Goal: Transaction & Acquisition: Purchase product/service

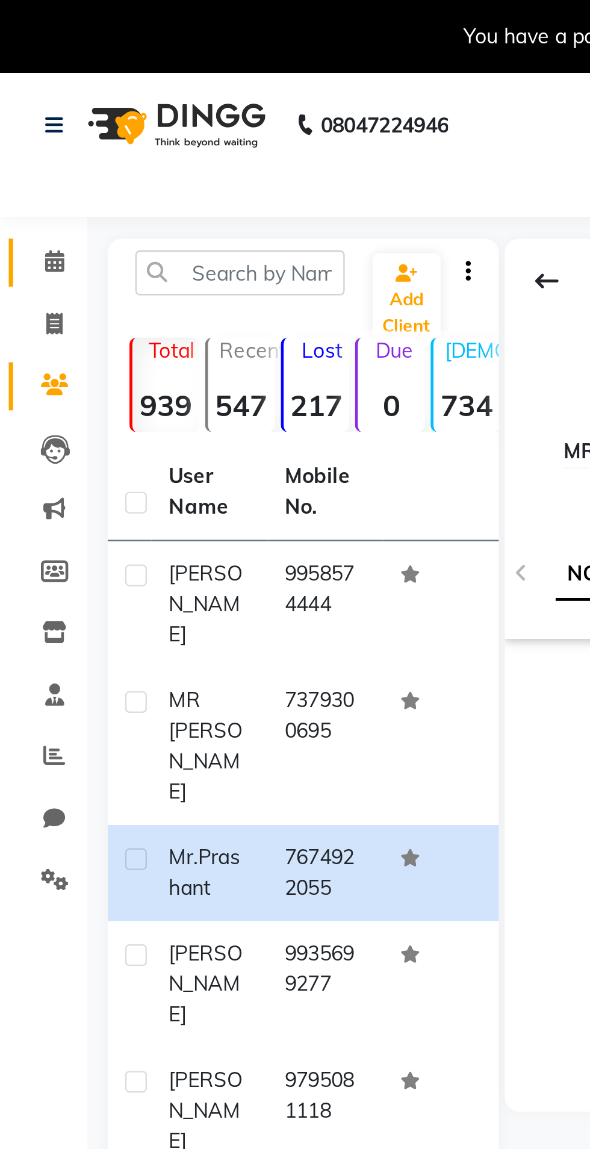
click at [24, 105] on icon at bounding box center [23, 108] width 8 height 9
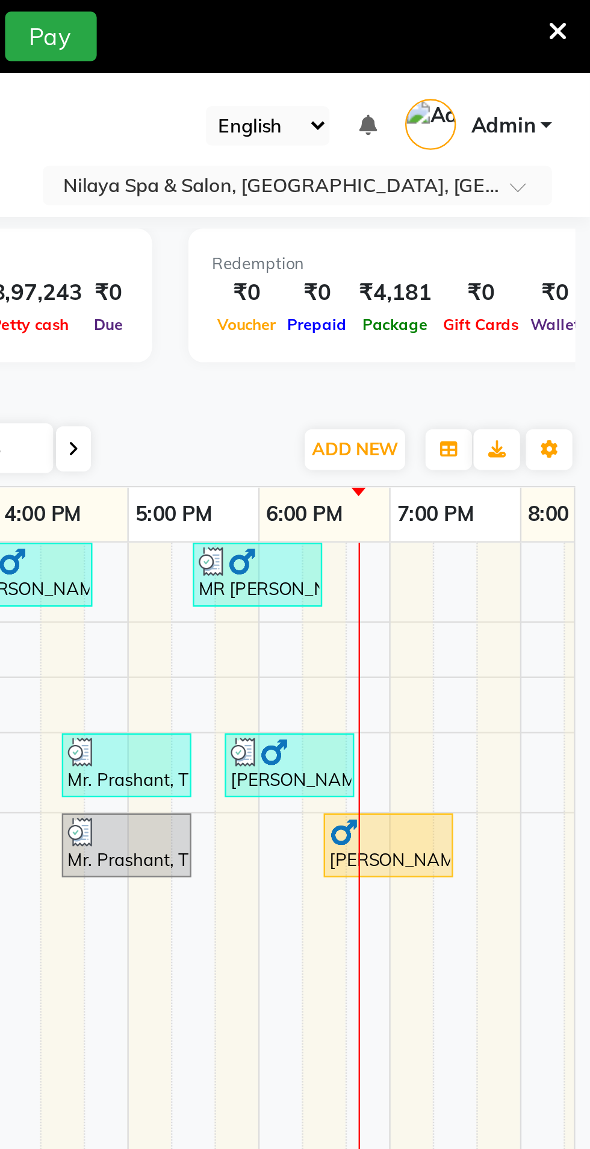
click at [407, 346] on div at bounding box center [398, 344] width 49 height 12
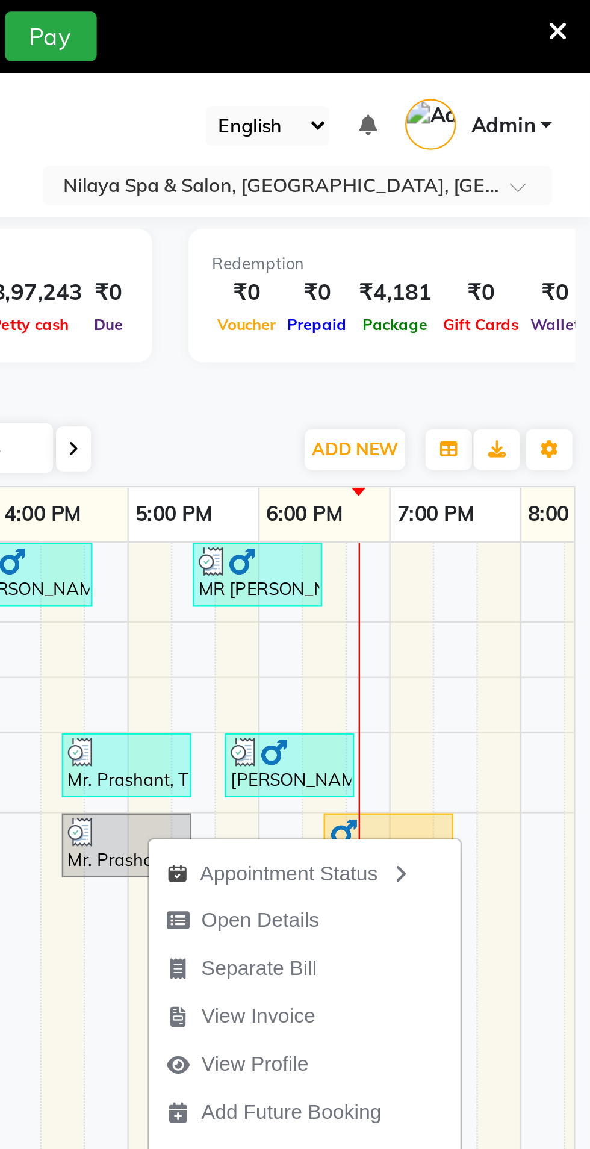
click at [491, 376] on button "Open Details" at bounding box center [472, 381] width 129 height 20
select select "3"
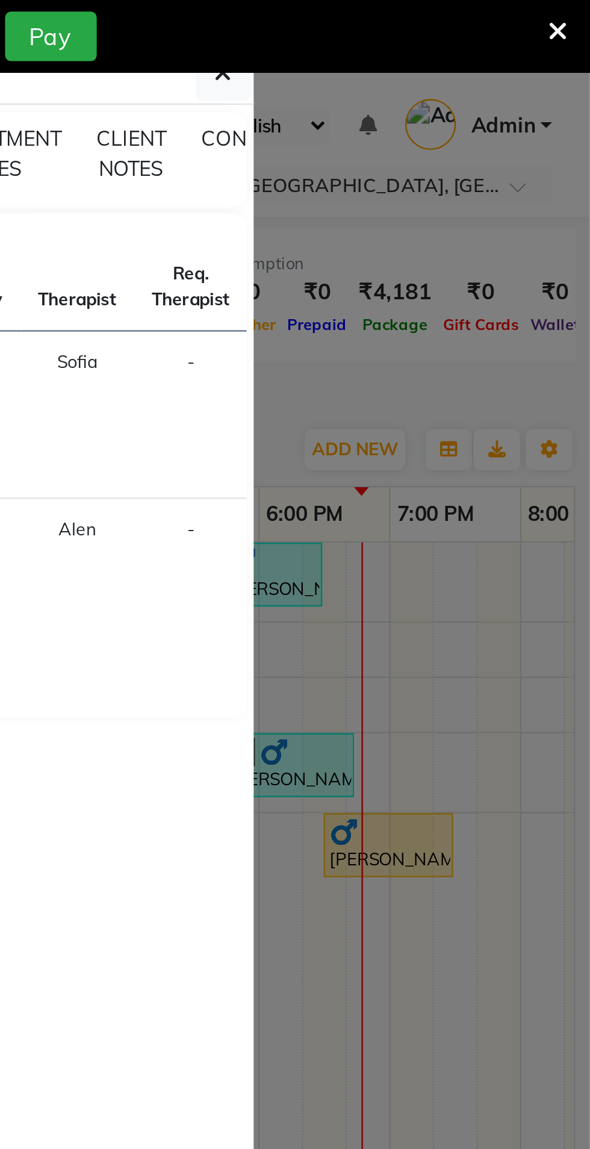
click at [525, 160] on ngb-modal-window "Client Detail Mr. Prashant 7674922055 Wallet ₹0 Deposit Amount ₹0 Select MARK D…" at bounding box center [295, 574] width 590 height 1149
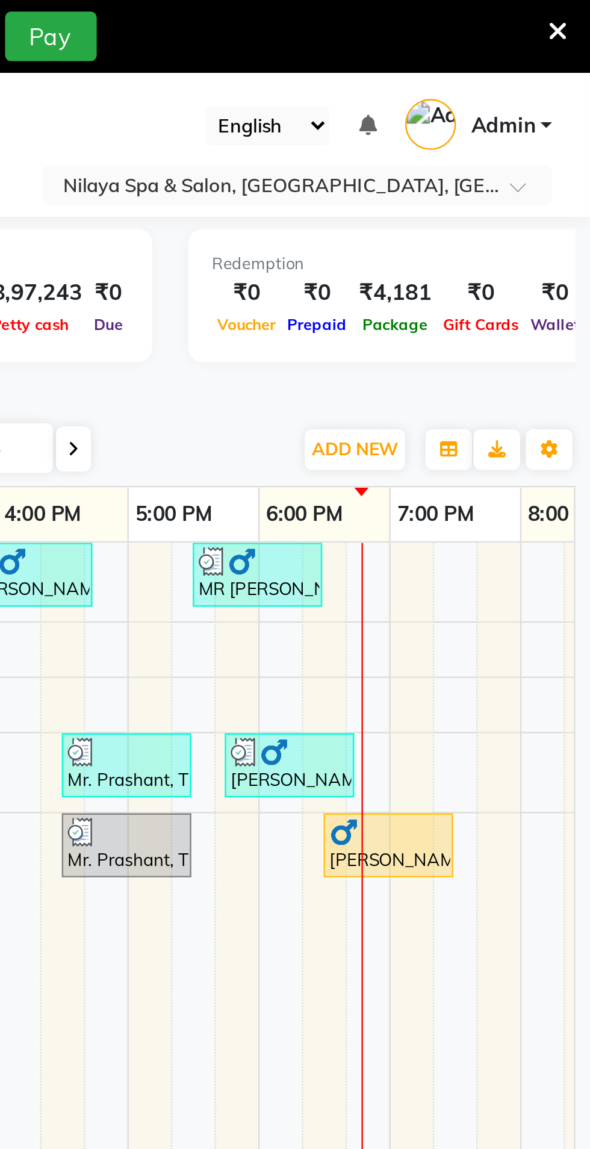
click at [409, 346] on div at bounding box center [398, 344] width 49 height 12
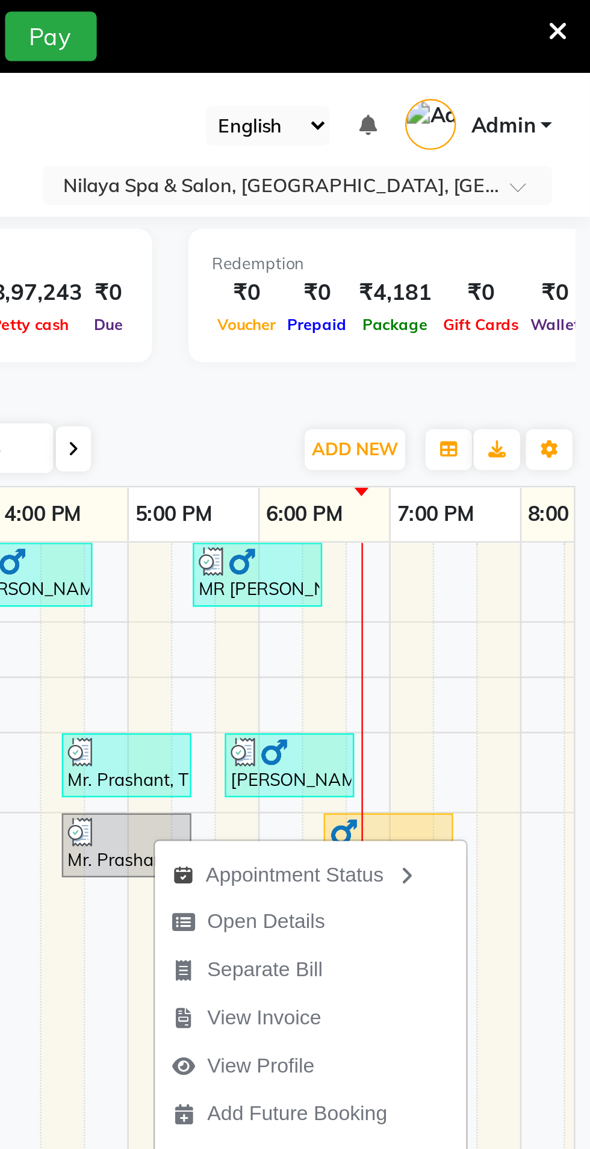
click at [499, 428] on button "View Invoice" at bounding box center [474, 421] width 129 height 20
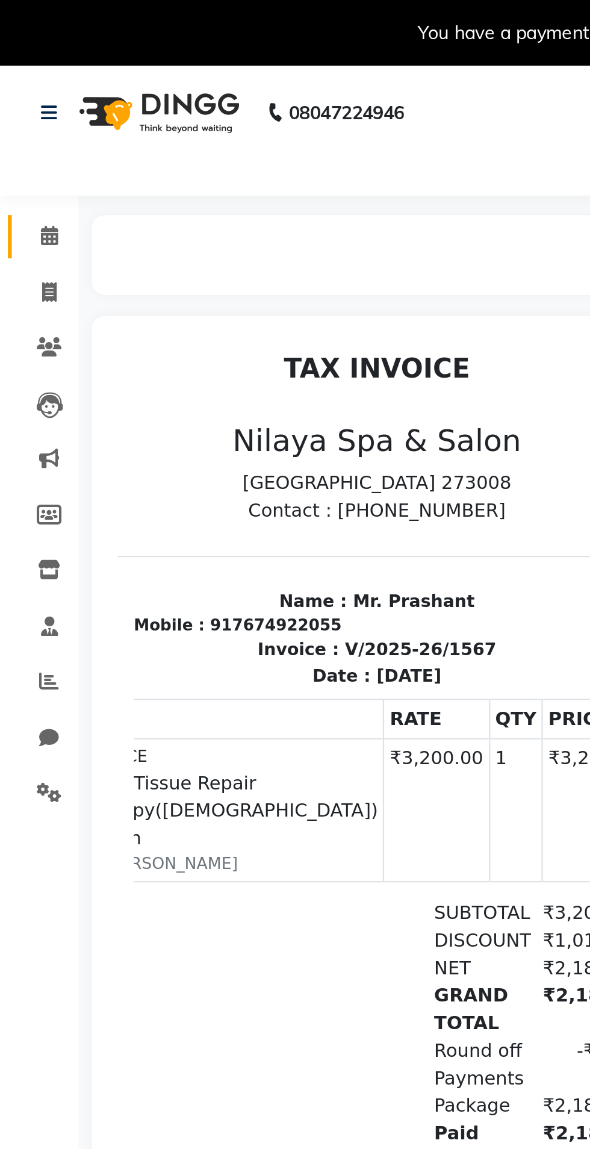
click at [23, 108] on icon at bounding box center [23, 108] width 8 height 9
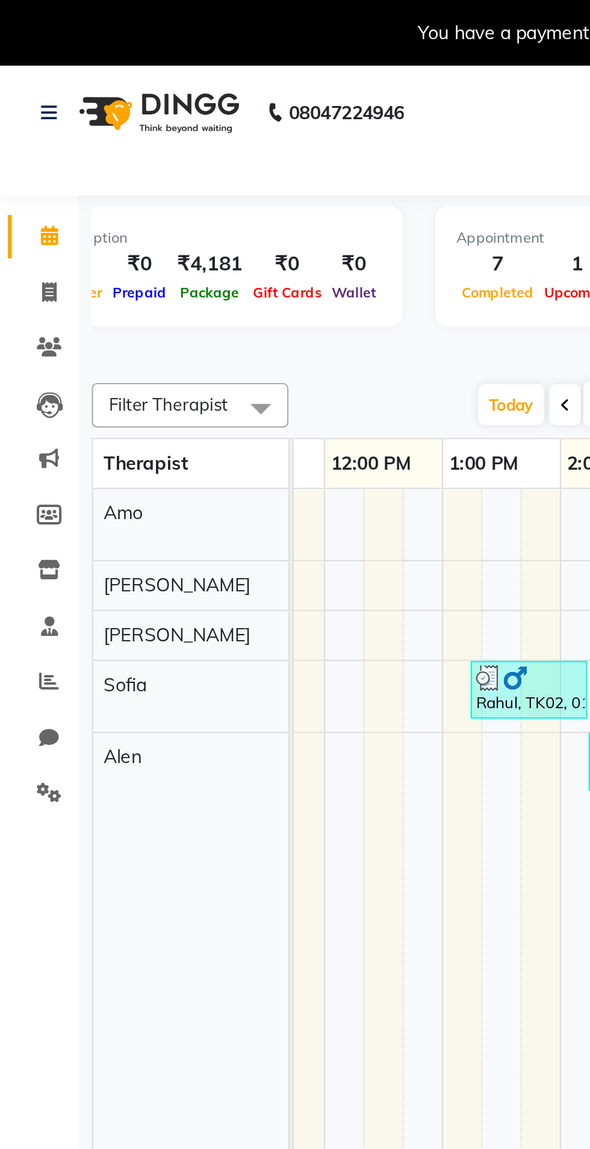
scroll to position [0, 439]
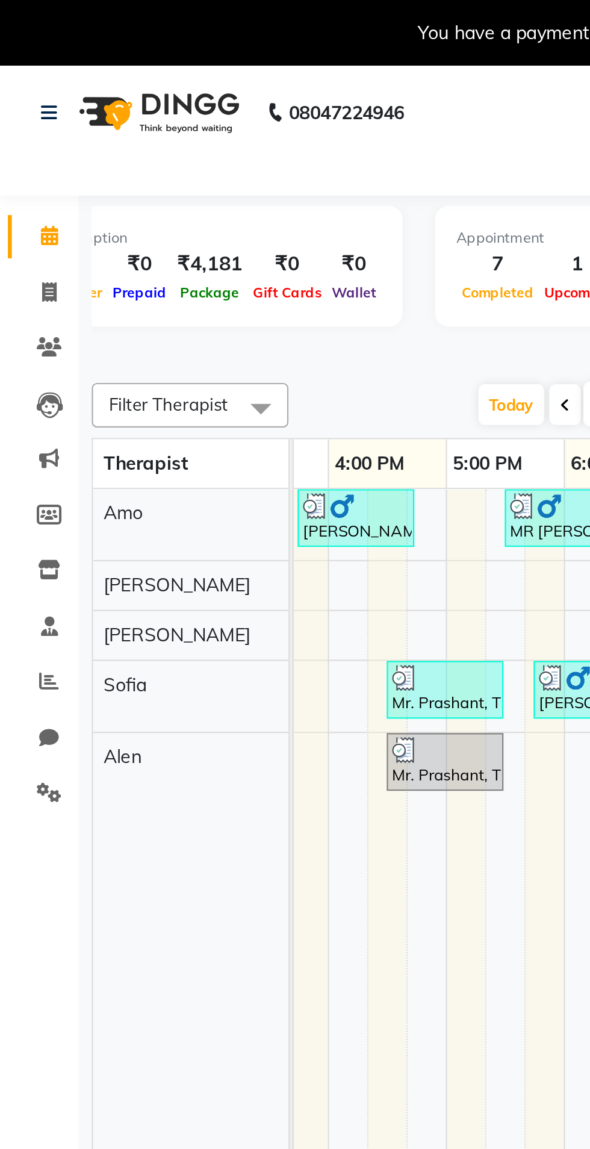
click at [222, 354] on div "Mr. Prashant, TK03, 04:30 PM-05:30 PM, Deep Tissue Repair Therapy([DEMOGRAPHIC_…" at bounding box center [204, 349] width 51 height 23
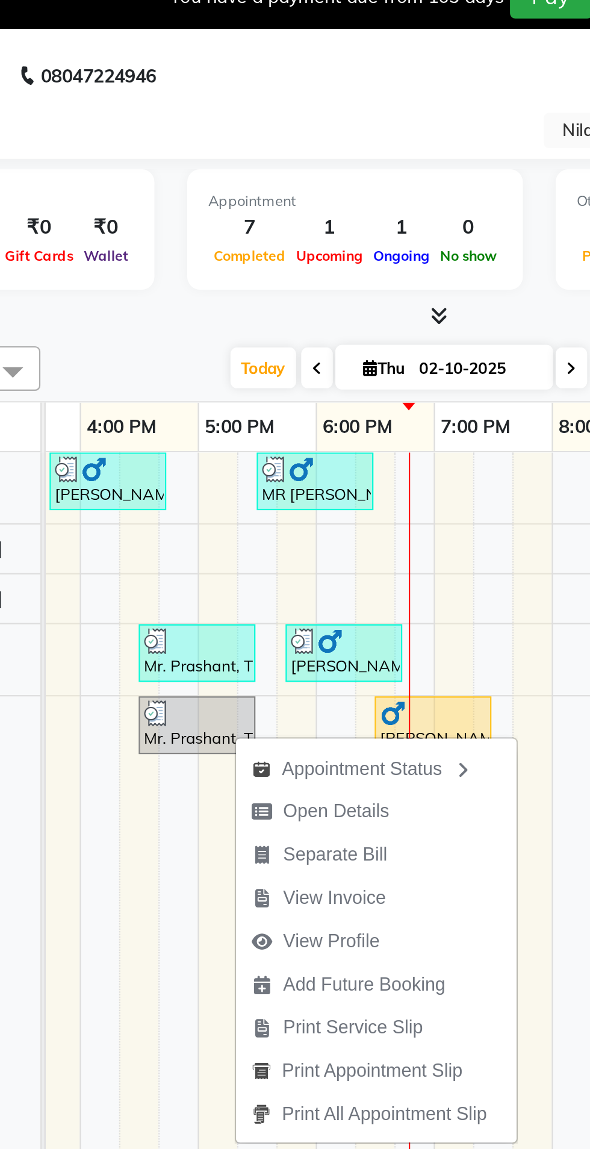
click at [295, 435] on span "View Invoice" at bounding box center [260, 429] width 76 height 20
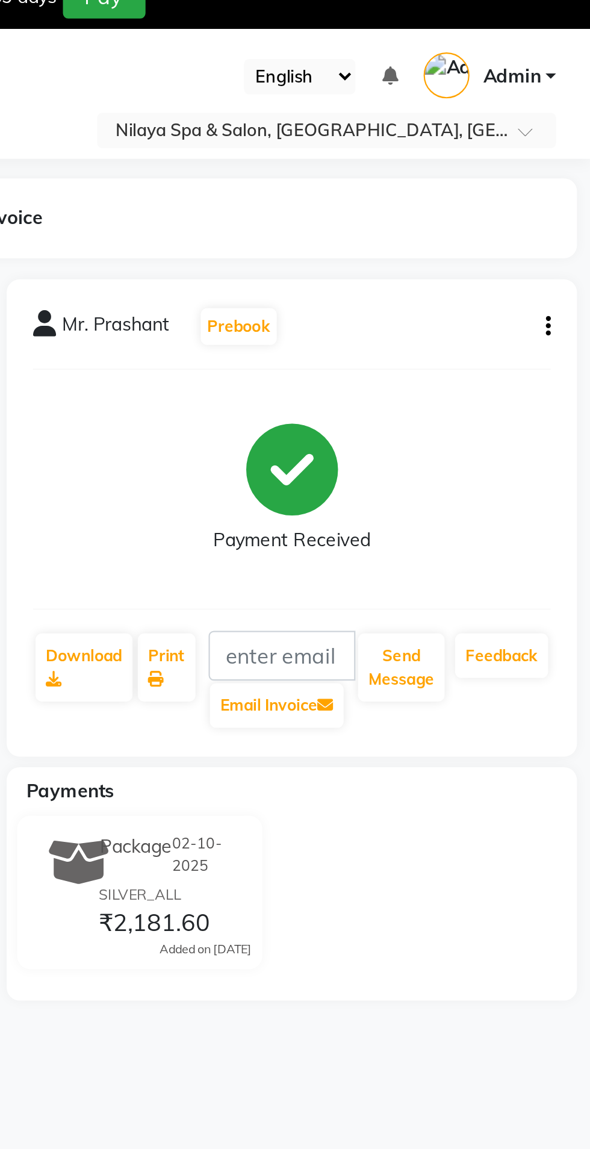
click at [570, 167] on icon "button" at bounding box center [571, 167] width 2 height 1
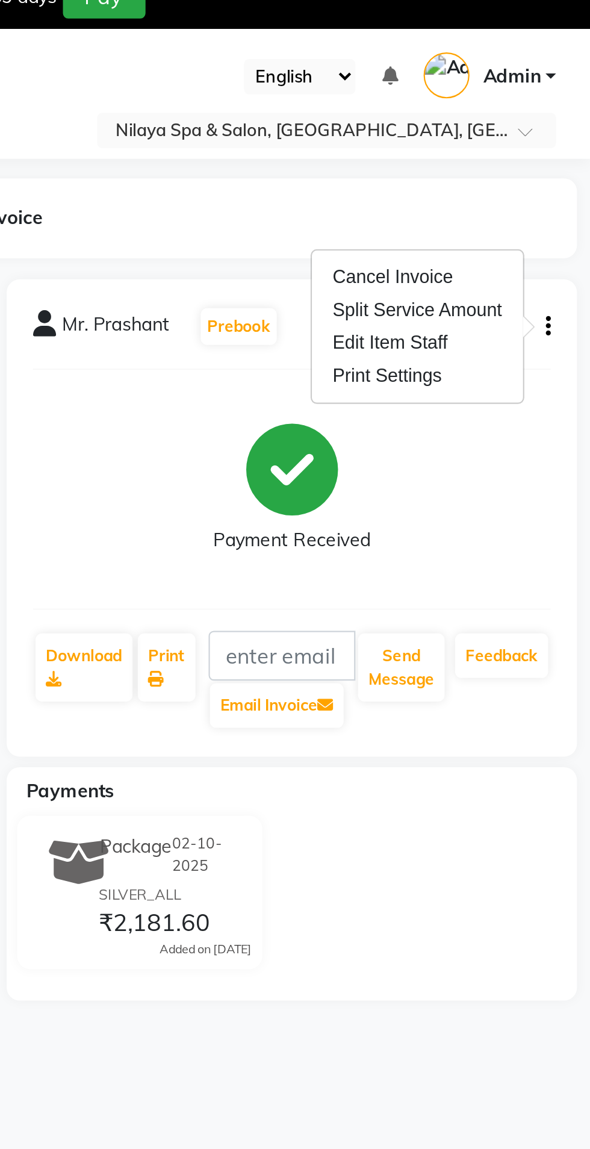
click at [538, 142] on div "Cancel Invoice" at bounding box center [511, 144] width 82 height 15
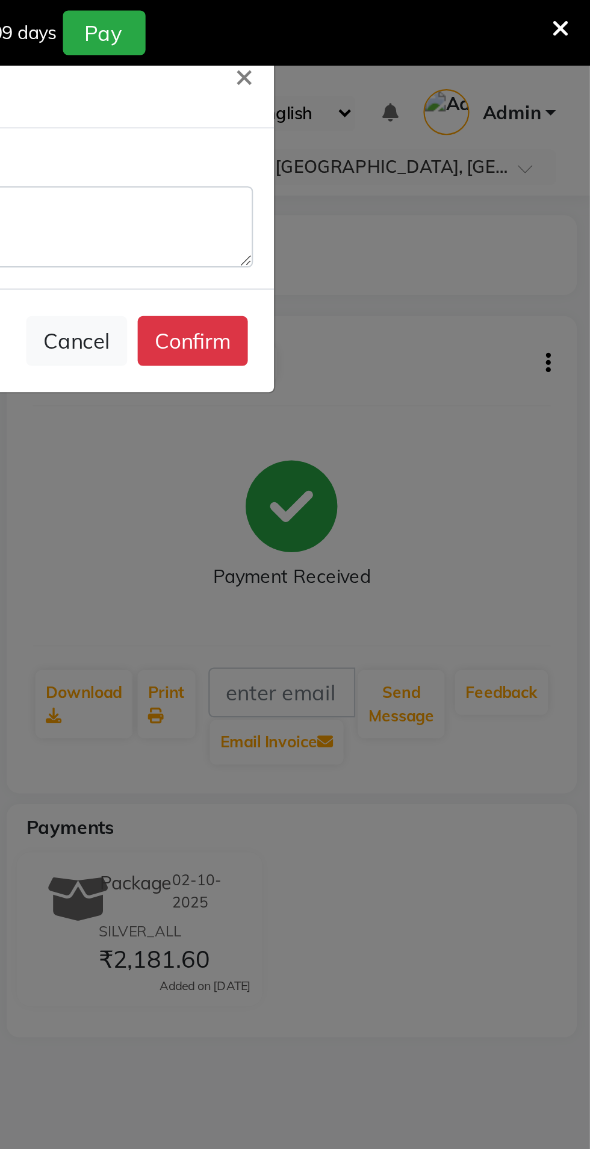
click at [428, 150] on button "Confirm" at bounding box center [407, 156] width 51 height 23
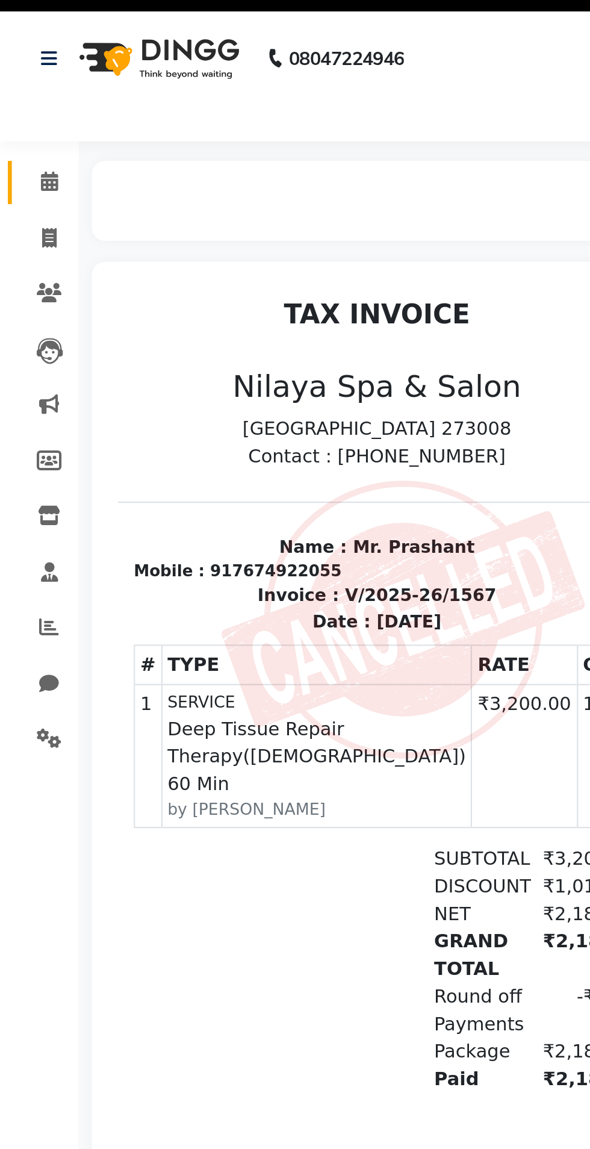
click at [16, 101] on link "Calendar" at bounding box center [18, 109] width 29 height 20
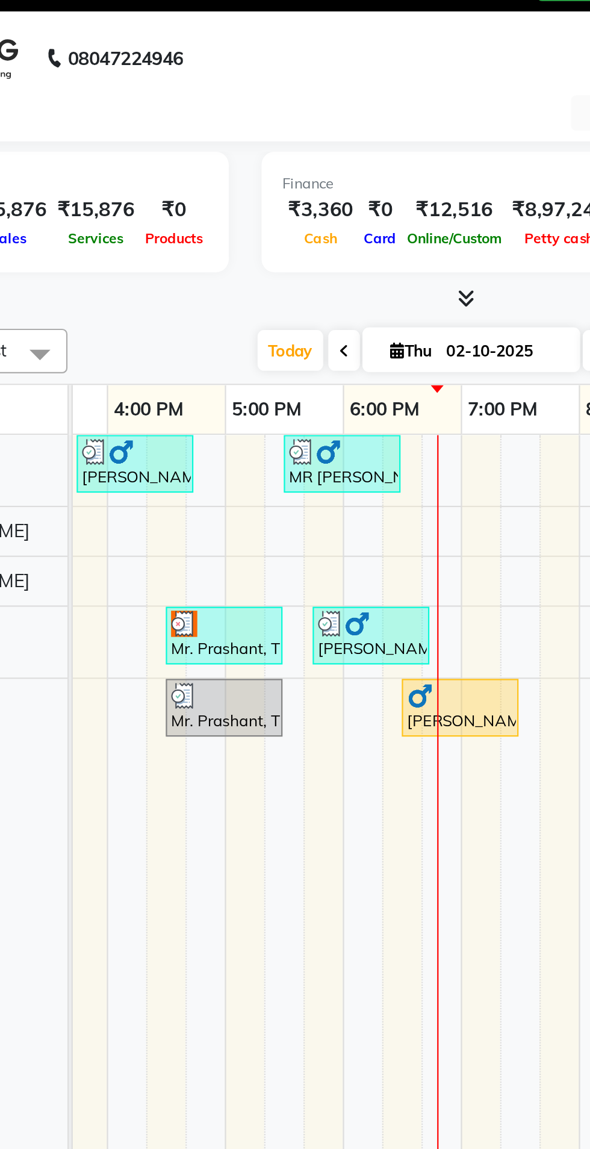
click at [216, 352] on div "Mr. Prashant, TK03, 04:30 PM-05:30 PM, Deep Tissue Repair Therapy([DEMOGRAPHIC_…" at bounding box center [204, 349] width 51 height 23
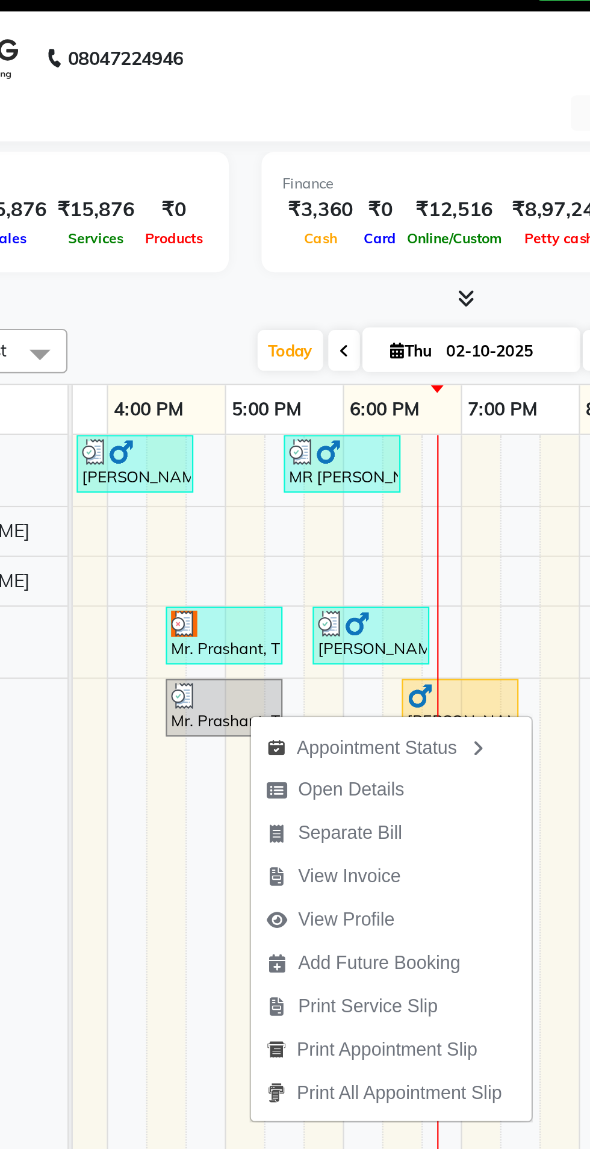
click at [308, 384] on button "Open Details" at bounding box center [281, 388] width 129 height 20
select select "3"
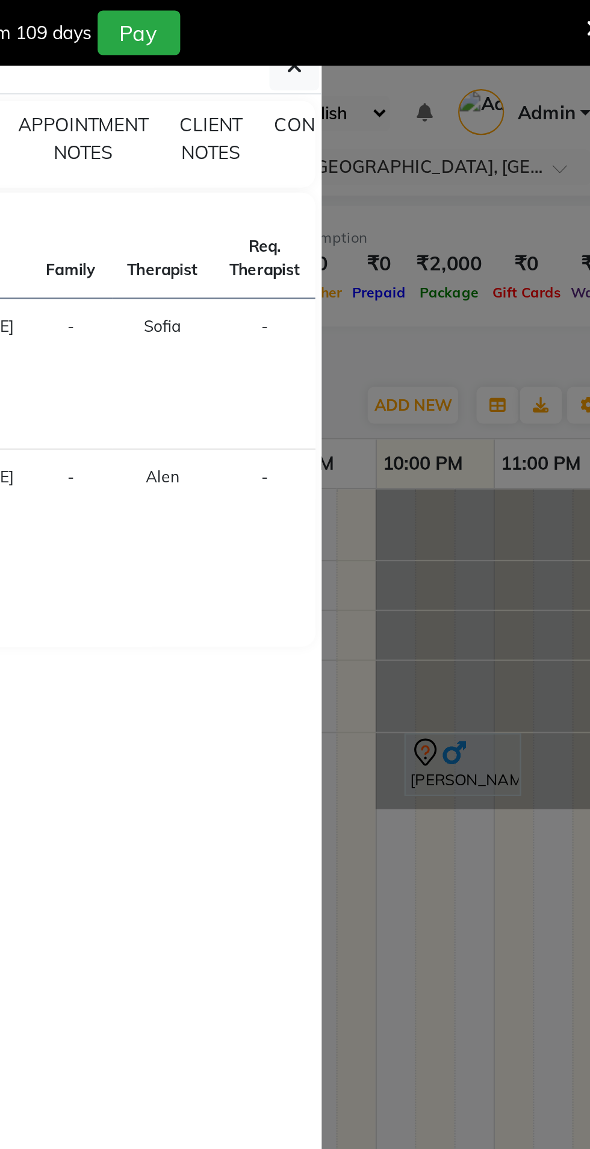
click at [496, 396] on ngb-modal-window "Client Detail Mr. Prashant 7674922055 Wallet ₹0 Deposit Amount ₹0 Select MARK D…" at bounding box center [295, 574] width 590 height 1149
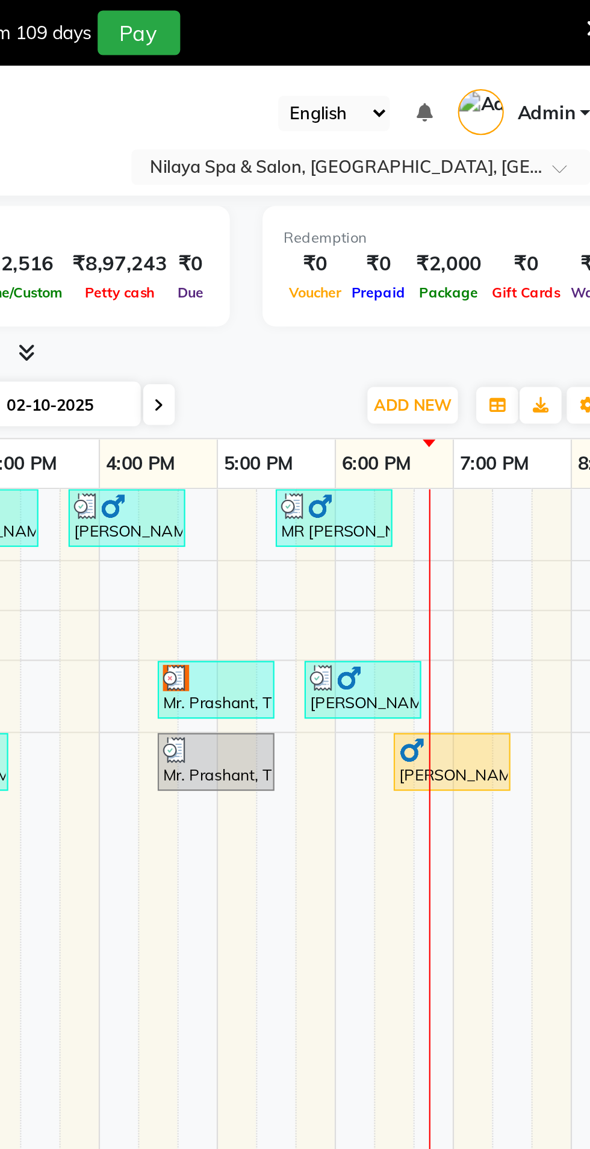
click at [414, 350] on div "Mr. Prashant, TK03, 04:30 PM-05:30 PM, Deep Tissue Repair Therapy([DEMOGRAPHIC_…" at bounding box center [402, 349] width 51 height 23
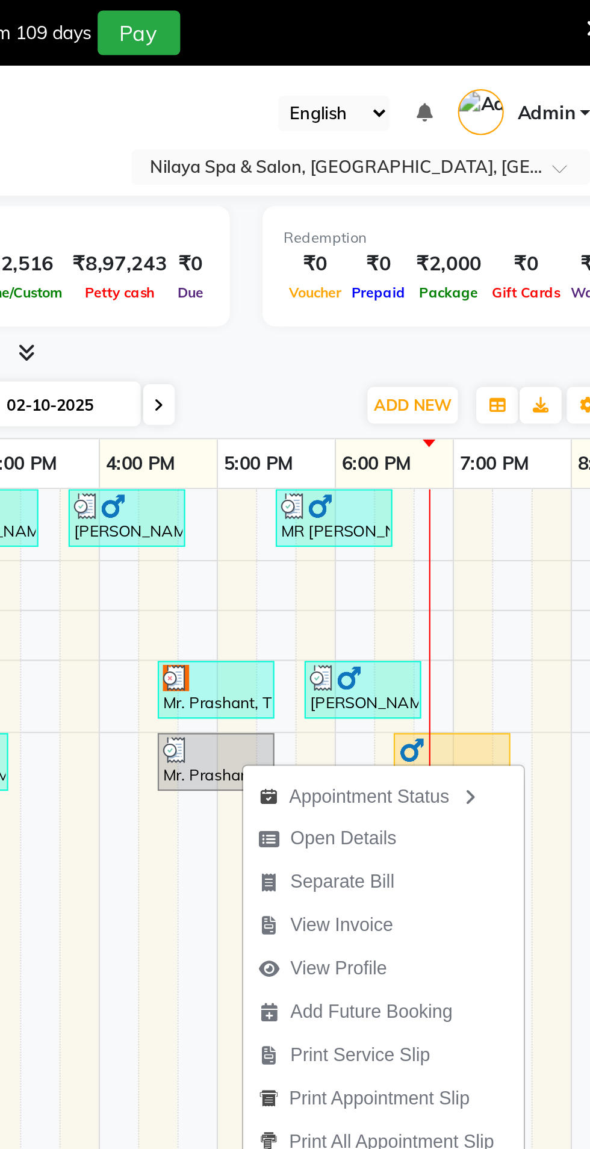
click at [500, 428] on button "View Invoice" at bounding box center [479, 425] width 129 height 20
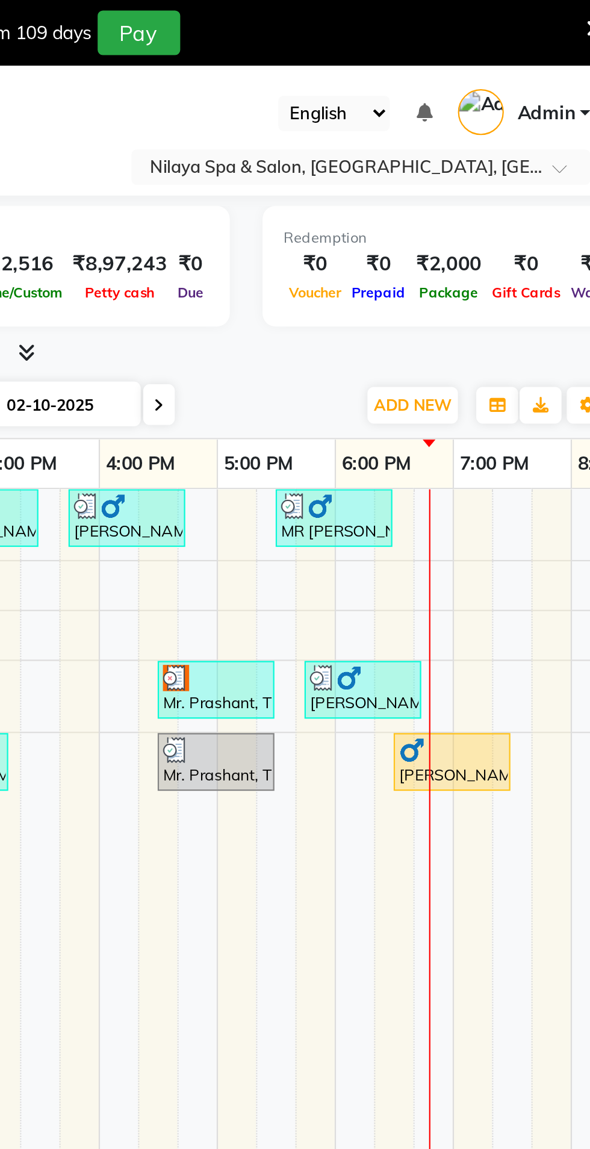
click at [414, 349] on div "Mr. Prashant, TK03, 04:30 PM-05:30 PM, Deep Tissue Repair Therapy([DEMOGRAPHIC_…" at bounding box center [402, 349] width 51 height 23
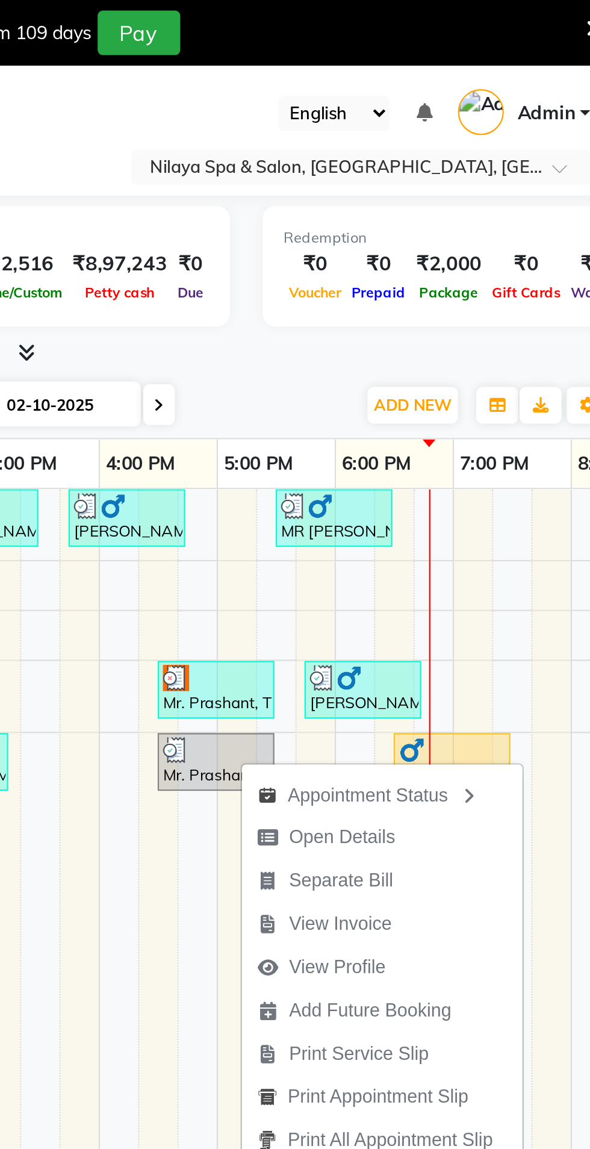
click at [482, 426] on span "View Invoice" at bounding box center [459, 424] width 47 height 13
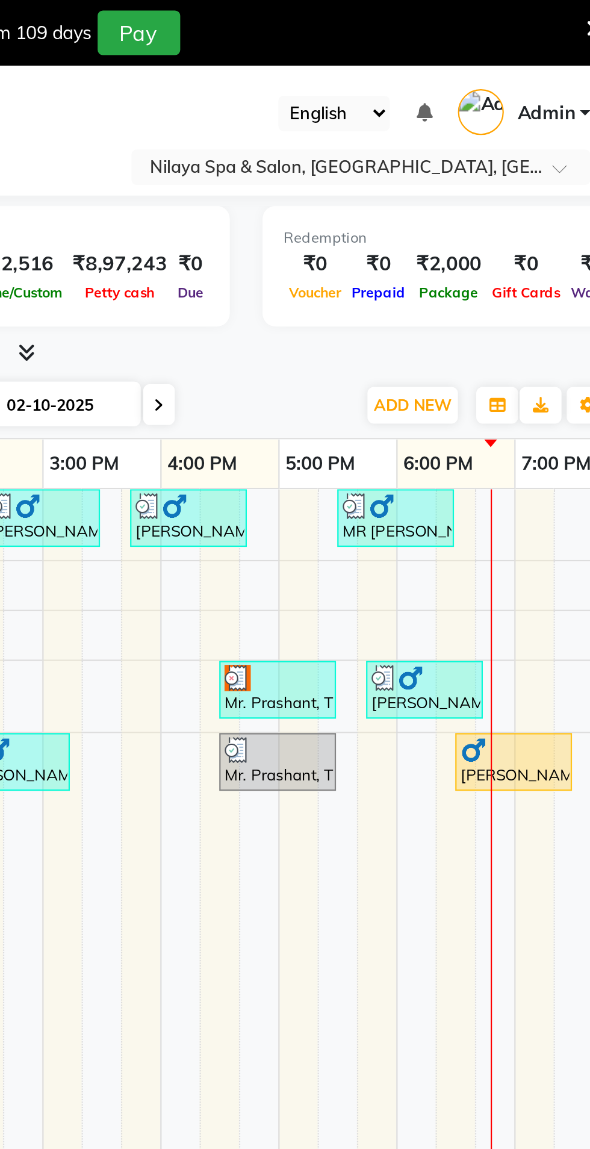
click at [446, 319] on div "Mr. Prashant, TK03, 04:30 PM-05:30 PM, Deep Tissue Repair Therapy([DEMOGRAPHIC_…" at bounding box center [430, 316] width 51 height 23
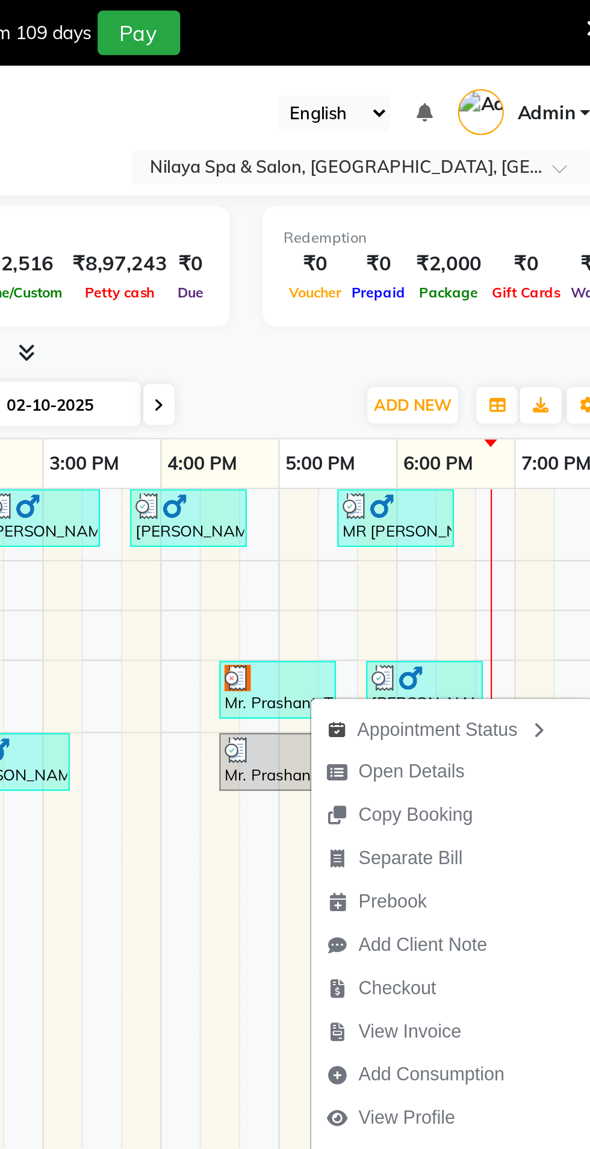
click at [512, 473] on span "View Invoice" at bounding box center [491, 473] width 47 height 13
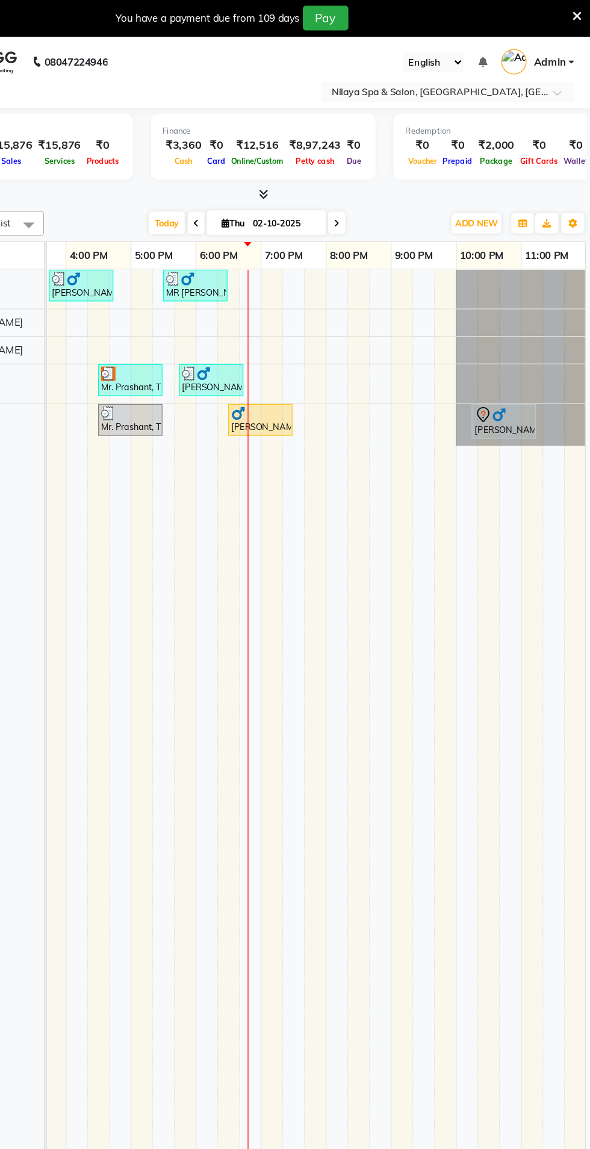
click at [217, 353] on div "Mr. Prashant, TK03, 04:30 PM-05:30 PM, Deep Tissue Repair Therapy([DEMOGRAPHIC_…" at bounding box center [204, 349] width 51 height 23
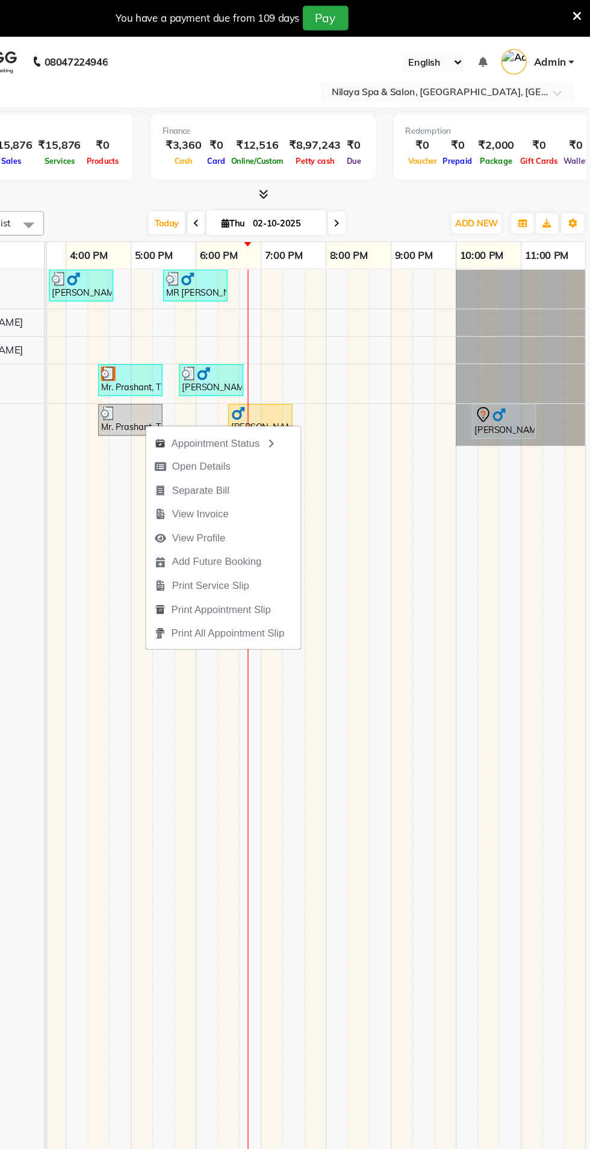
click at [300, 426] on button "View Invoice" at bounding box center [281, 428] width 129 height 20
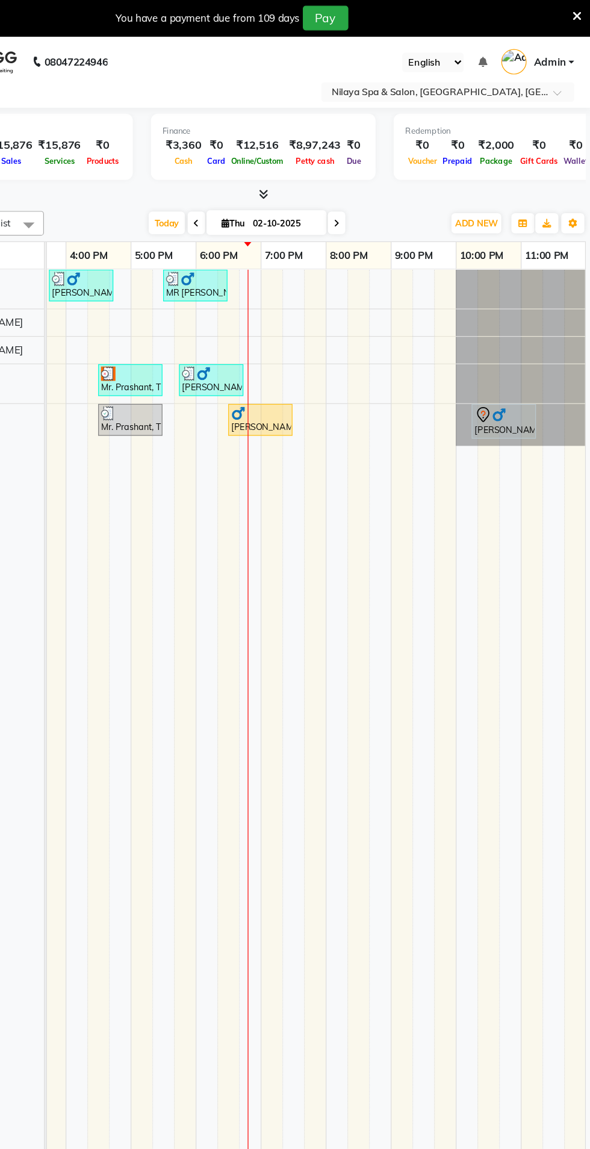
click at [224, 319] on div "Mr. Prashant, TK03, 04:30 PM-05:30 PM, Deep Tissue Repair Therapy([DEMOGRAPHIC_…" at bounding box center [204, 316] width 51 height 23
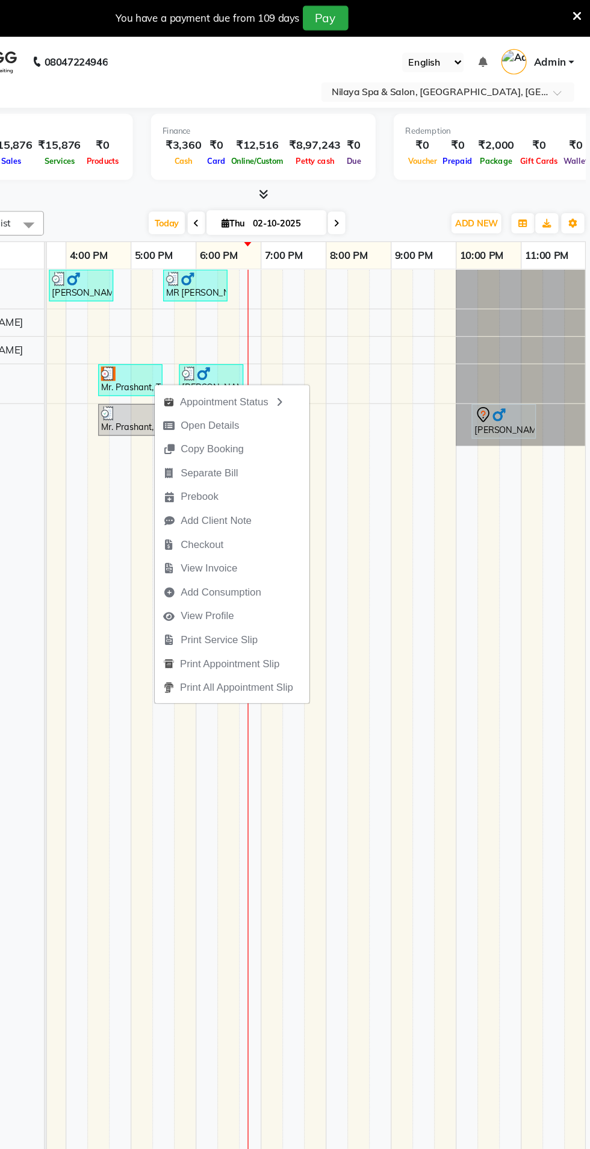
click at [308, 470] on button "View Invoice" at bounding box center [289, 474] width 129 height 20
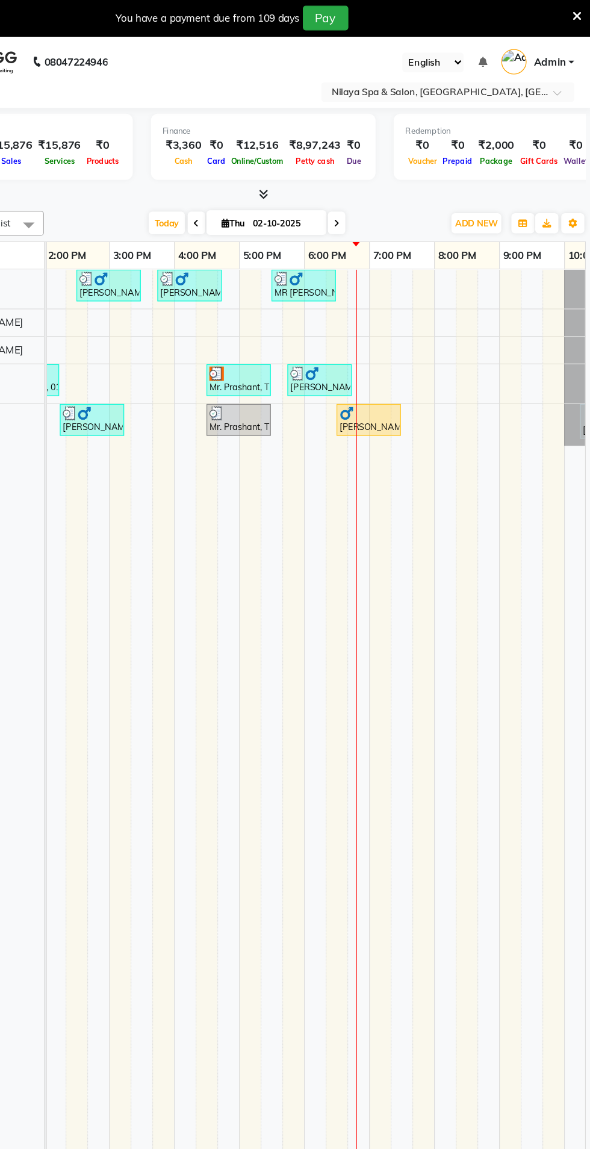
click at [306, 347] on div at bounding box center [294, 344] width 49 height 12
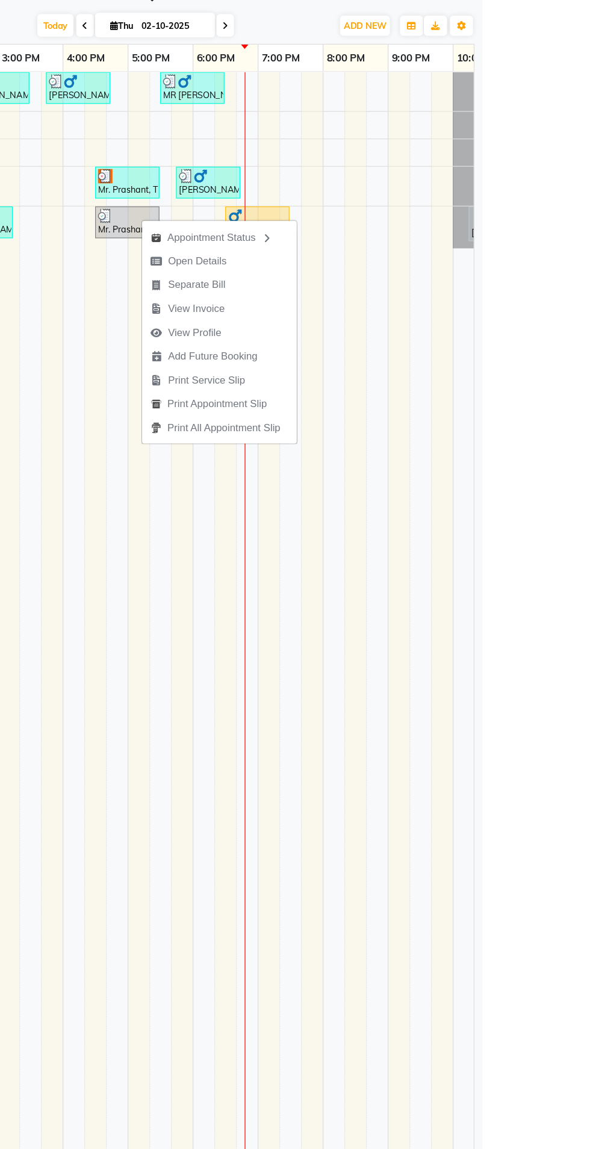
scroll to position [0, 388]
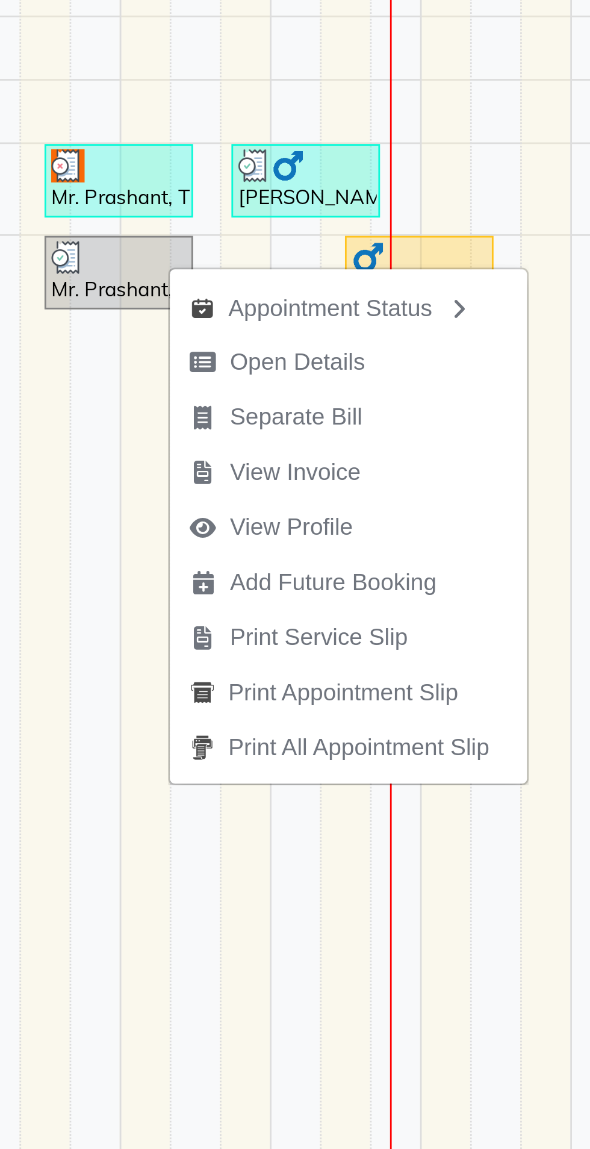
click at [376, 421] on span "View Invoice" at bounding box center [345, 422] width 76 height 20
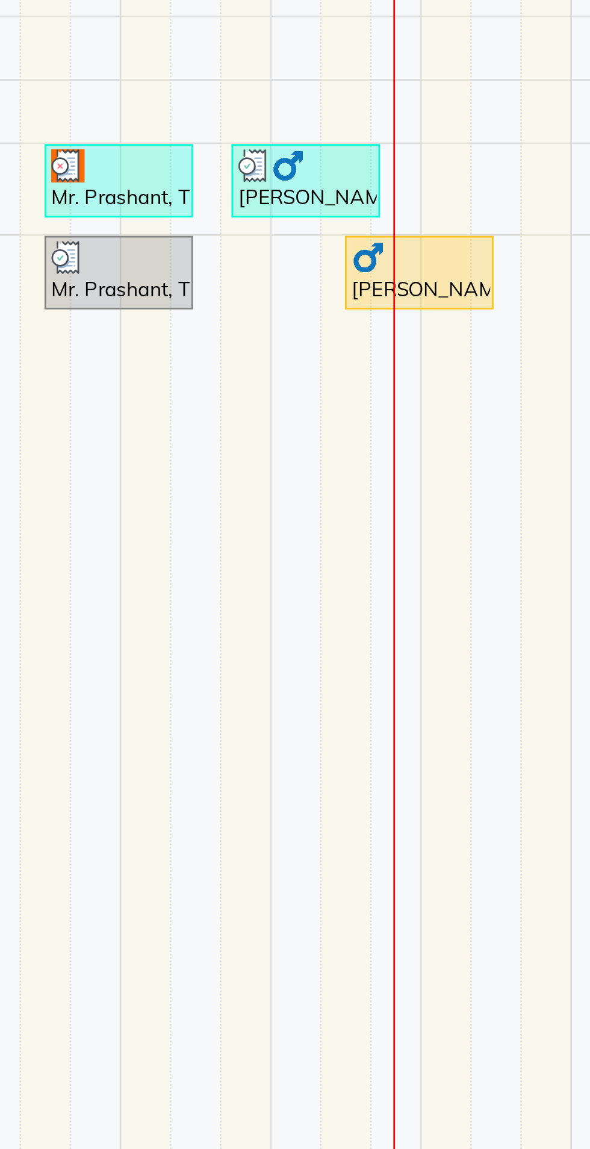
click at [277, 312] on div at bounding box center [288, 311] width 49 height 12
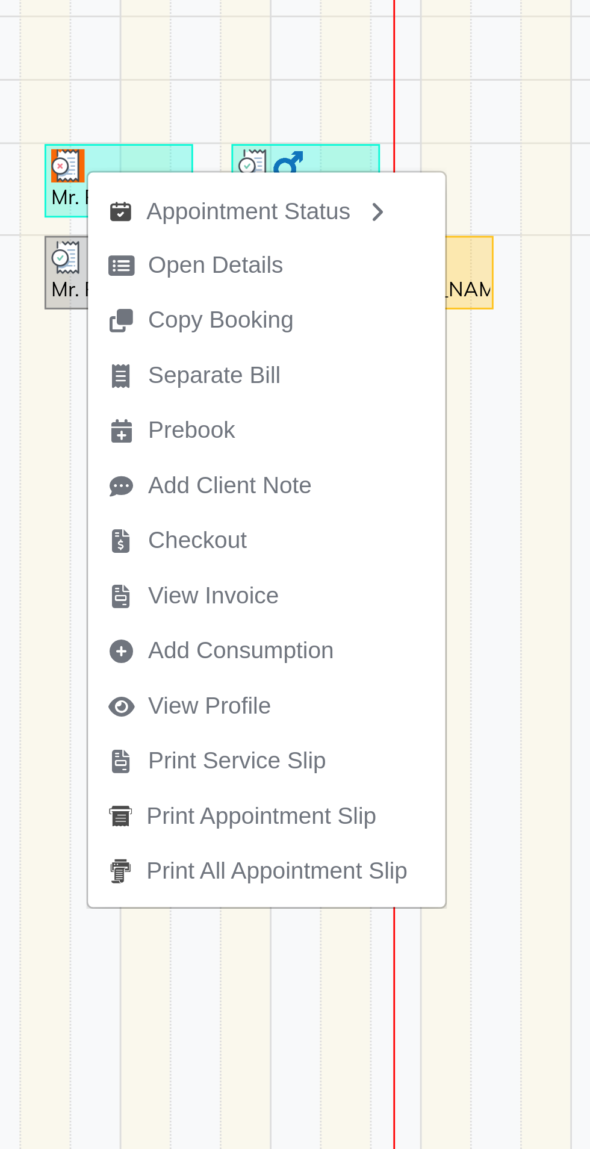
click at [299, 347] on span "Open Details" at bounding box center [323, 347] width 49 height 13
select select "3"
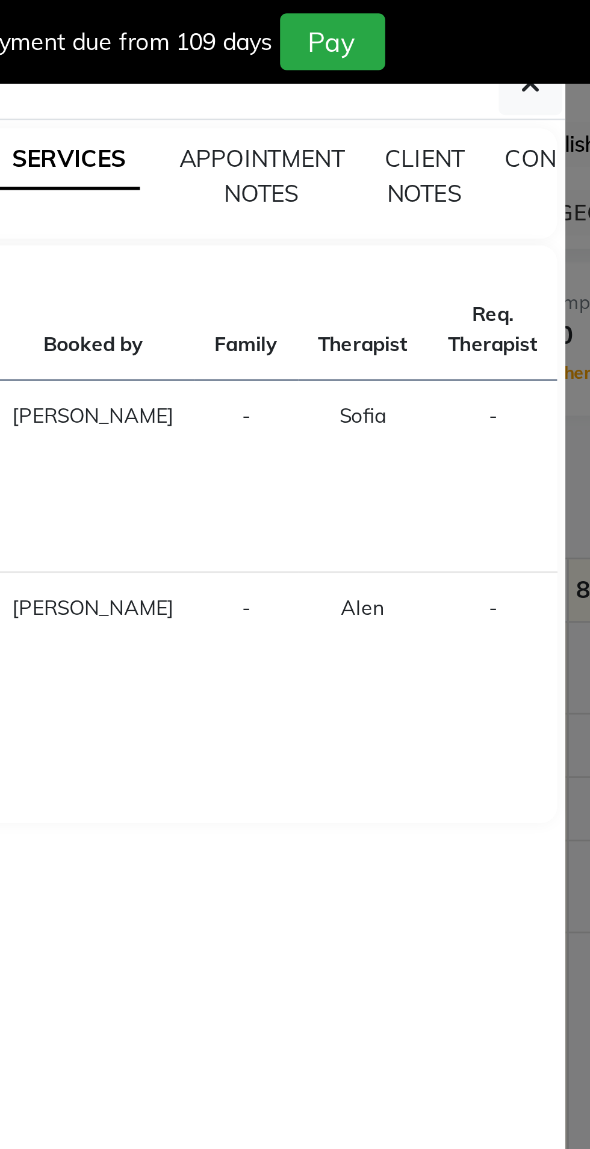
click at [333, 61] on span "APPOINTMENT NOTES" at bounding box center [342, 63] width 60 height 23
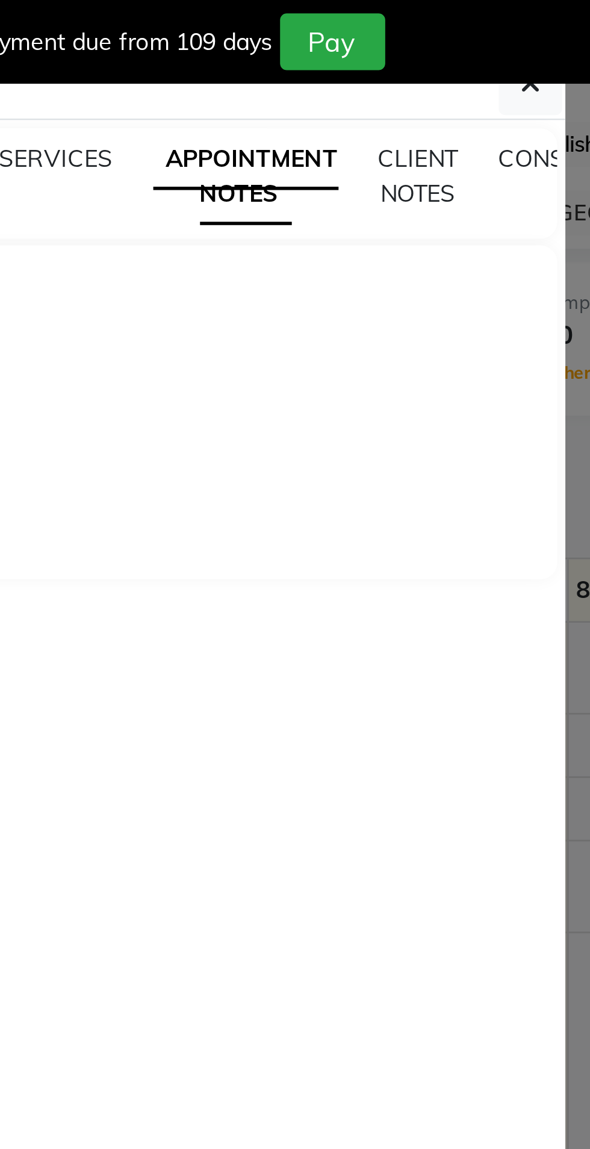
click at [441, 35] on span "button" at bounding box center [438, 30] width 7 height 12
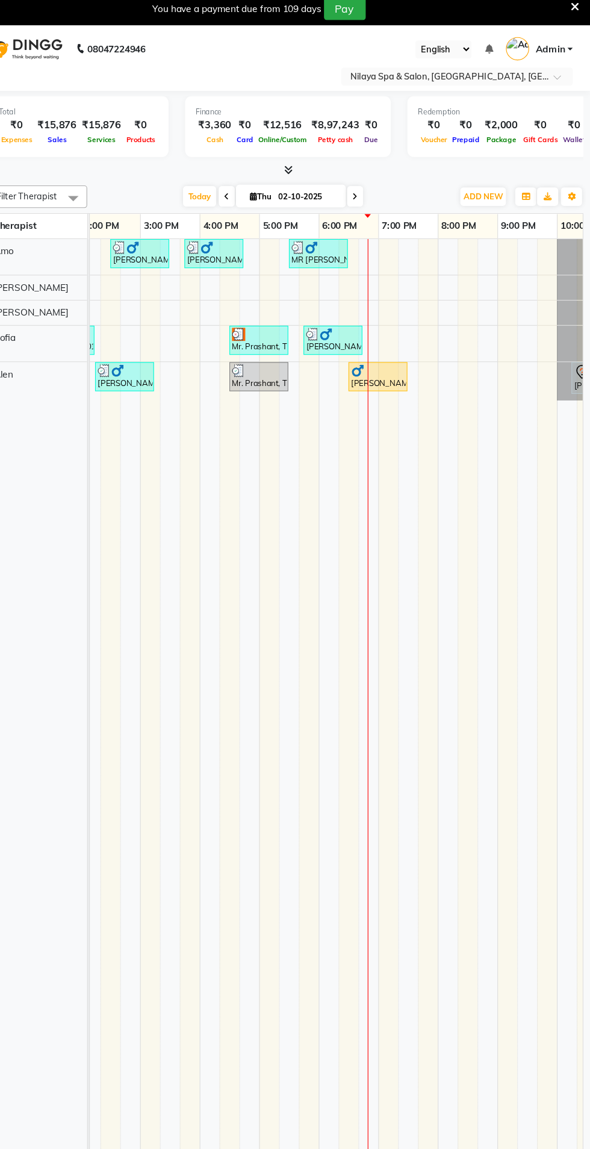
scroll to position [0, 472]
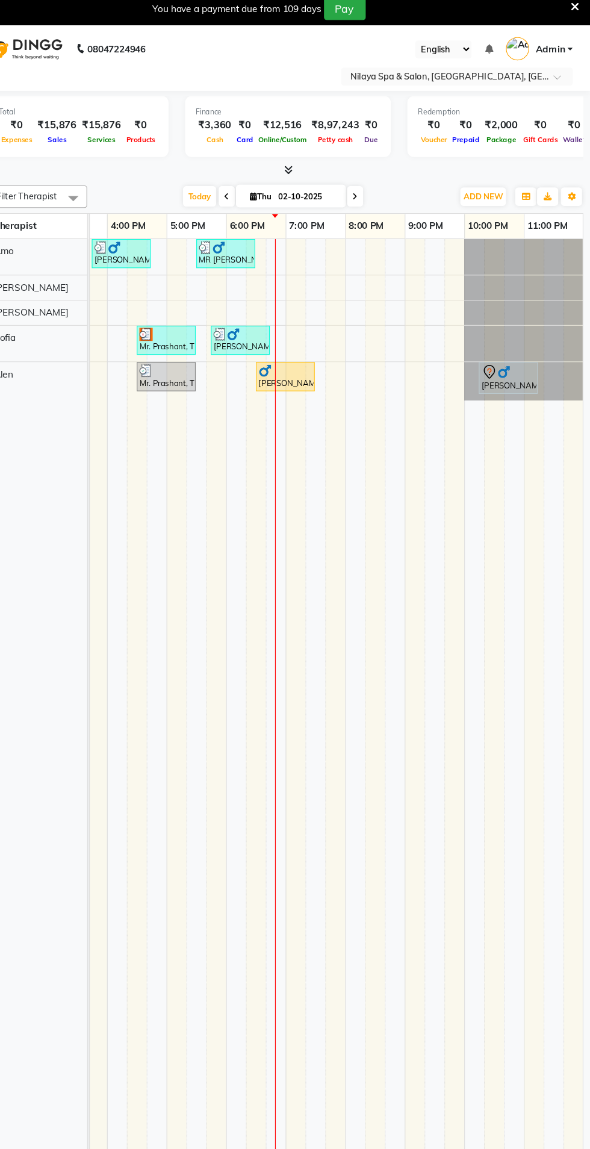
click at [190, 311] on img at bounding box center [186, 311] width 12 height 12
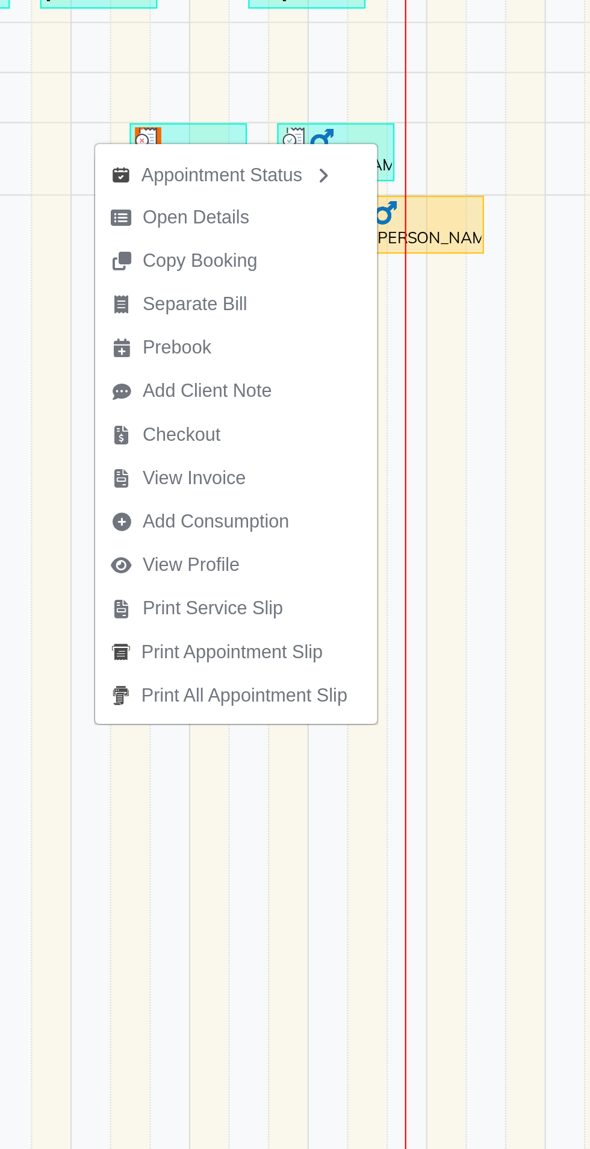
scroll to position [0, 440]
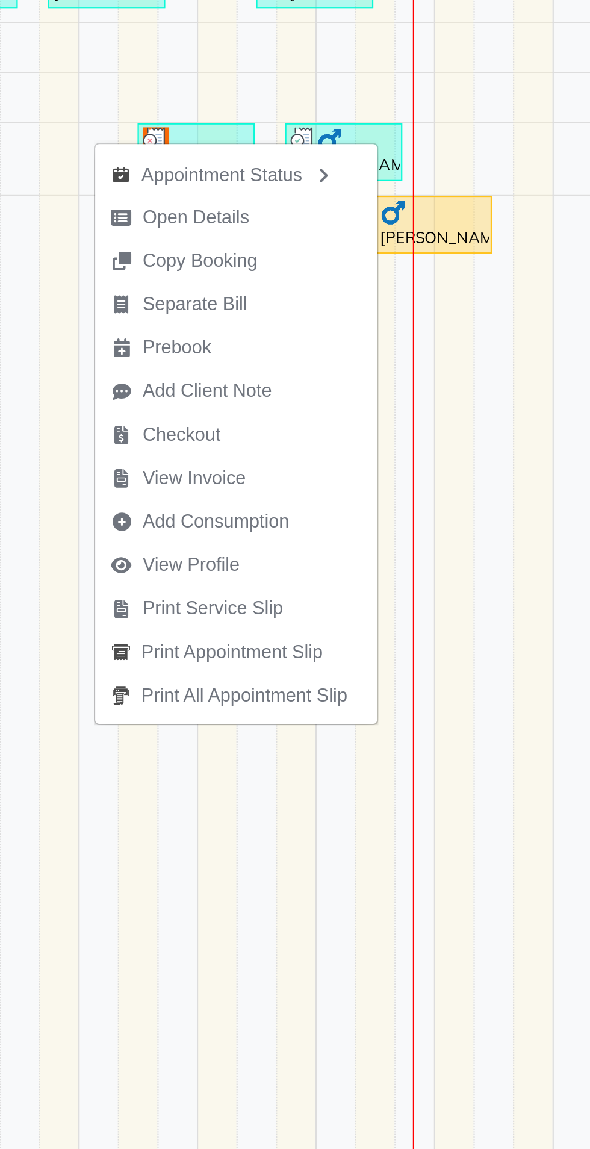
click at [219, 465] on span "View Invoice" at bounding box center [236, 465] width 47 height 13
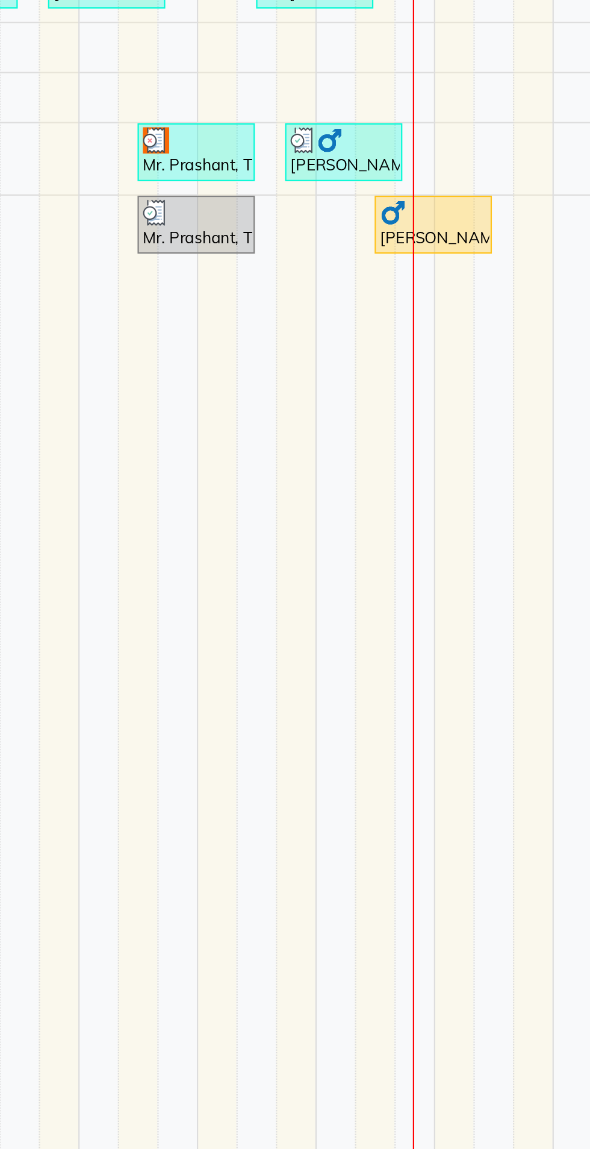
click at [223, 347] on img at bounding box center [219, 344] width 12 height 12
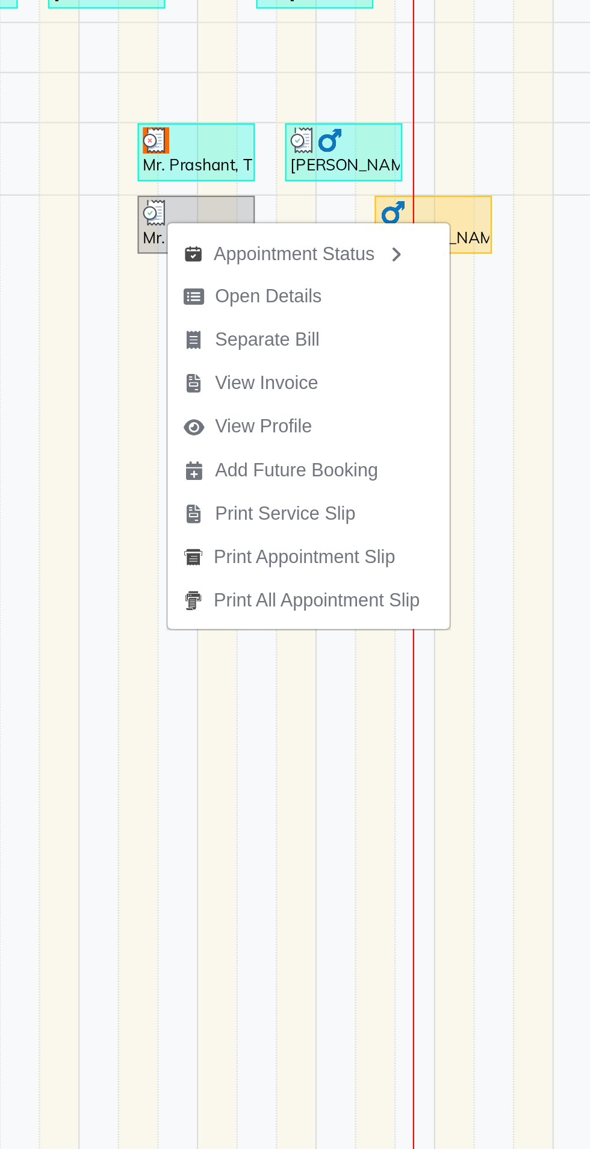
click at [243, 440] on span "View Profile" at bounding box center [260, 442] width 73 height 20
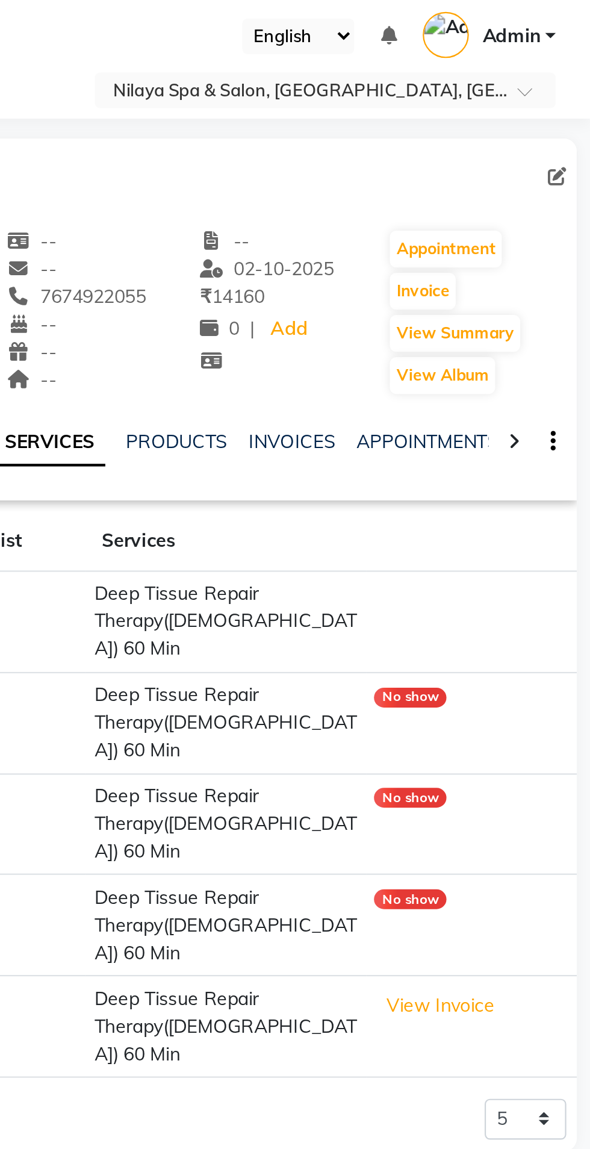
click at [428, 311] on td "Deep Tissue Repair Therapy([DEMOGRAPHIC_DATA]) 60 Min" at bounding box center [423, 320] width 128 height 46
click at [438, 316] on td "Deep Tissue Repair Therapy([DEMOGRAPHIC_DATA]) 60 Min" at bounding box center [423, 320] width 128 height 46
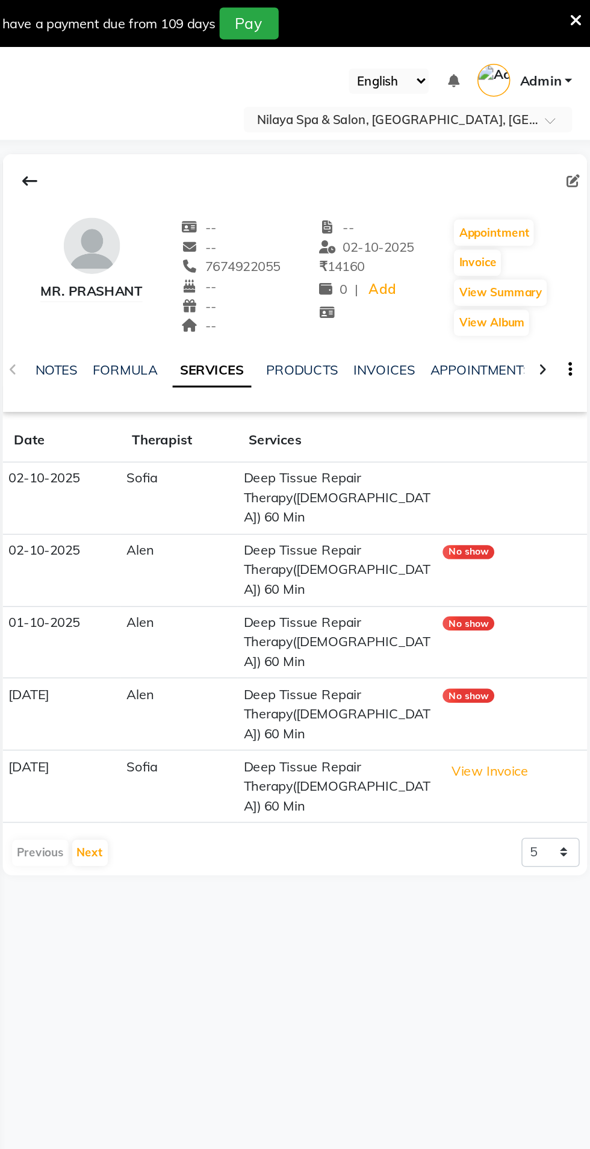
click at [276, 283] on th "Date" at bounding box center [247, 283] width 76 height 28
click at [466, 238] on link "INVOICES" at bounding box center [454, 237] width 40 height 11
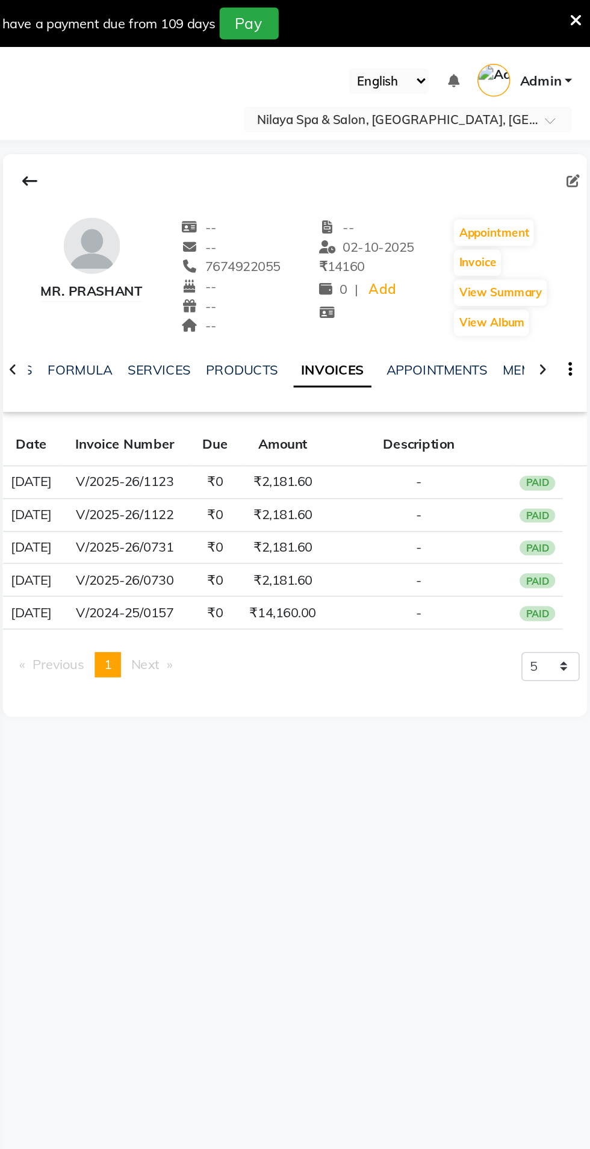
click at [406, 320] on td "₹2,181.60" at bounding box center [389, 309] width 54 height 21
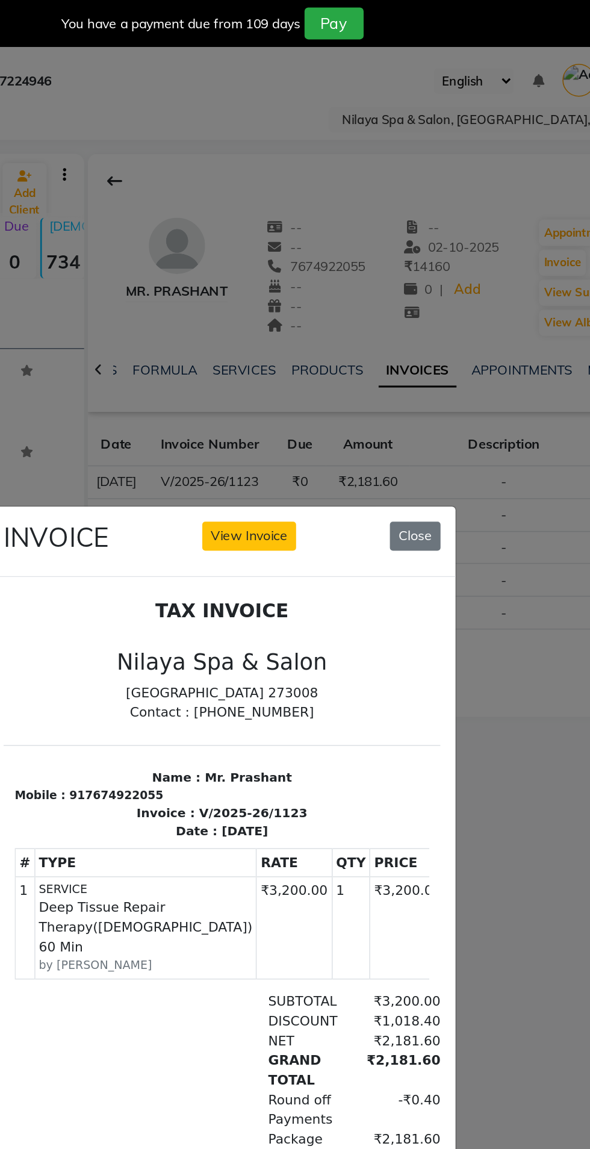
click at [468, 279] on ngb-modal-window "INVOICE View Invoice Close" at bounding box center [295, 574] width 590 height 1149
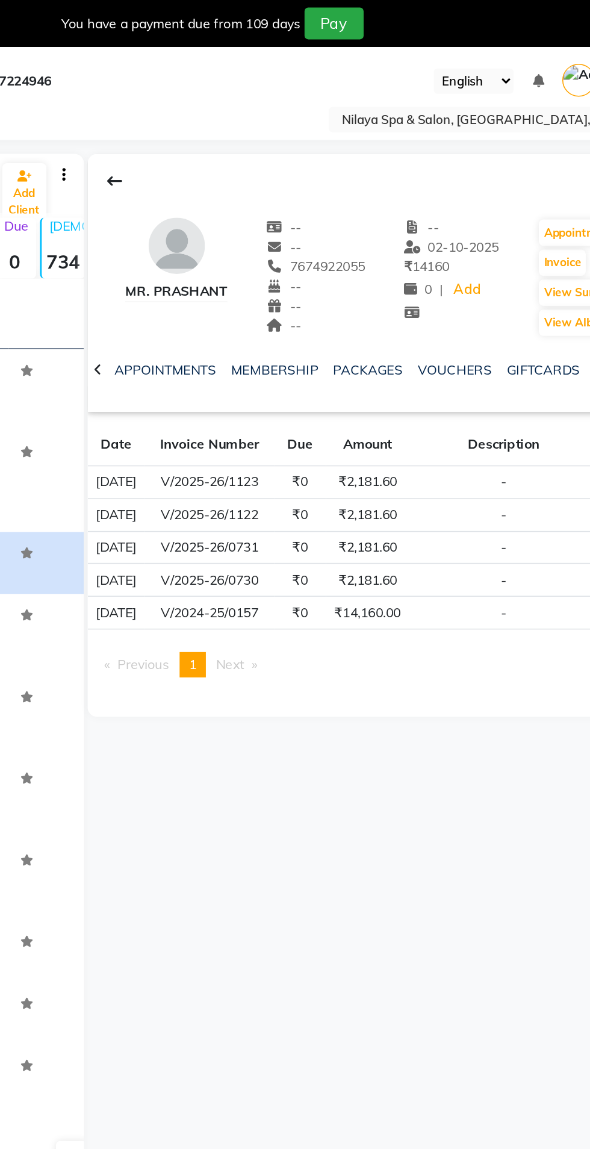
scroll to position [0, 243]
click at [388, 236] on link "PACKAGES" at bounding box center [374, 237] width 45 height 11
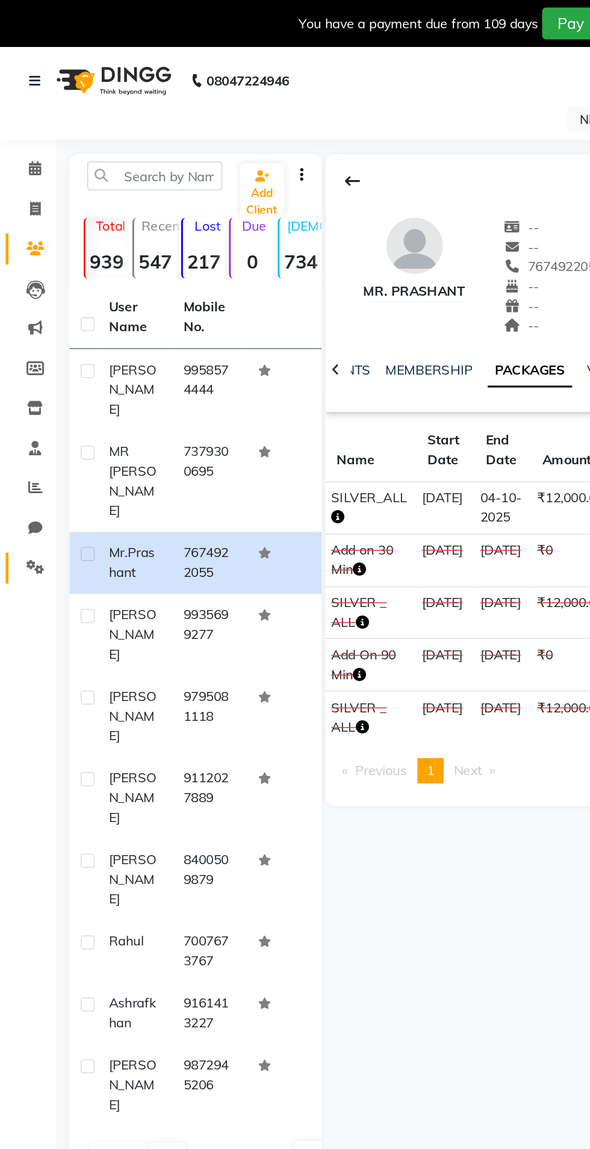
click at [23, 364] on icon at bounding box center [22, 363] width 11 height 9
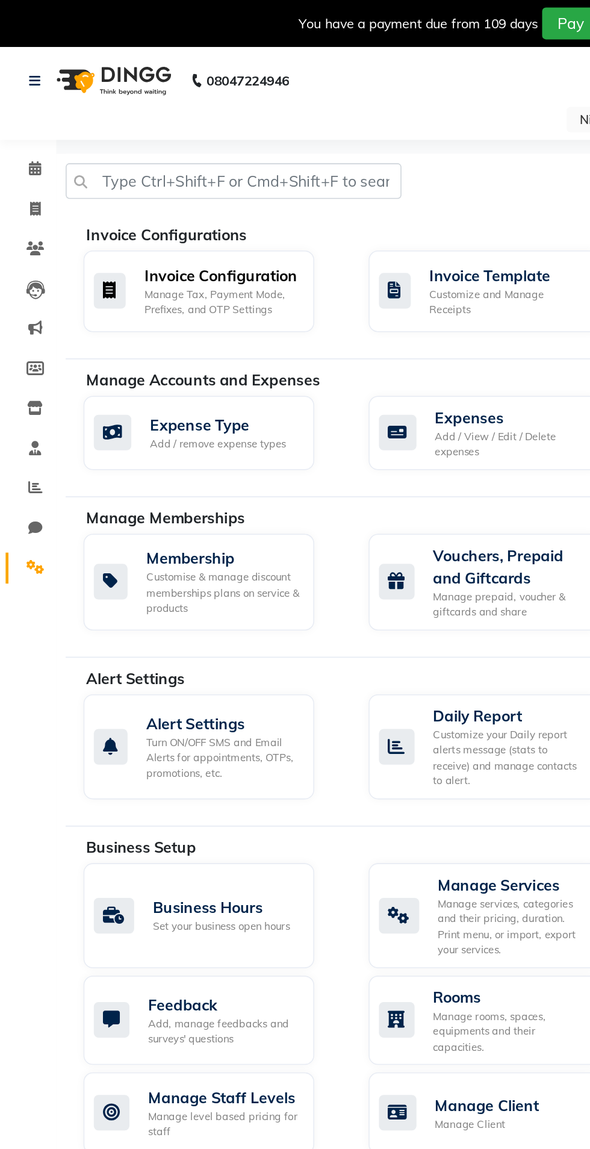
click at [165, 201] on div "Manage Tax, Payment Mode, Prefixes, and OTP Settings" at bounding box center [142, 194] width 99 height 20
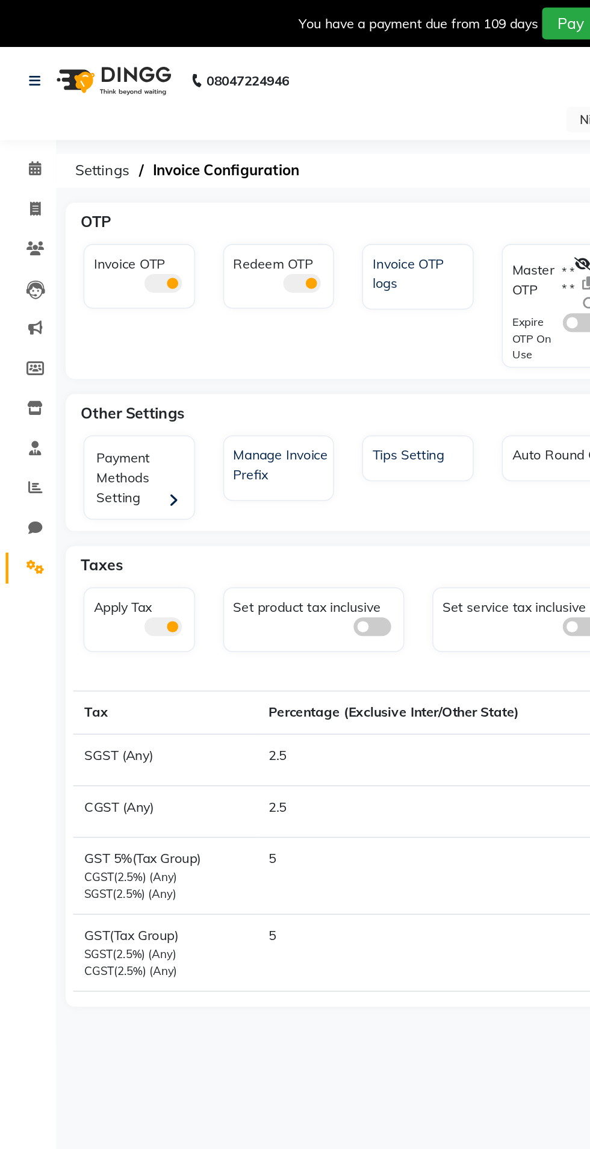
click at [114, 178] on span at bounding box center [105, 182] width 24 height 12
click at [93, 184] on input "checkbox" at bounding box center [93, 184] width 0 height 0
click at [202, 182] on span at bounding box center [194, 182] width 24 height 12
click at [182, 184] on input "checkbox" at bounding box center [182, 184] width 0 height 0
click at [22, 157] on icon at bounding box center [22, 159] width 11 height 9
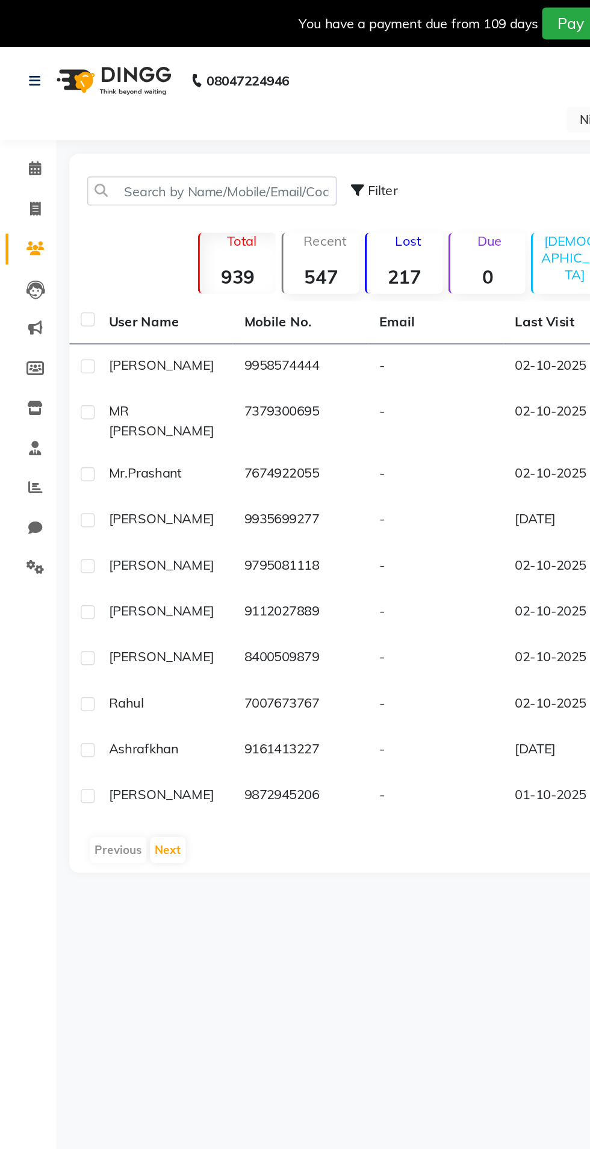
click at [123, 291] on td "Mr. Prashant" at bounding box center [106, 305] width 87 height 30
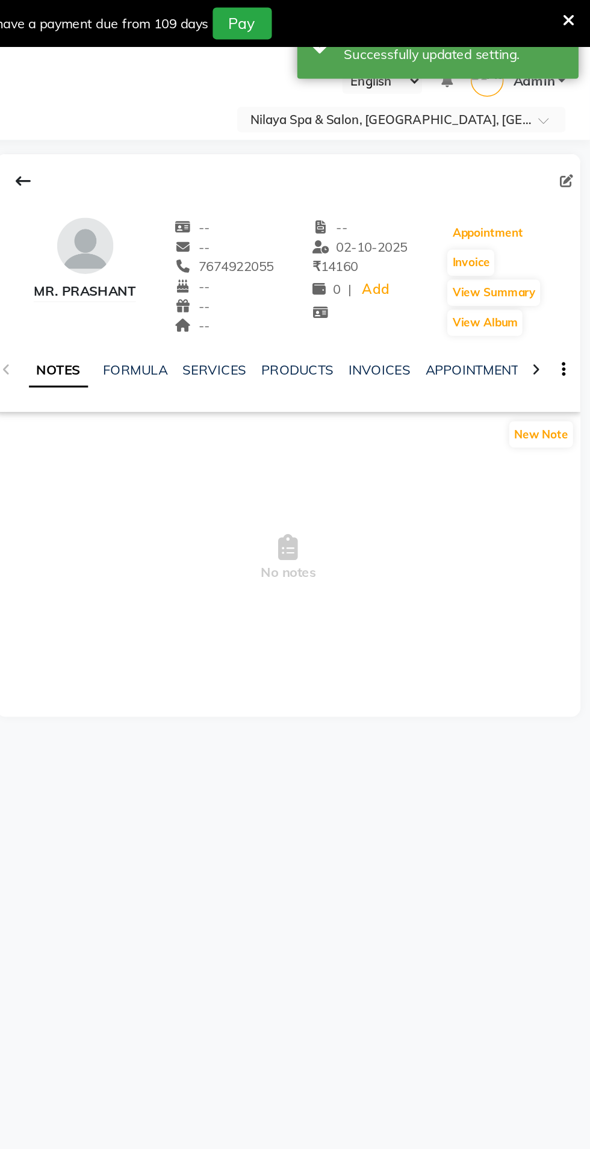
click at [546, 145] on button "Appointment" at bounding box center [524, 149] width 51 height 17
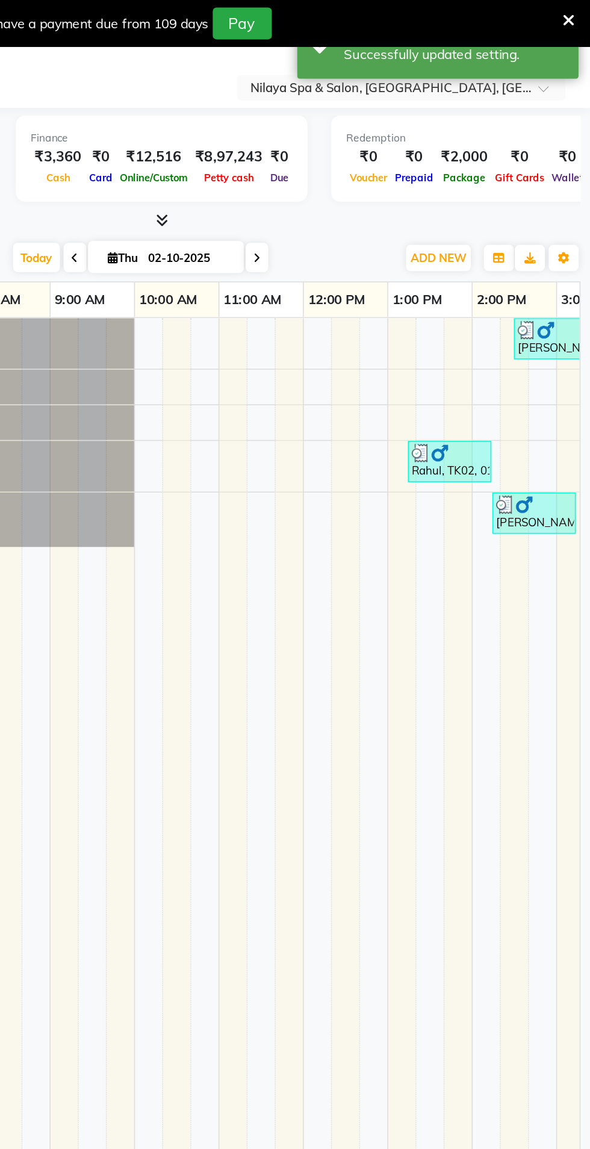
select select "480"
select select "tentative"
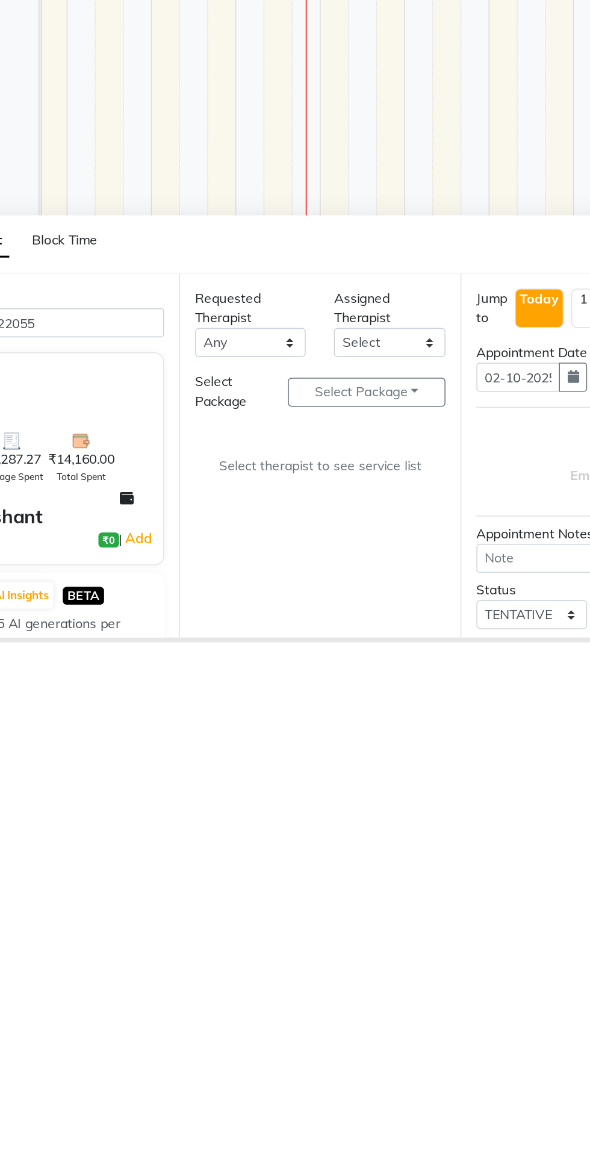
scroll to position [25, 0]
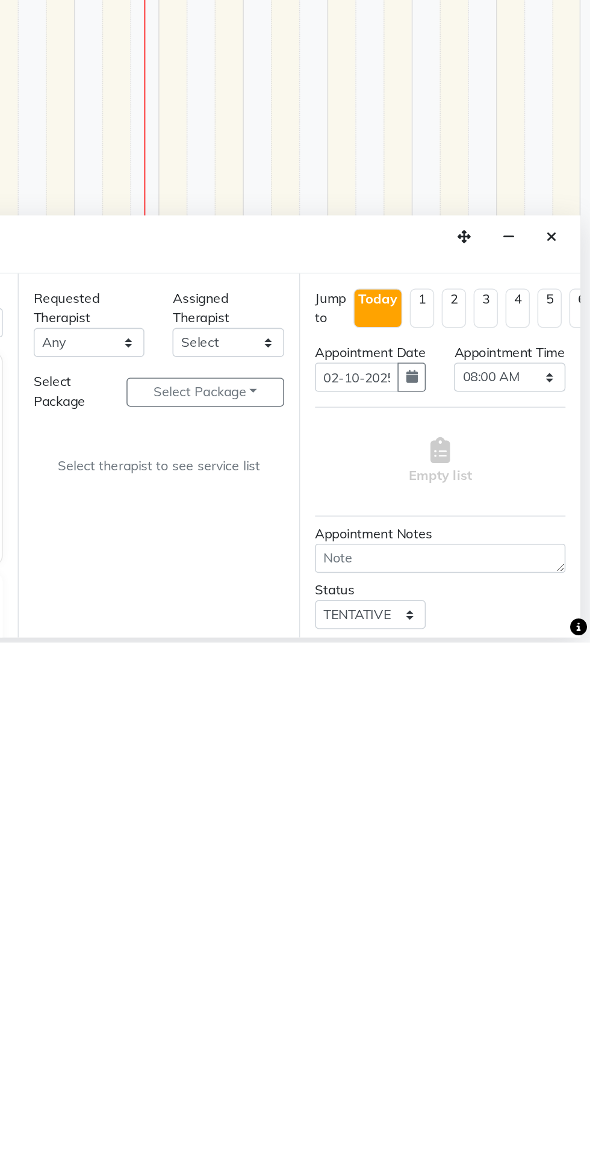
click at [566, 888] on icon "Close" at bounding box center [565, 889] width 7 height 8
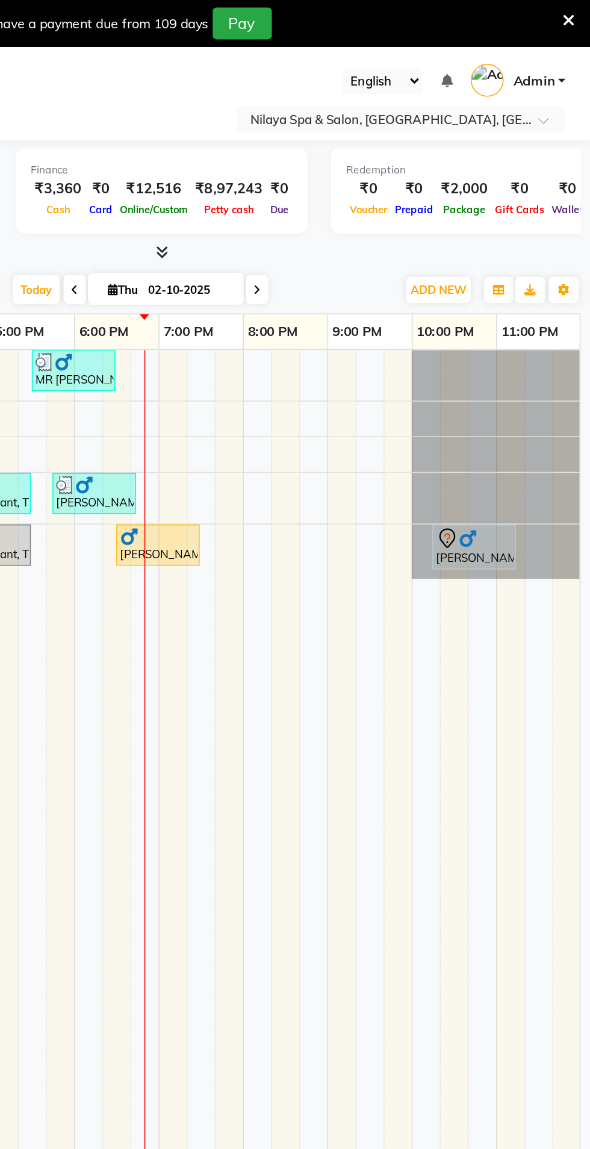
scroll to position [0, 0]
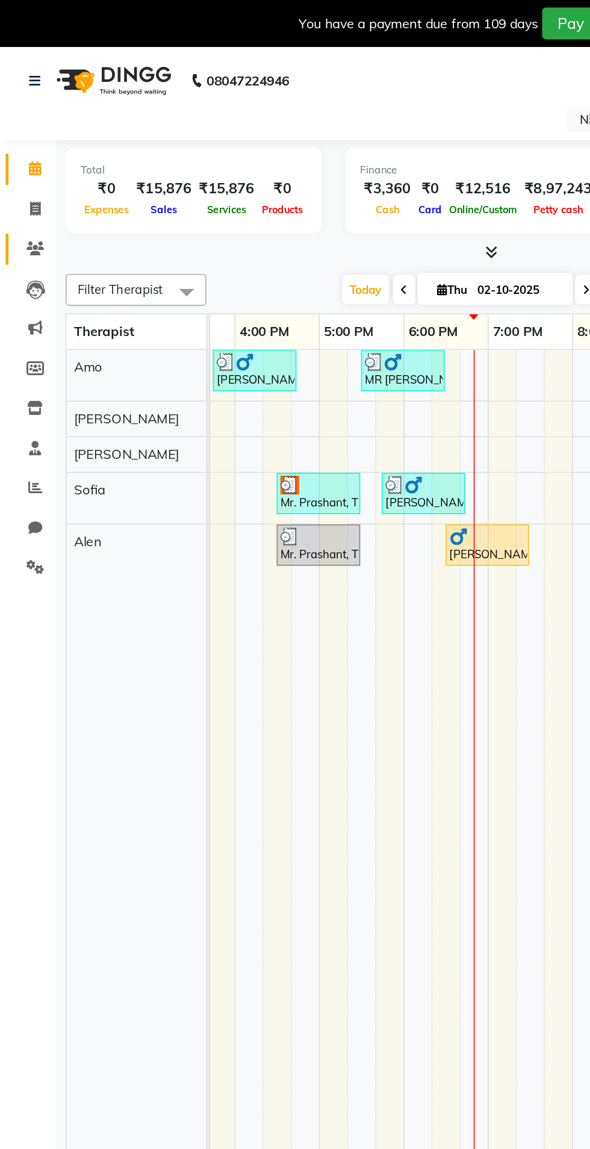
click at [25, 163] on icon at bounding box center [22, 159] width 11 height 9
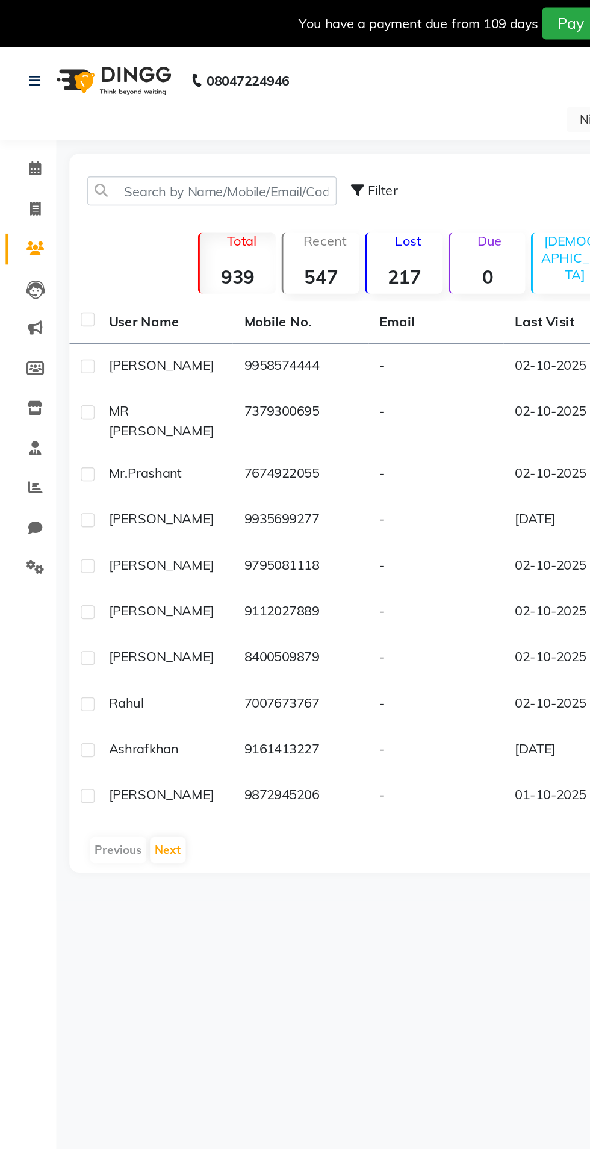
click at [120, 296] on td "Mr. Prashant" at bounding box center [106, 305] width 87 height 30
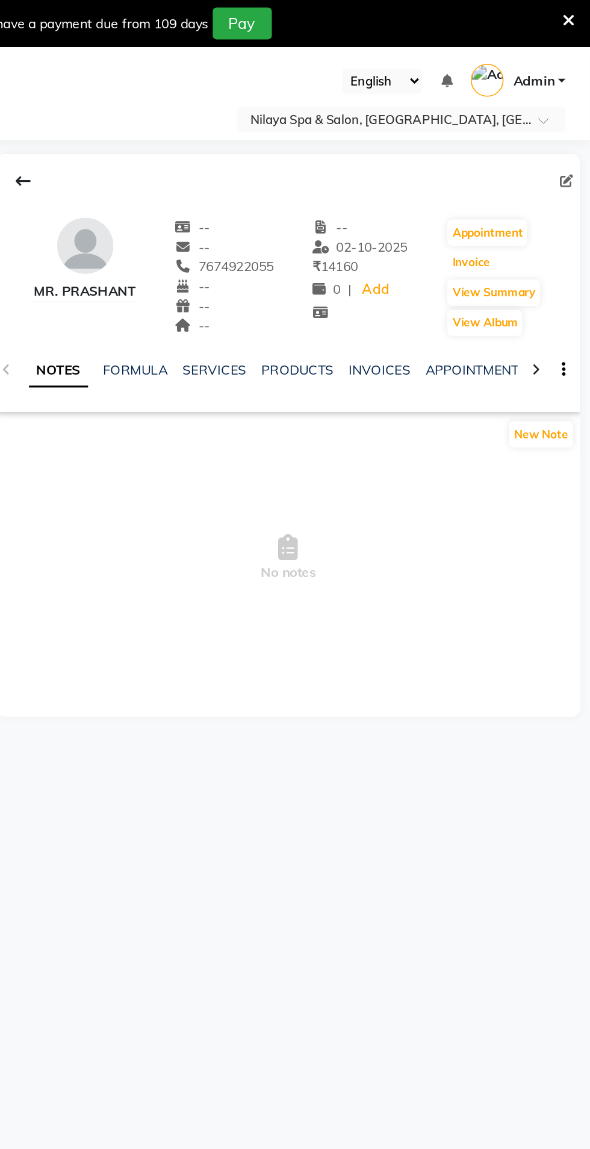
click at [524, 166] on button "Invoice" at bounding box center [514, 168] width 30 height 17
select select "service"
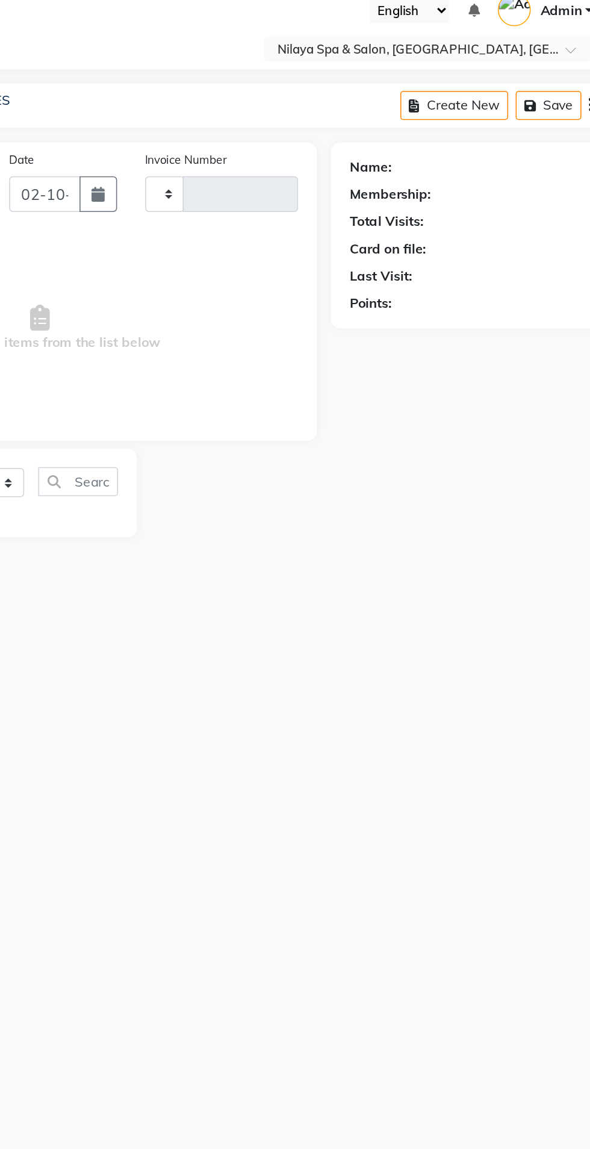
type input "1570"
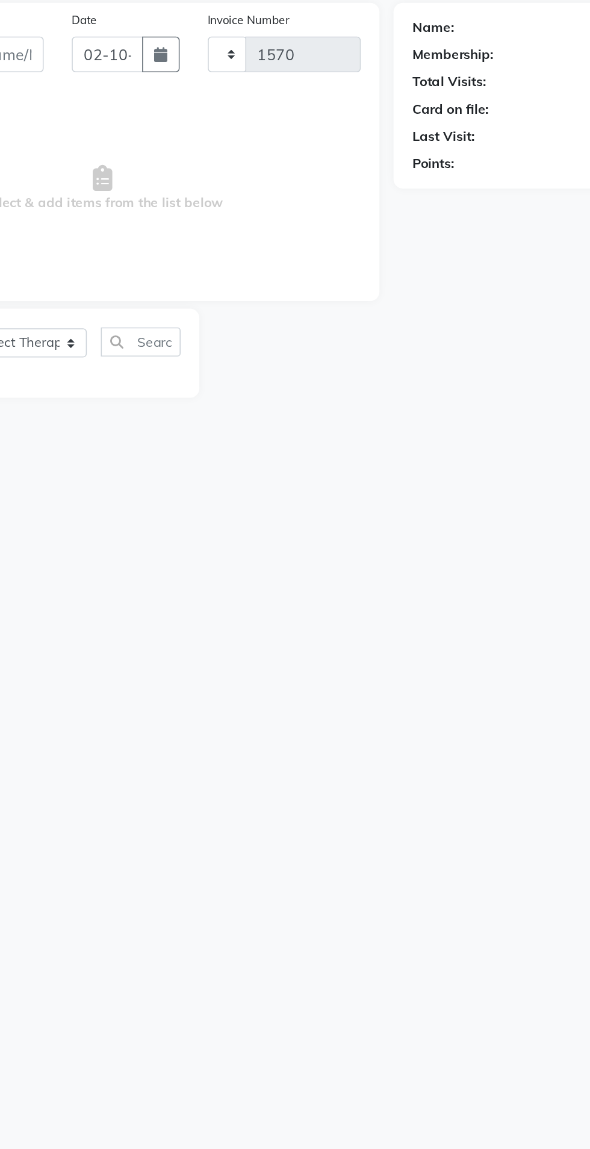
select select "8283"
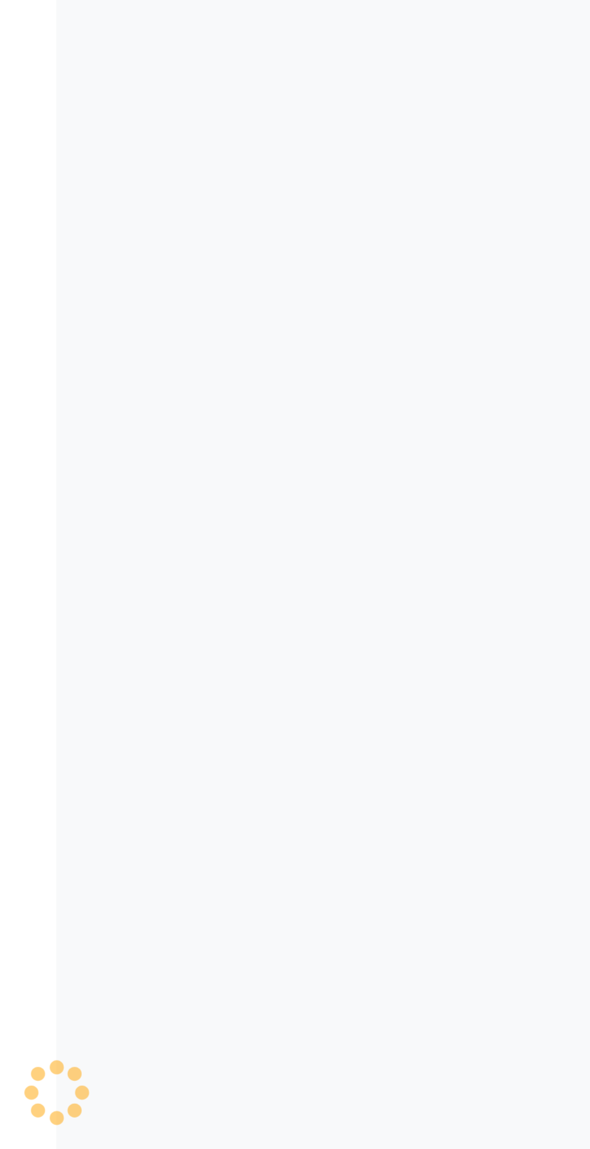
type input "7674922055"
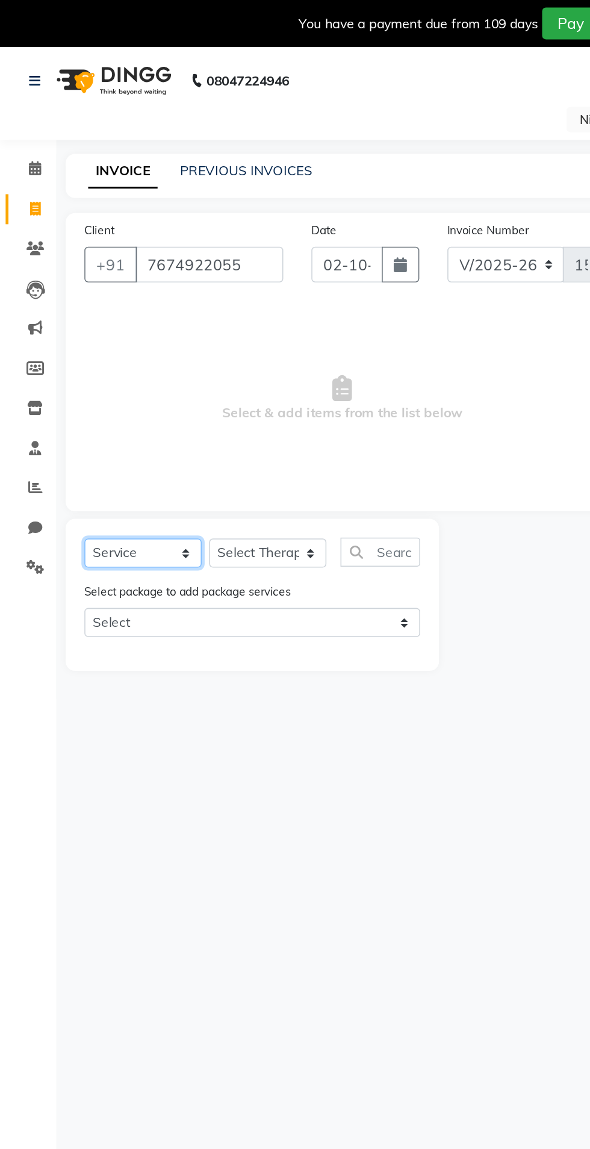
click at [104, 358] on select "Select Service Product Membership Package Voucher Prepaid Gift Card" at bounding box center [91, 355] width 75 height 19
click at [54, 346] on select "Select Service Product Membership Package Voucher Prepaid Gift Card" at bounding box center [91, 355] width 75 height 19
click at [181, 350] on select "Select Therapist Aditya [PERSON_NAME] [PERSON_NAME] Manager [PERSON_NAME] [PERS…" at bounding box center [171, 355] width 75 height 19
select select "84324"
click at [134, 346] on select "Select Therapist Aditya [PERSON_NAME] [PERSON_NAME] Manager [PERSON_NAME] [PERS…" at bounding box center [171, 355] width 75 height 19
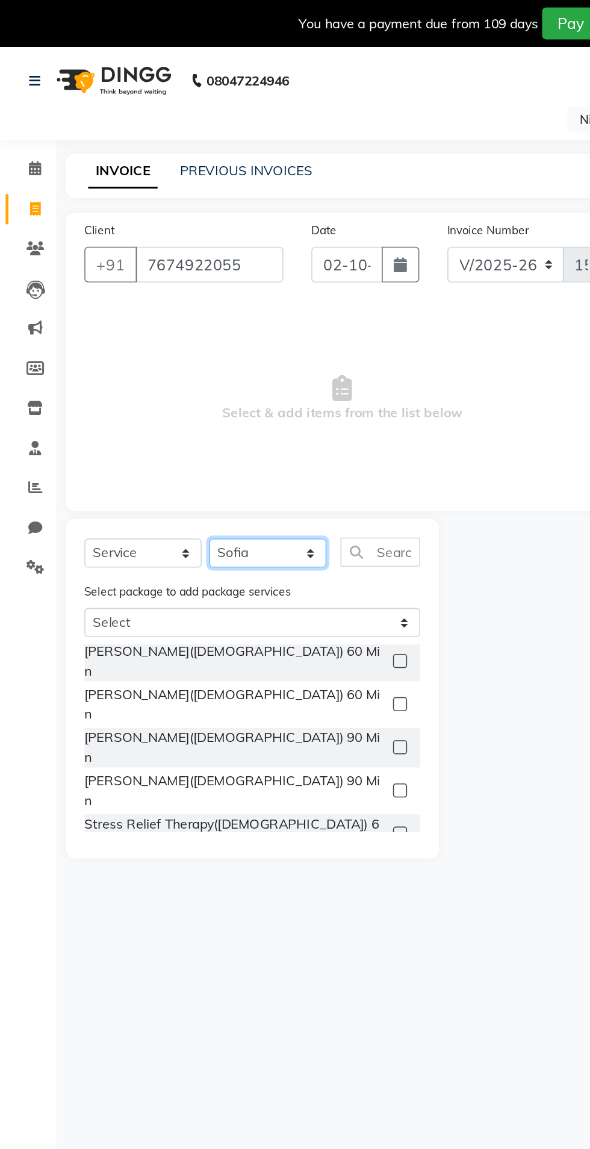
scroll to position [337, 0]
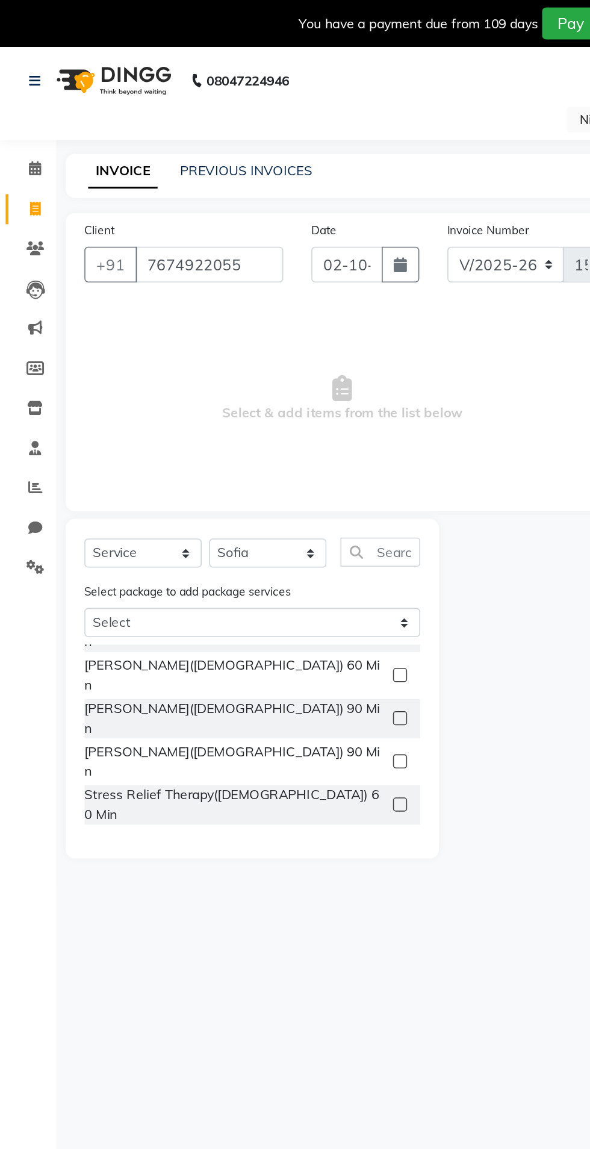
click at [272, 473] on div "Select Service Product Membership Package Voucher Prepaid Gift Card Select Ther…" at bounding box center [162, 442] width 240 height 218
click at [255, 595] on label at bounding box center [256, 599] width 9 height 9
click at [255, 596] on input "checkbox" at bounding box center [256, 600] width 8 height 8
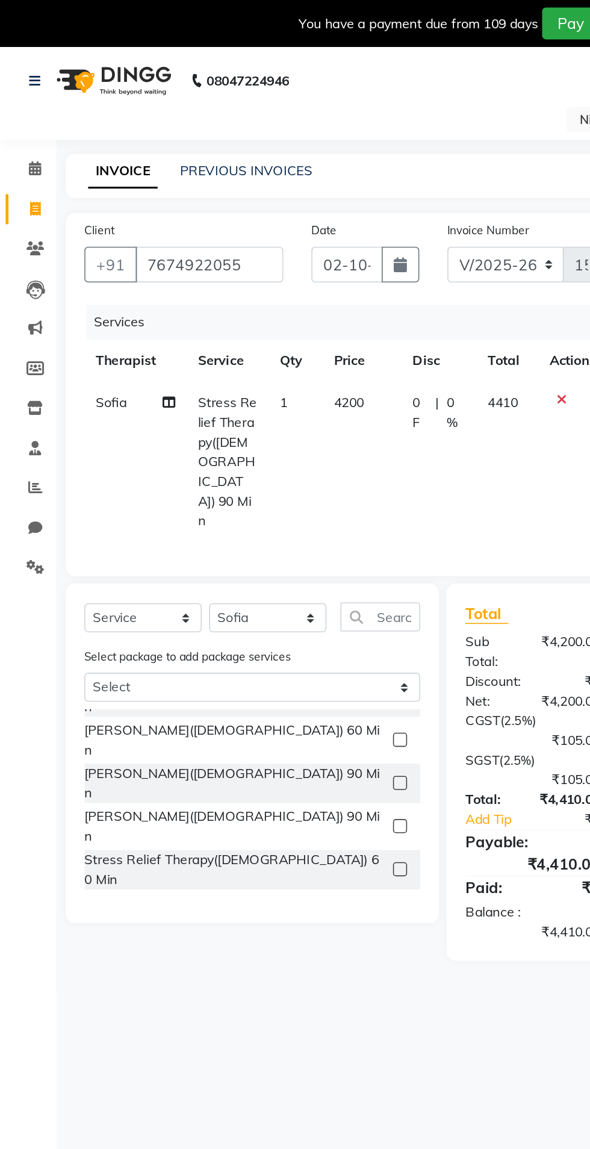
checkbox input "false"
click at [361, 256] on icon at bounding box center [361, 256] width 7 height 8
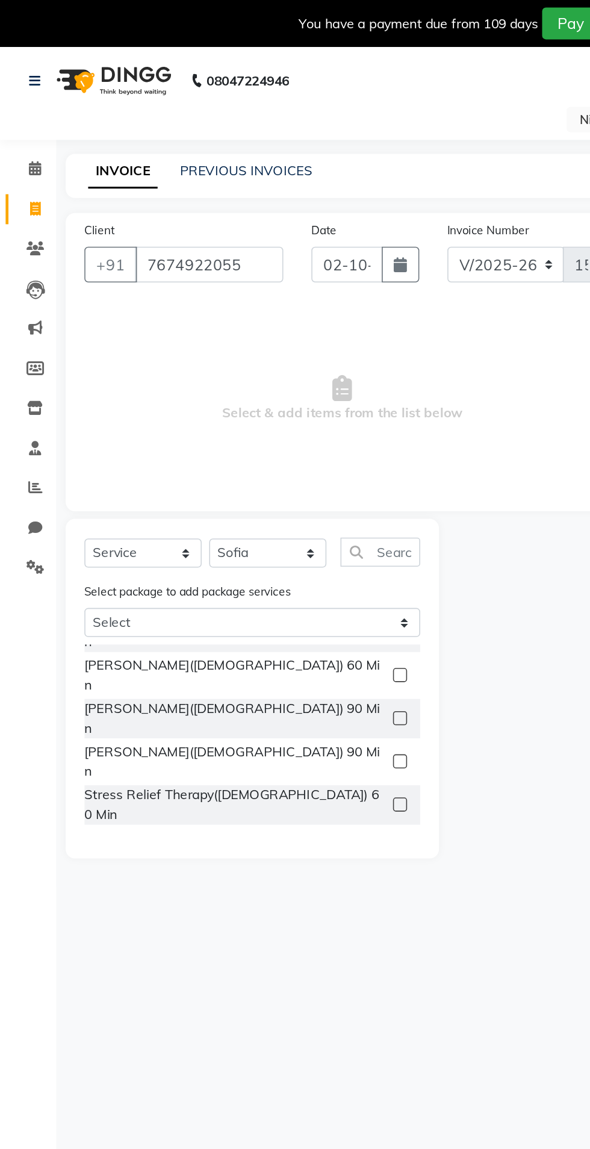
click at [252, 623] on label at bounding box center [256, 627] width 9 height 9
click at [252, 624] on input "checkbox" at bounding box center [256, 628] width 8 height 8
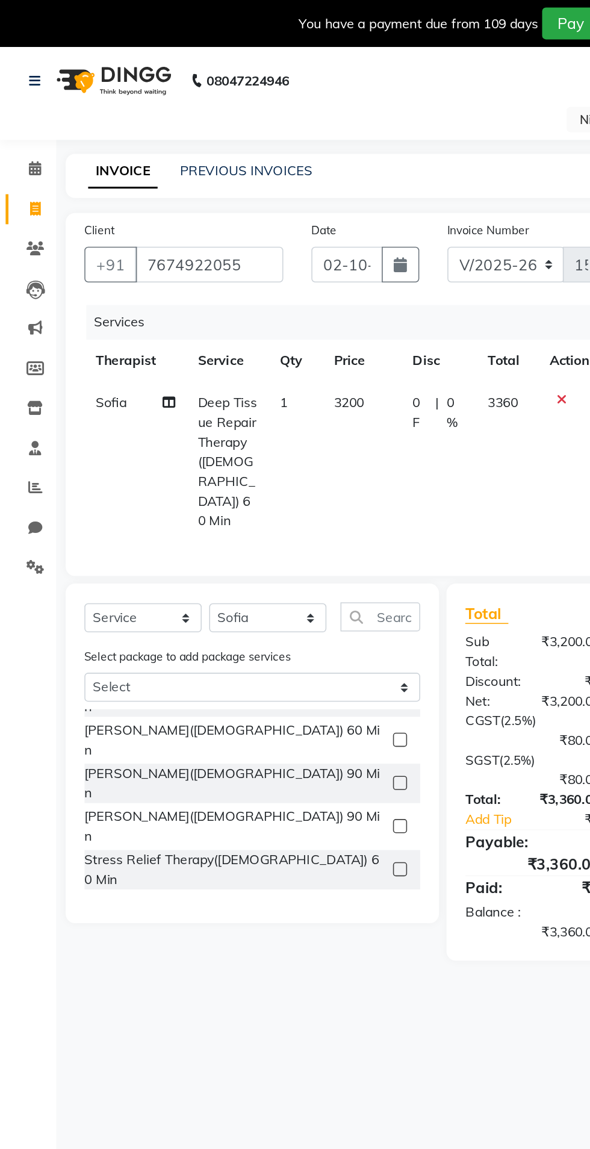
checkbox input "false"
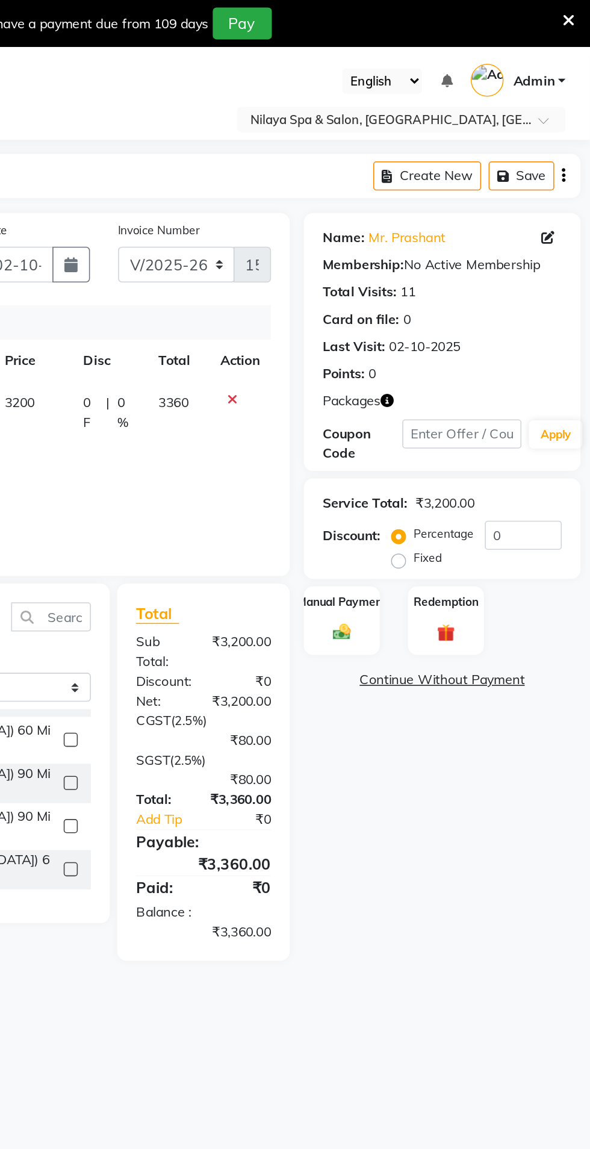
scroll to position [0, 0]
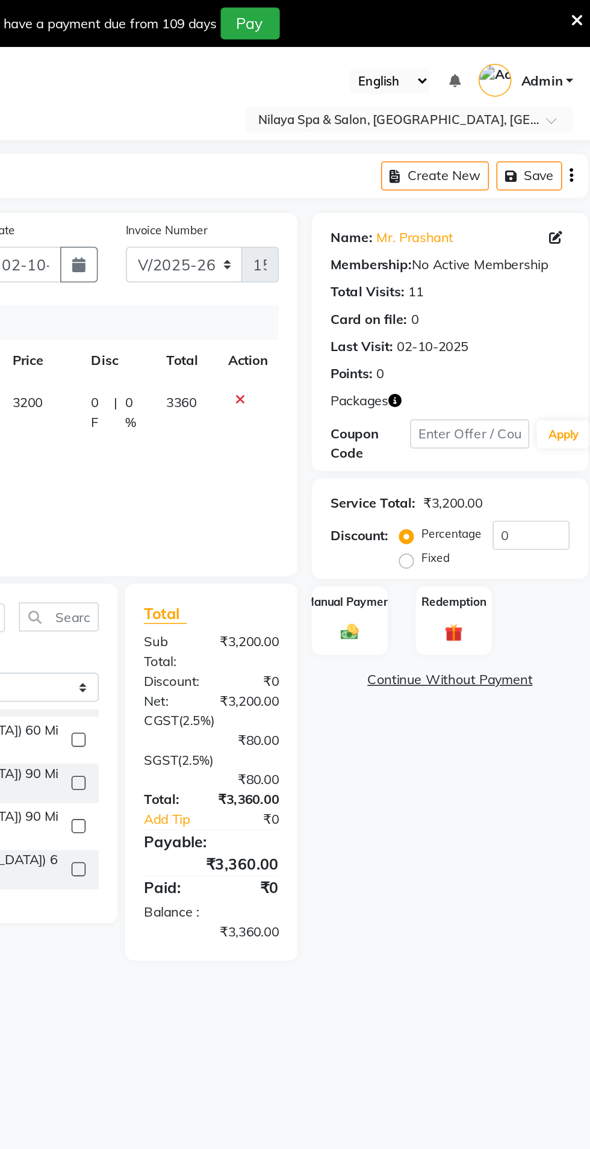
click at [498, 398] on div "Redemption" at bounding box center [497, 398] width 49 height 45
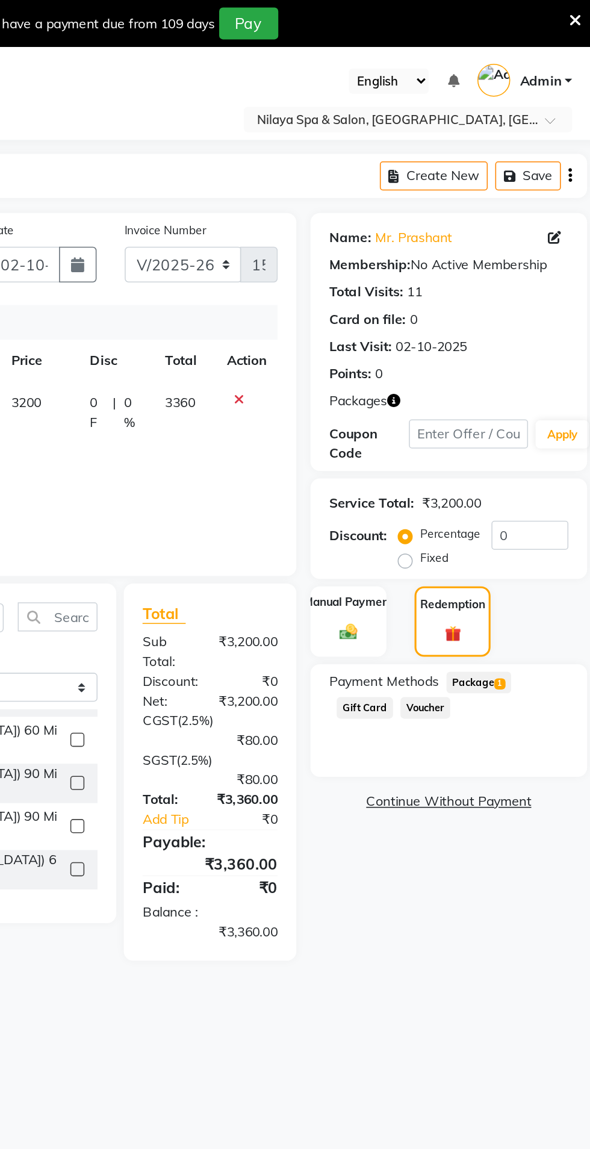
click at [525, 437] on span "1" at bounding box center [527, 438] width 7 height 7
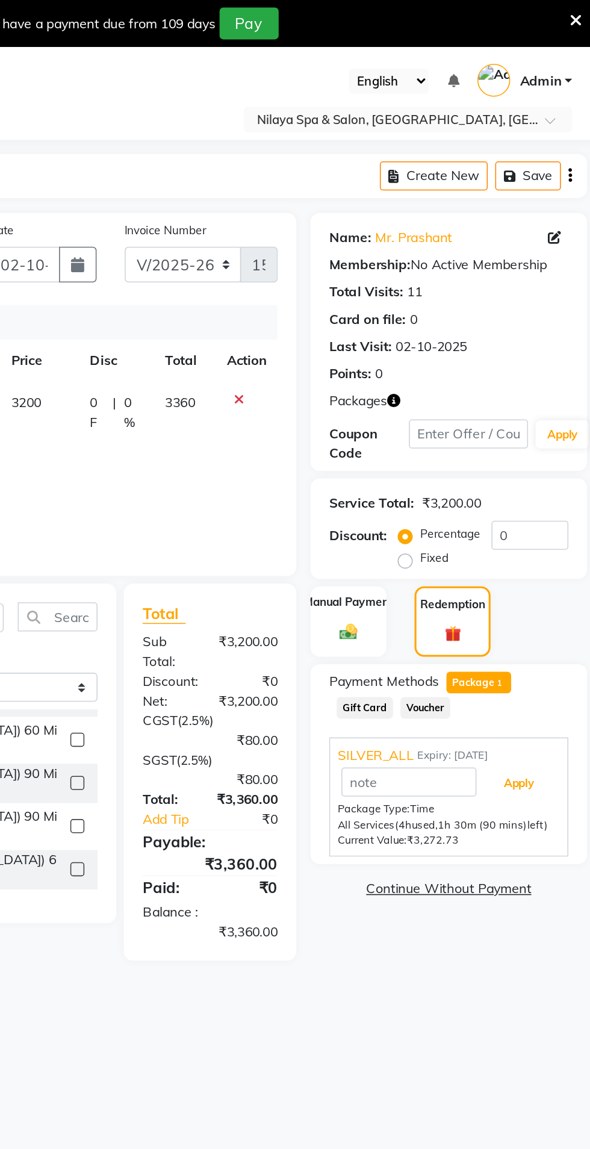
click at [547, 497] on button "Apply" at bounding box center [540, 503] width 50 height 20
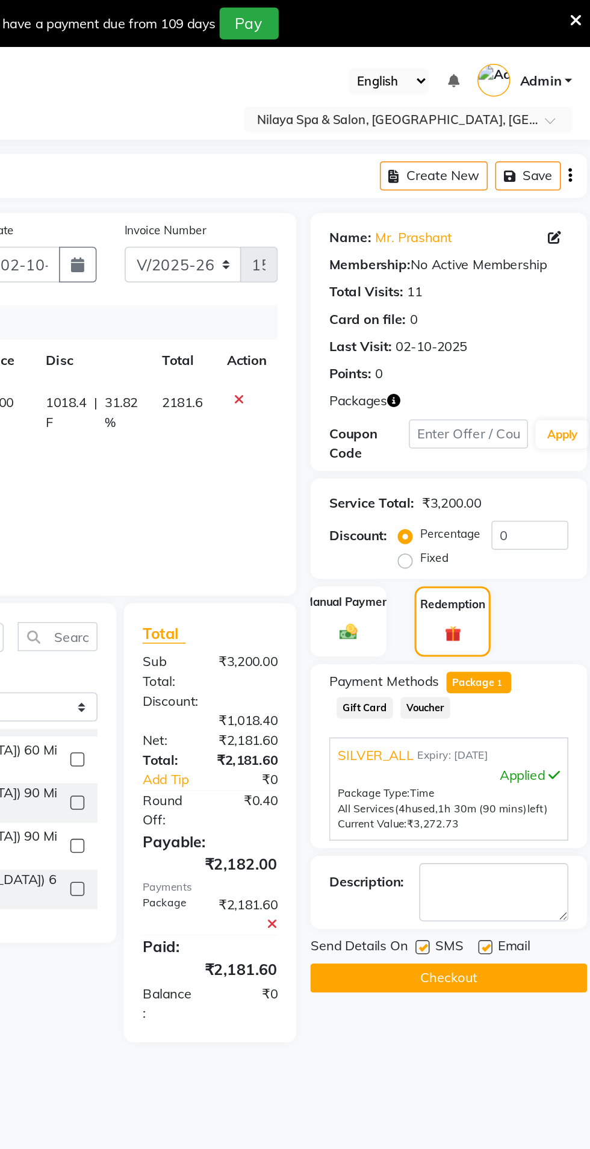
click at [543, 633] on button "Checkout" at bounding box center [495, 627] width 178 height 19
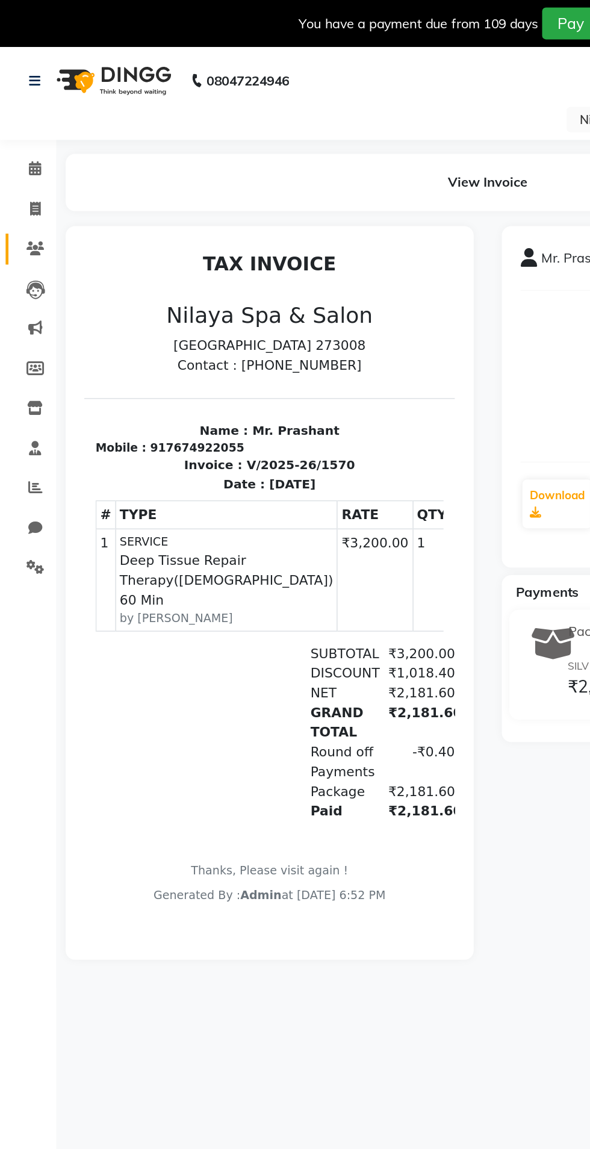
click at [15, 158] on span at bounding box center [22, 160] width 21 height 14
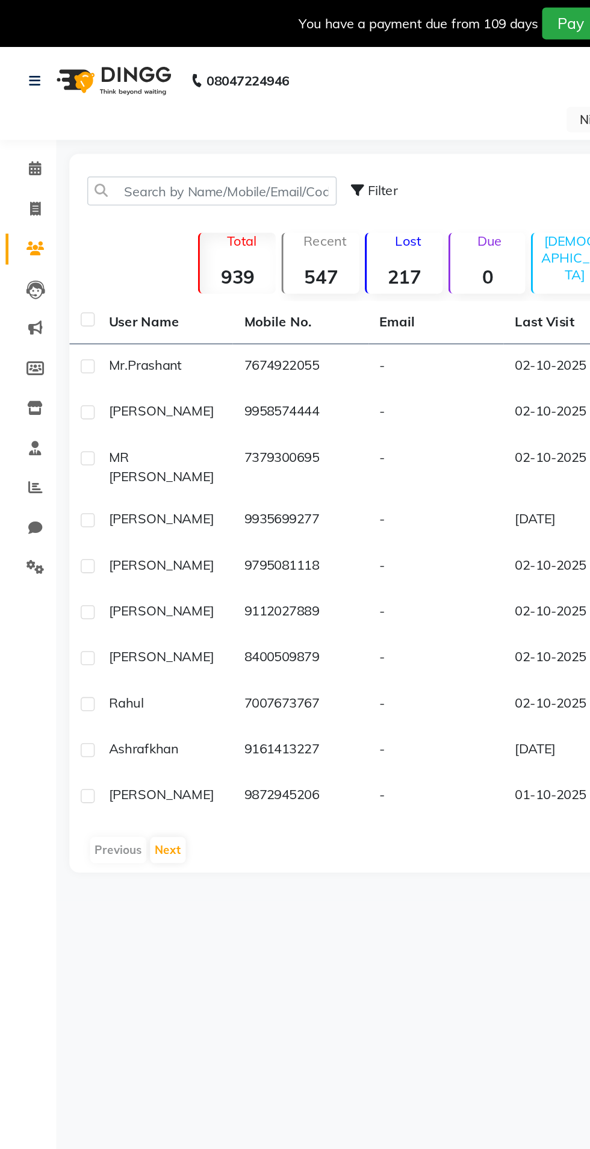
click at [126, 240] on div "Mr. Prashant" at bounding box center [106, 234] width 72 height 13
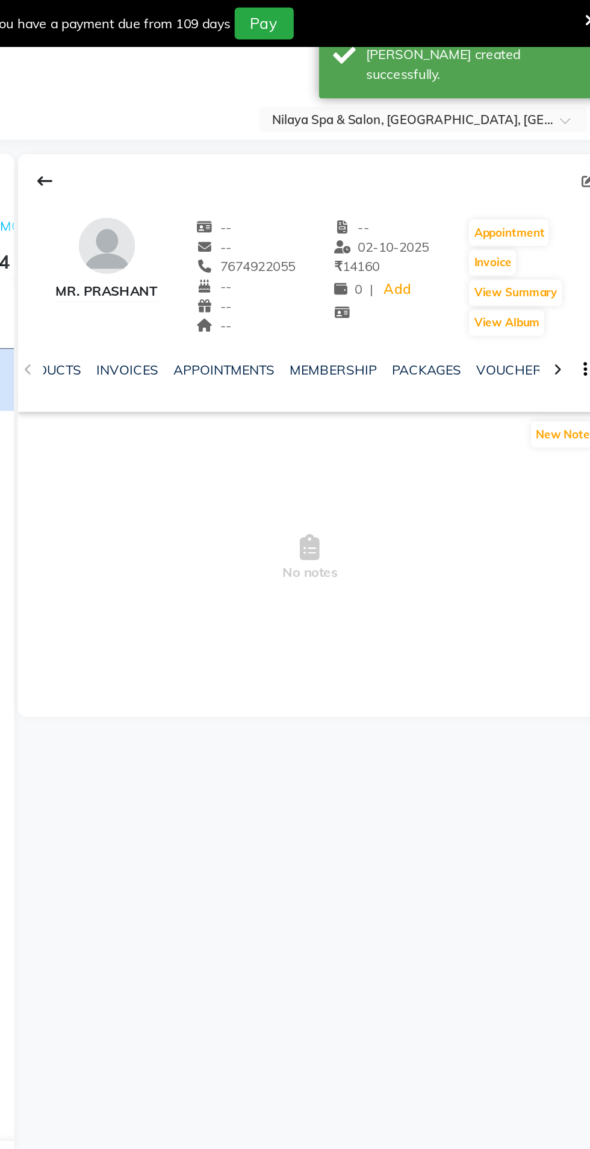
scroll to position [0, 175]
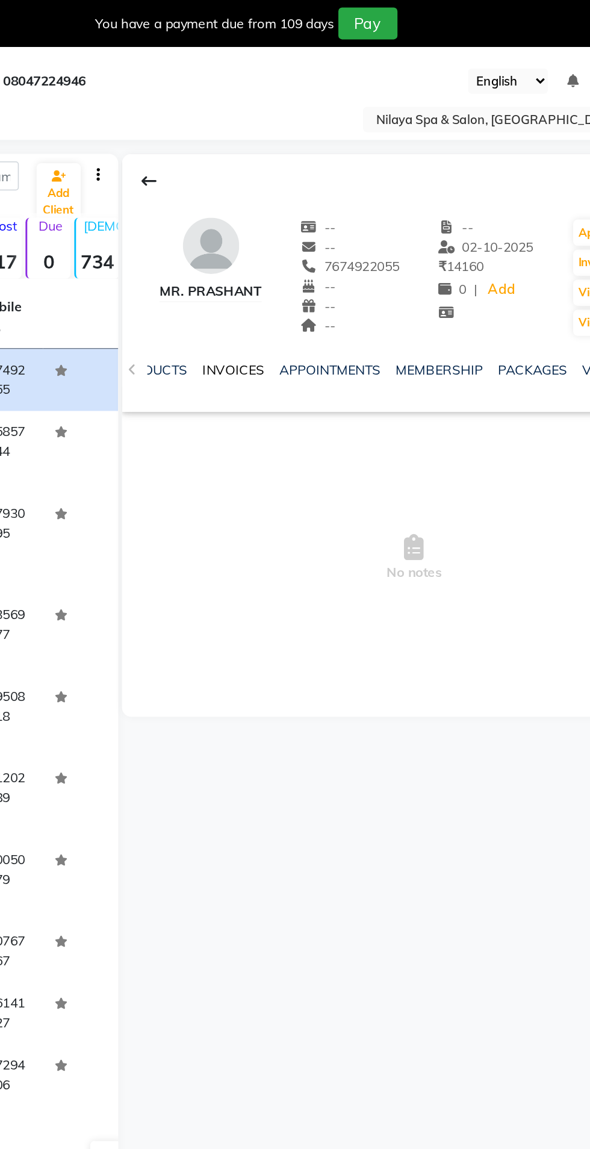
click at [286, 240] on link "INVOICES" at bounding box center [281, 237] width 40 height 11
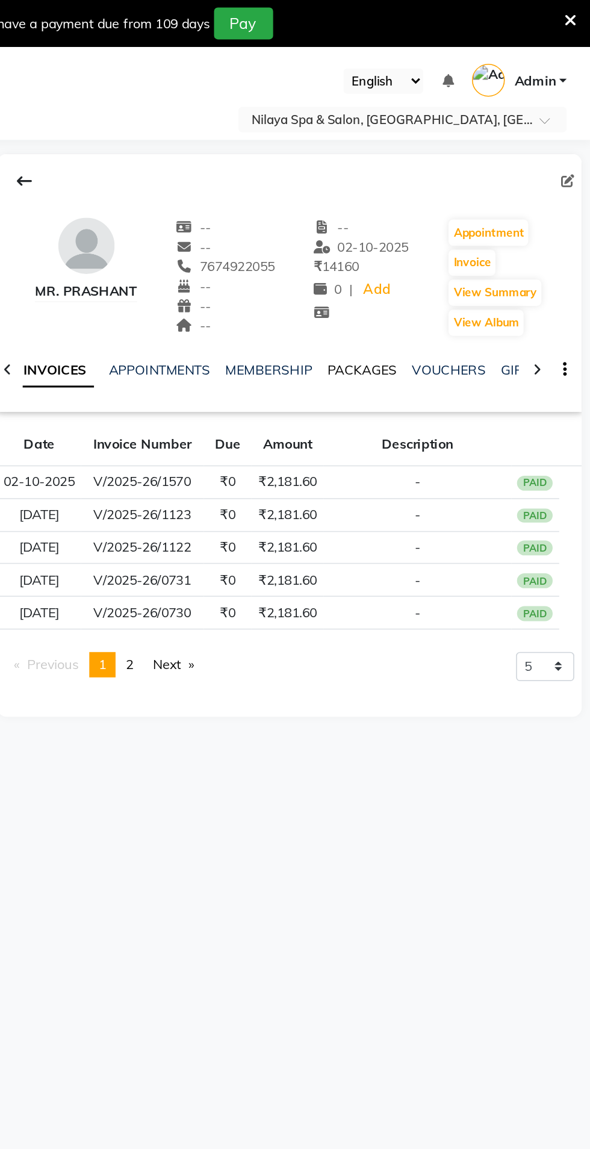
click at [446, 240] on link "PACKAGES" at bounding box center [443, 237] width 45 height 11
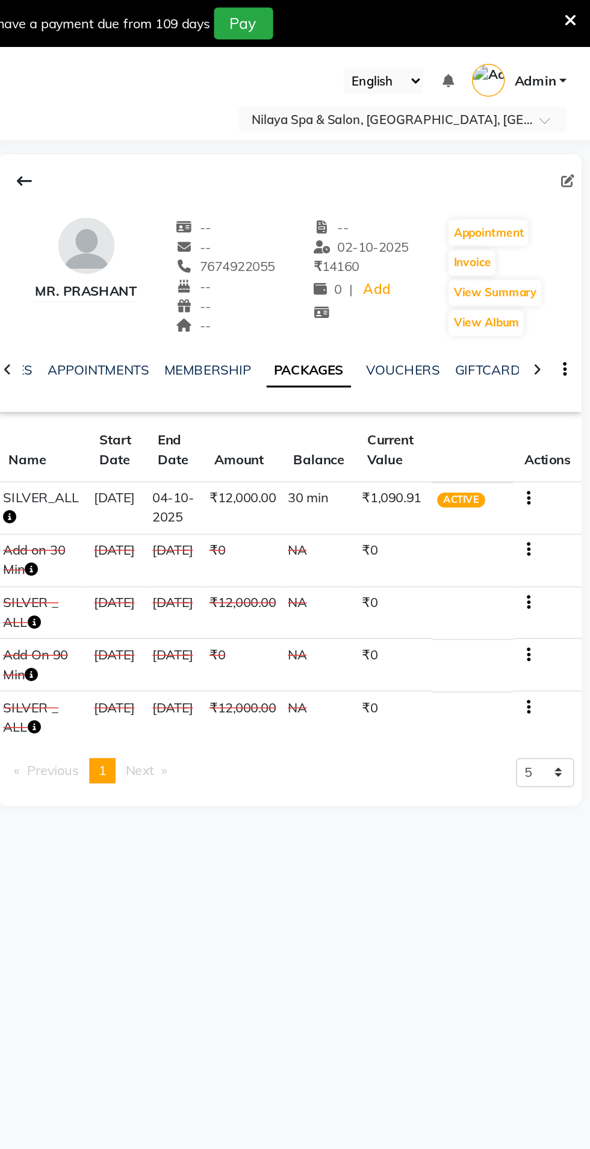
click at [560, 328] on td at bounding box center [562, 327] width 44 height 34
click at [549, 320] on icon "button" at bounding box center [550, 320] width 2 height 1
click at [503, 325] on div "Edit" at bounding box center [491, 326] width 79 height 15
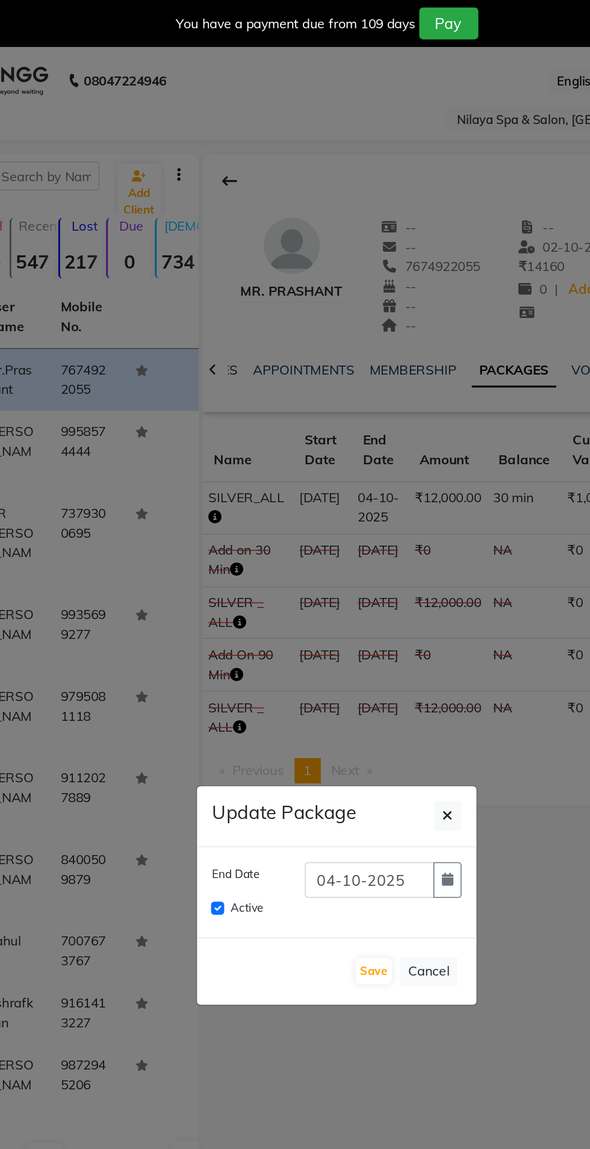
click at [232, 588] on label "Active" at bounding box center [237, 582] width 21 height 11
click at [223, 587] on input "Active" at bounding box center [218, 583] width 8 height 8
checkbox input "false"
click at [325, 632] on button "Save" at bounding box center [318, 623] width 23 height 17
checkbox input "false"
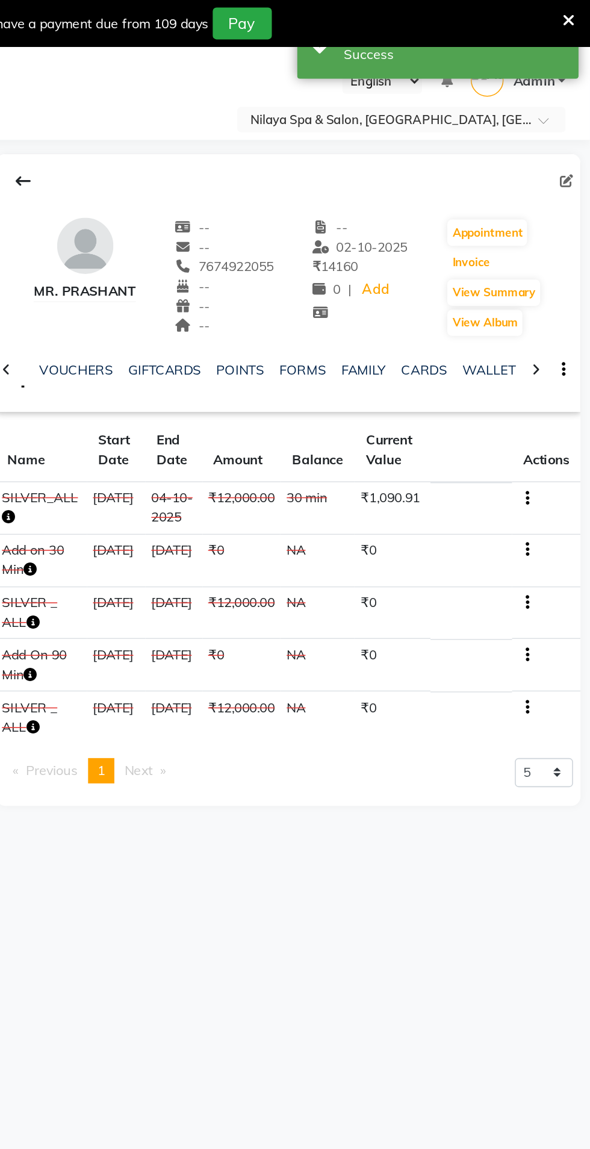
click at [527, 166] on button "Invoice" at bounding box center [514, 168] width 30 height 17
select select "8283"
select select "service"
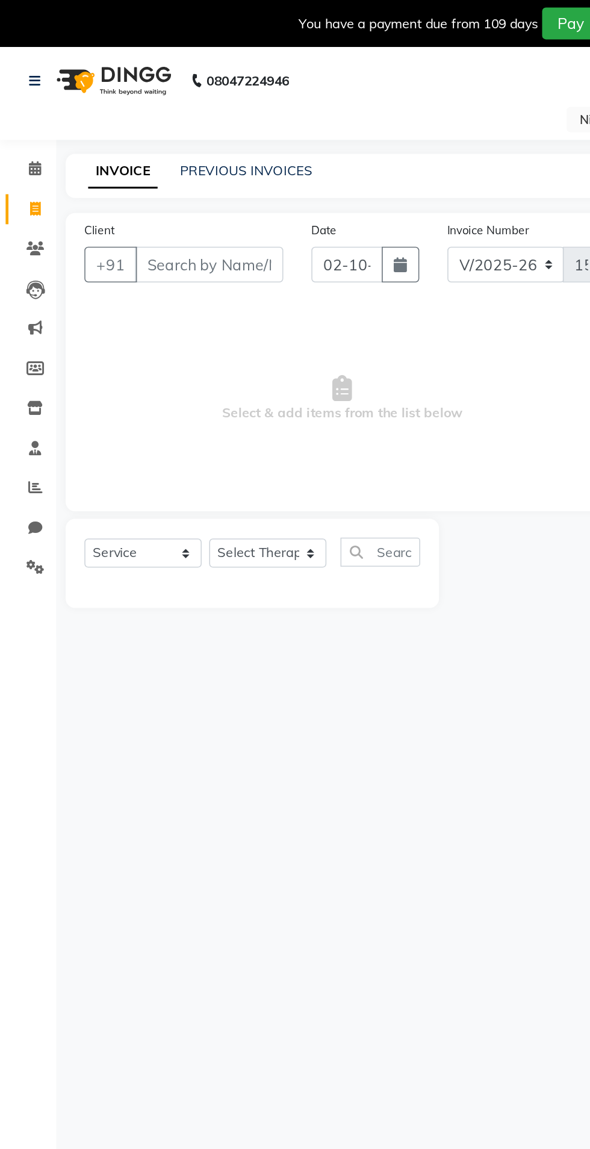
type input "7674922055"
click at [103, 355] on select "Select Service Product Membership Package Voucher Prepaid Gift Card" at bounding box center [91, 355] width 75 height 19
click at [54, 346] on select "Select Service Product Membership Package Voucher Prepaid Gift Card" at bounding box center [91, 355] width 75 height 19
click at [188, 346] on select "Select Therapist Aditya [PERSON_NAME] [PERSON_NAME] Manager [PERSON_NAME] [PERS…" at bounding box center [171, 355] width 75 height 19
select select "84325"
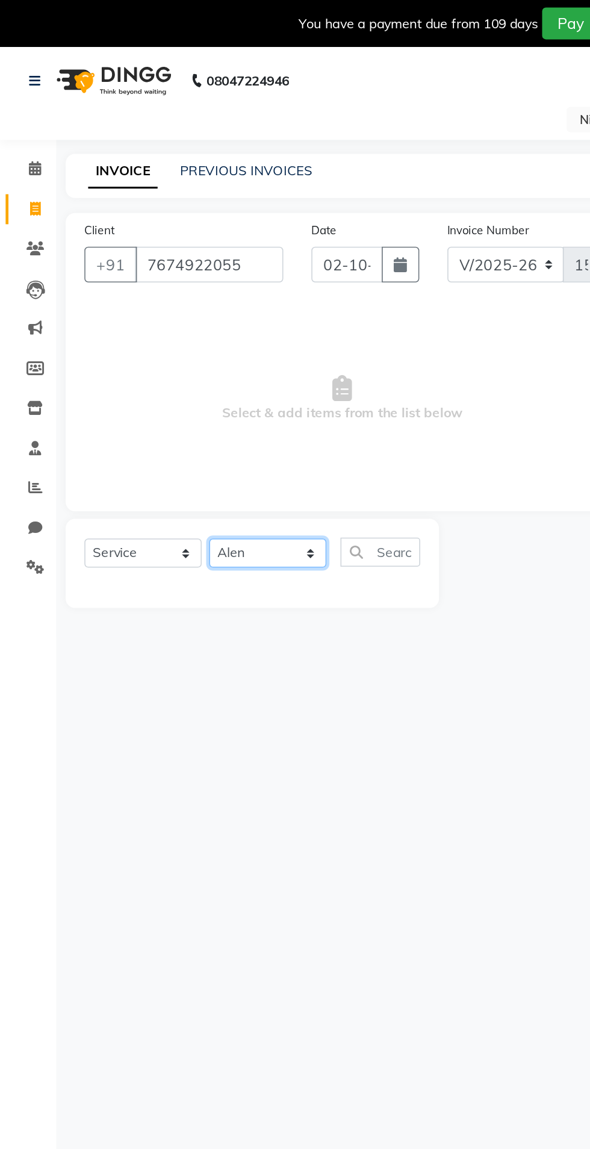
click at [134, 346] on select "Select Therapist Aditya [PERSON_NAME] [PERSON_NAME] Manager [PERSON_NAME] [PERS…" at bounding box center [171, 355] width 75 height 19
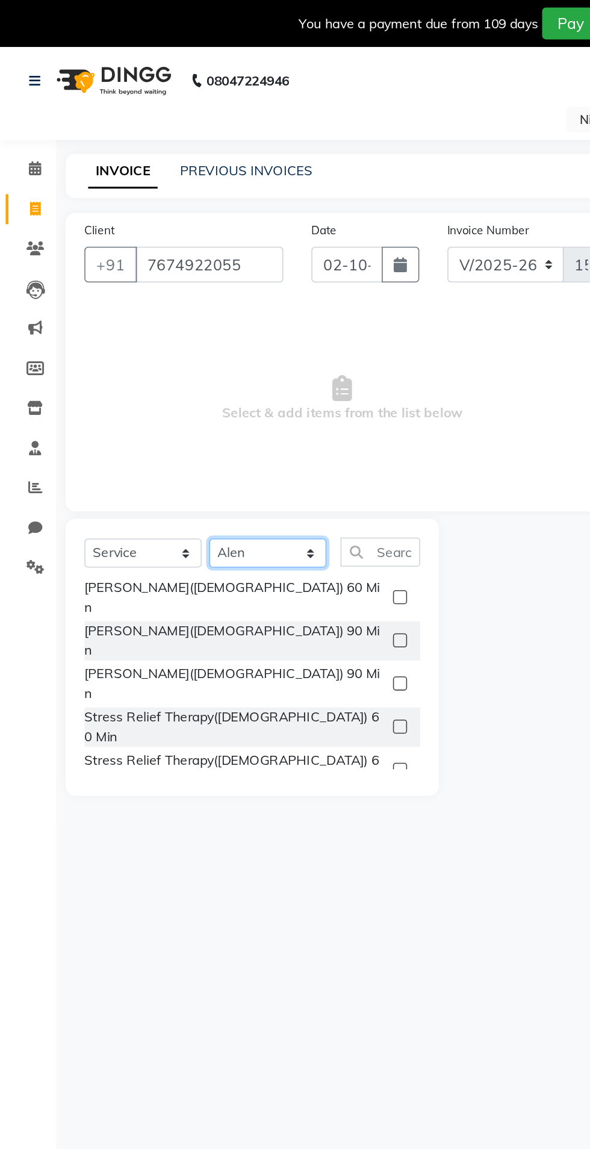
scroll to position [350, 0]
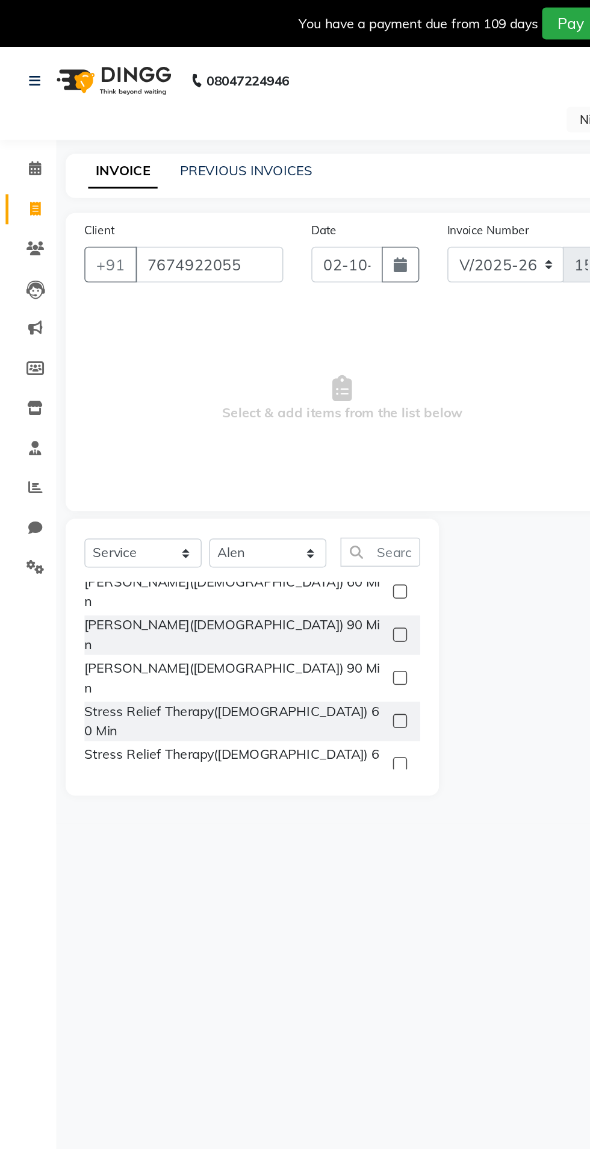
click at [257, 569] on label at bounding box center [256, 573] width 9 height 9
click at [257, 570] on input "checkbox" at bounding box center [256, 574] width 8 height 8
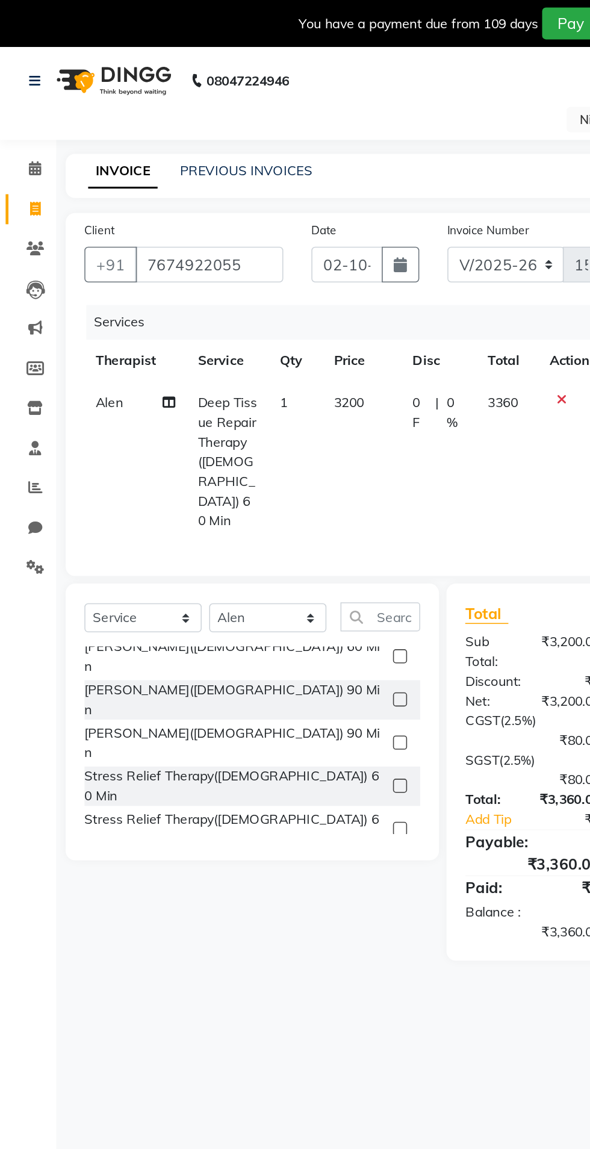
checkbox input "false"
click at [255, 638] on label at bounding box center [256, 642] width 9 height 9
click at [255, 639] on input "checkbox" at bounding box center [256, 643] width 8 height 8
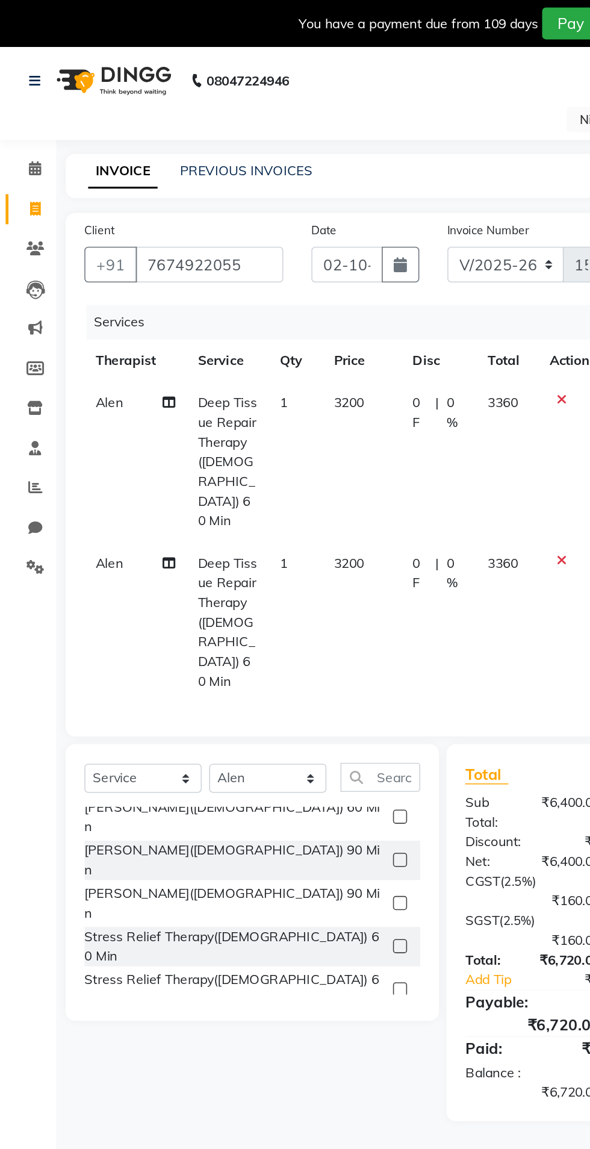
checkbox input "false"
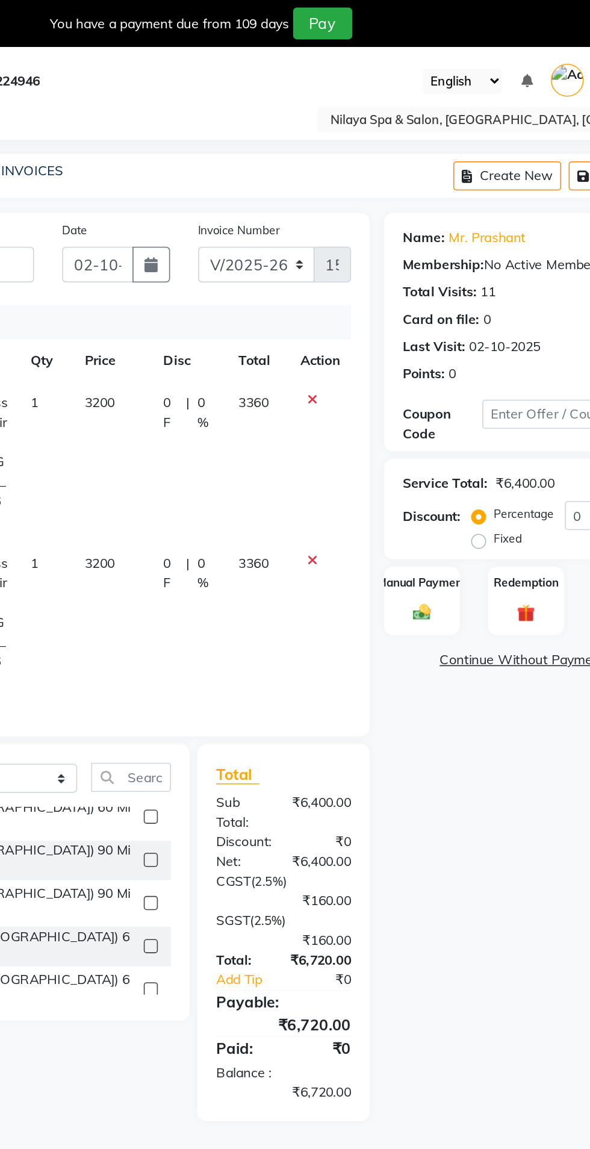
click at [360, 256] on icon at bounding box center [361, 256] width 7 height 8
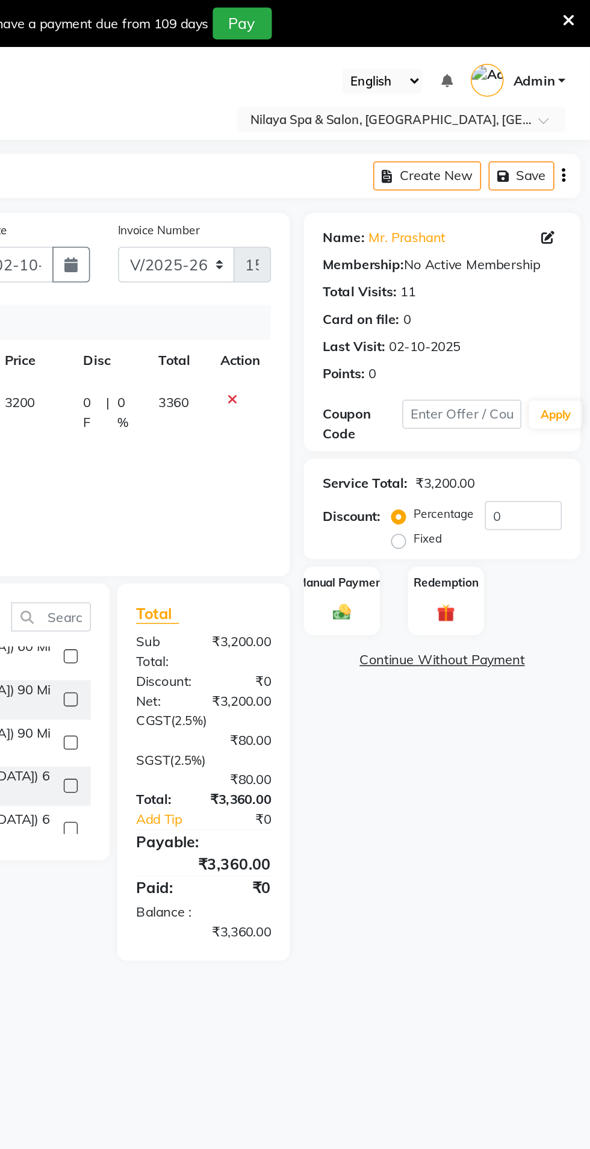
scroll to position [0, 0]
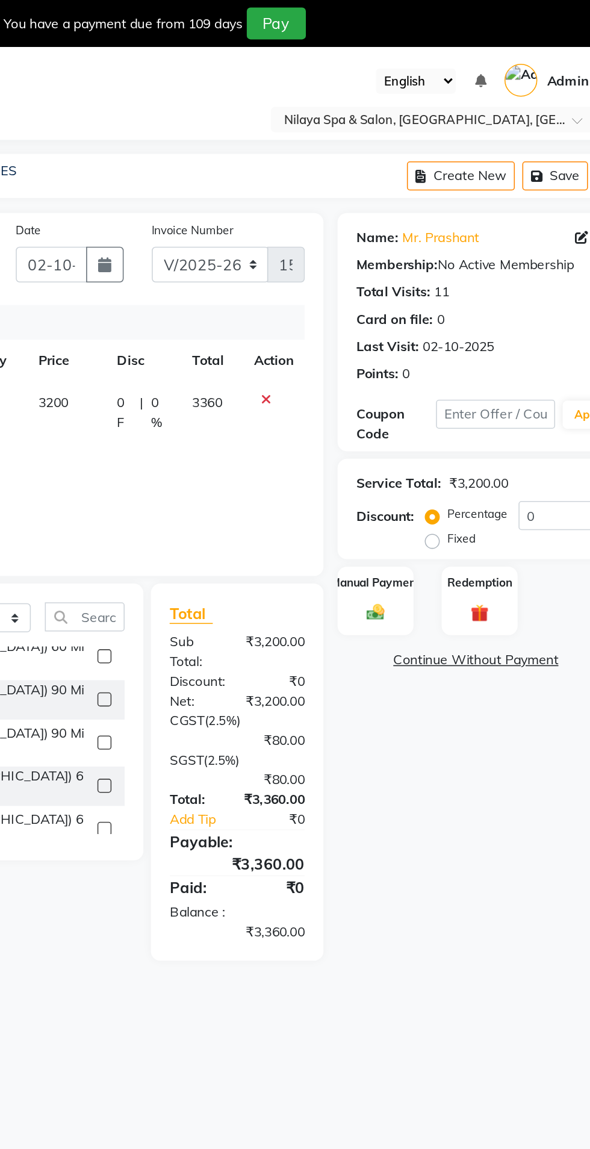
click at [442, 389] on div "Manual Payment" at bounding box center [430, 386] width 49 height 45
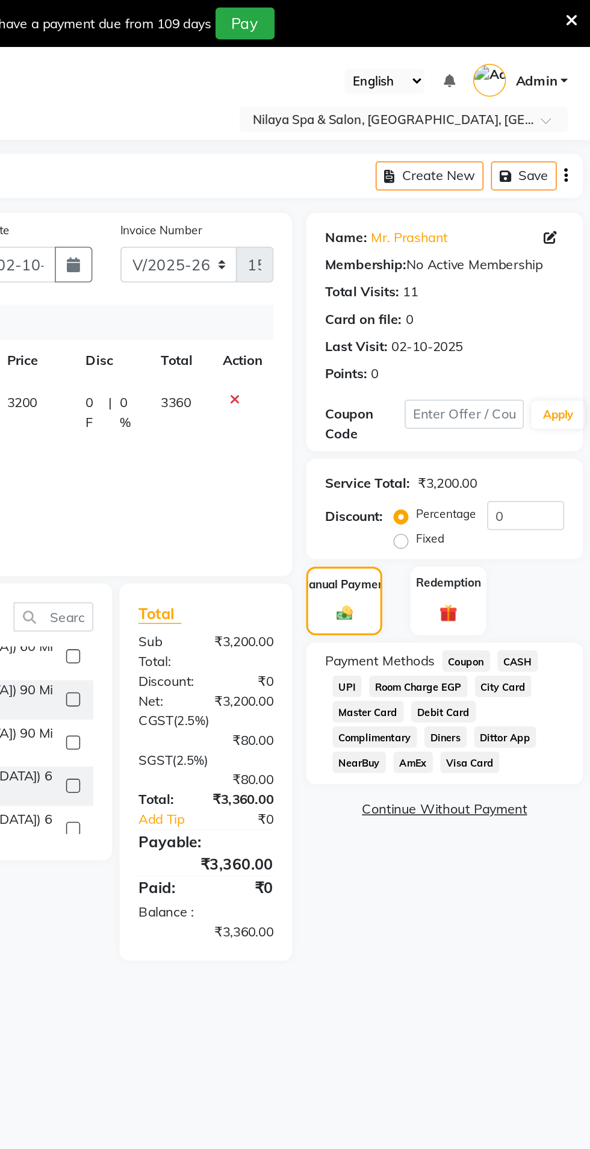
click at [480, 558] on div "Name: Mr. Prashant Membership: No Active Membership Total Visits: 11 Card on fi…" at bounding box center [499, 377] width 187 height 480
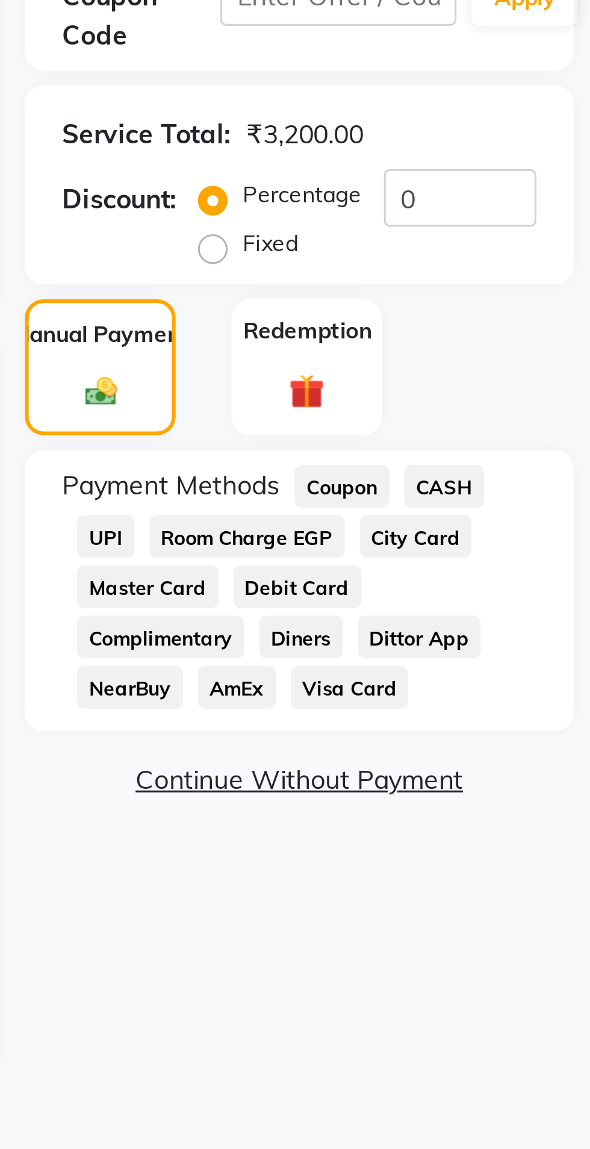
click at [500, 457] on span "Debit Card" at bounding box center [495, 457] width 42 height 14
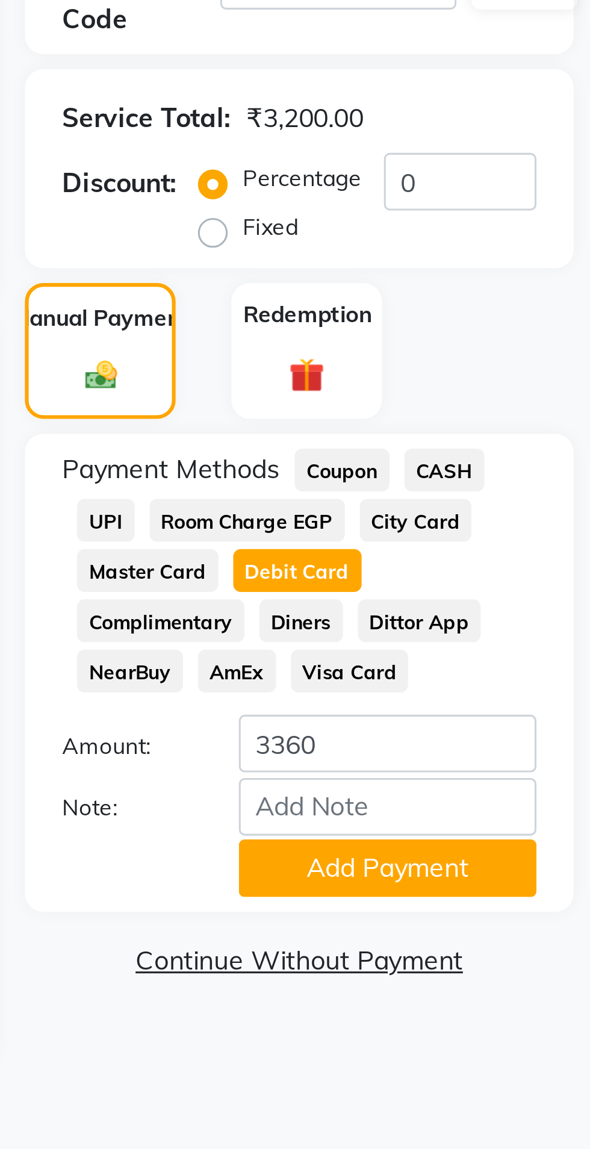
click at [553, 557] on button "Add Payment" at bounding box center [524, 553] width 96 height 19
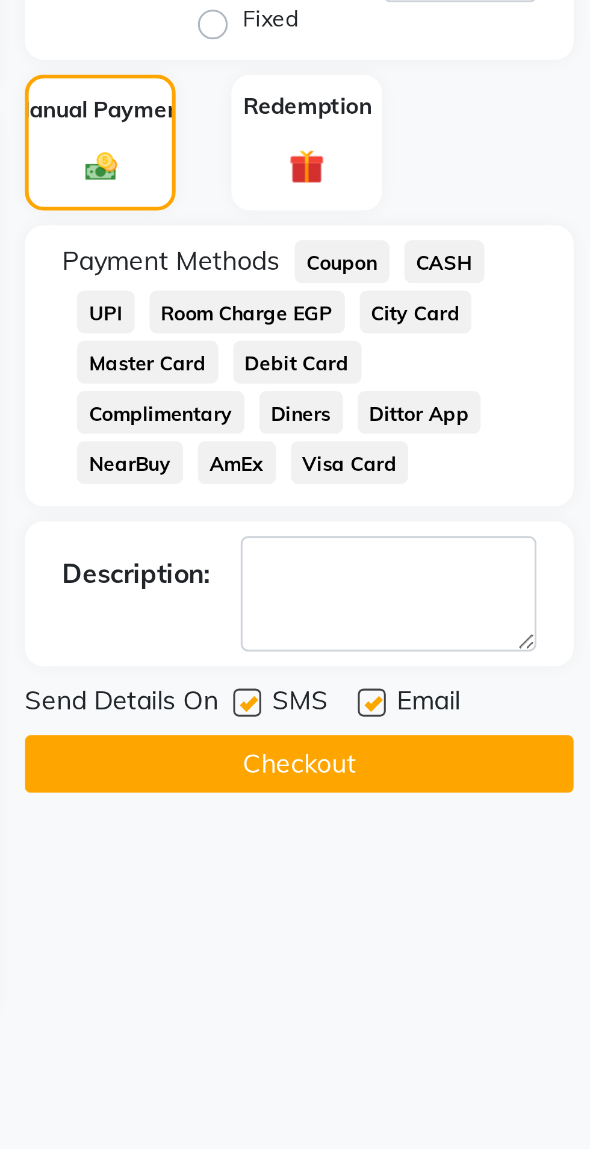
click at [555, 585] on button "Checkout" at bounding box center [495, 586] width 178 height 19
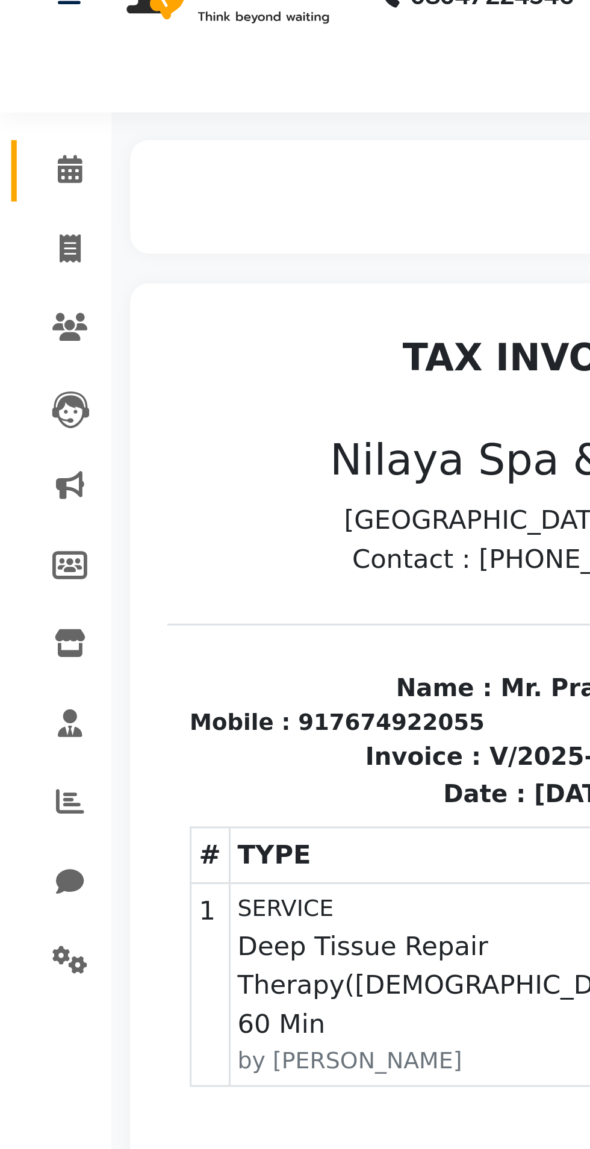
click at [20, 111] on icon at bounding box center [23, 108] width 8 height 9
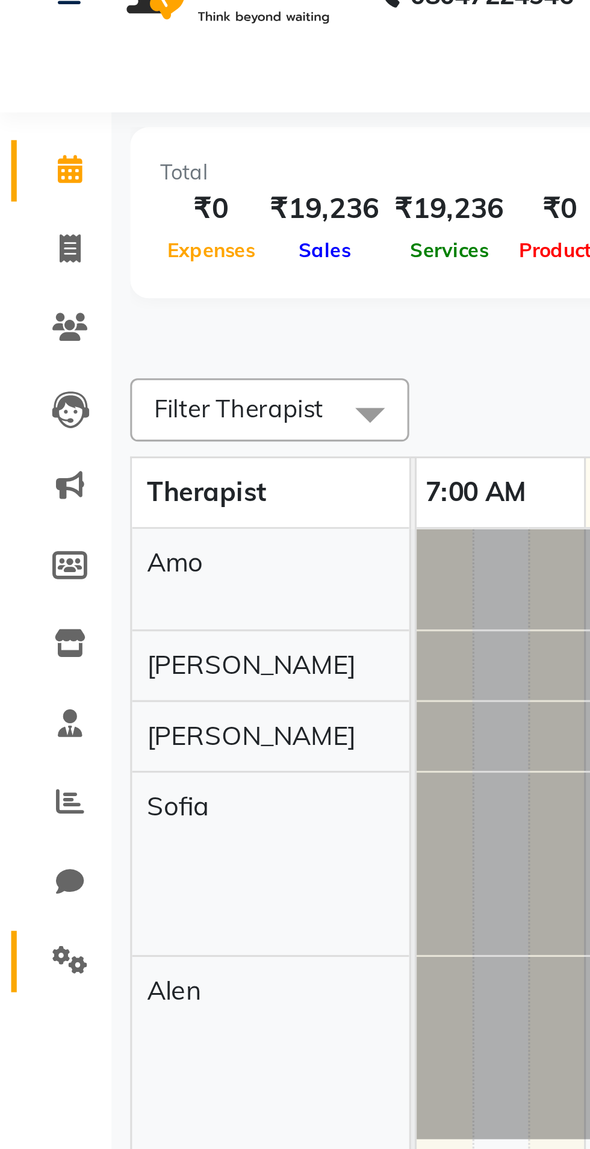
click at [23, 365] on icon at bounding box center [22, 363] width 11 height 9
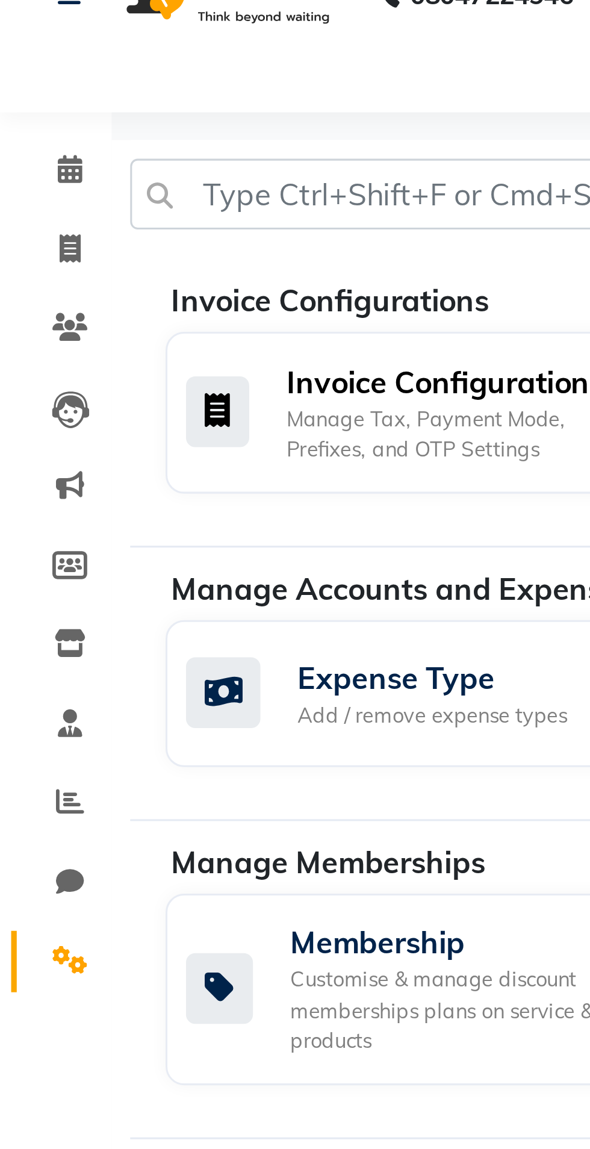
click at [145, 191] on div "Manage Tax, Payment Mode, Prefixes, and OTP Settings" at bounding box center [142, 194] width 99 height 20
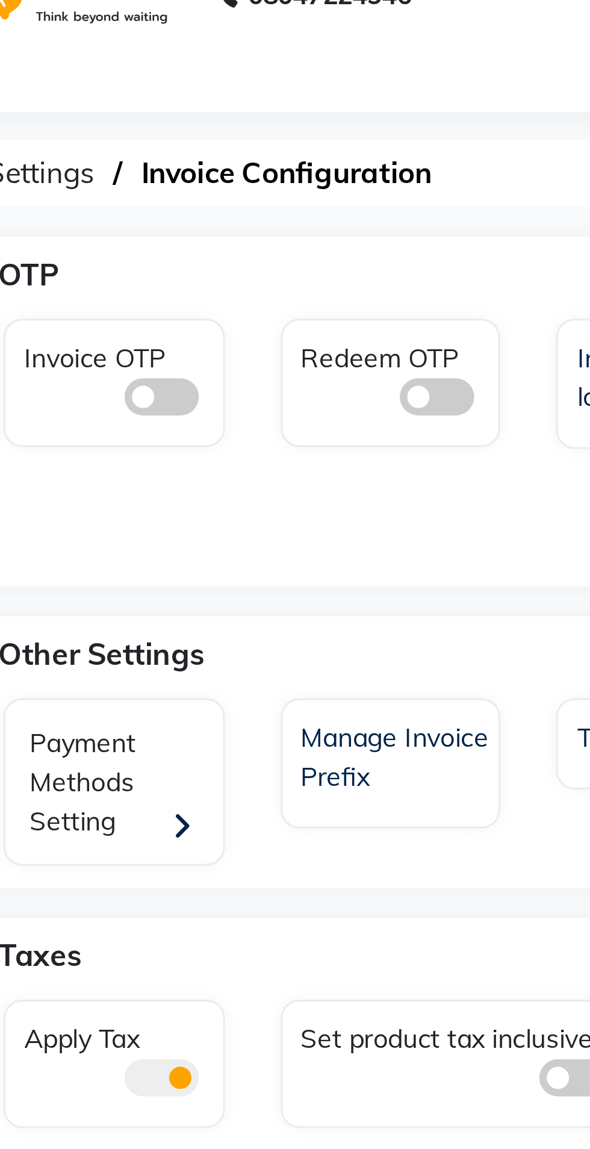
click at [97, 184] on span at bounding box center [105, 182] width 24 height 12
click at [93, 184] on input "checkbox" at bounding box center [93, 184] width 0 height 0
click at [193, 178] on span at bounding box center [194, 182] width 24 height 12
click at [182, 184] on input "checkbox" at bounding box center [182, 184] width 0 height 0
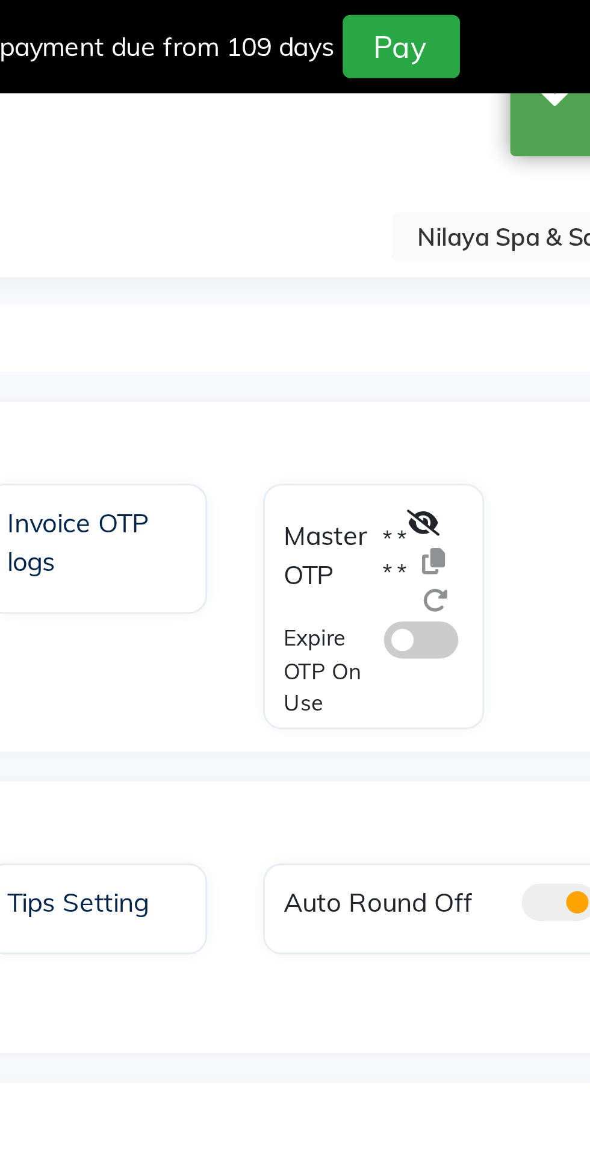
click at [381, 185] on div at bounding box center [379, 182] width 21 height 38
click at [382, 187] on div at bounding box center [379, 182] width 21 height 38
click at [378, 166] on icon at bounding box center [374, 169] width 11 height 8
click at [390, 192] on icon at bounding box center [386, 194] width 8 height 8
click at [390, 194] on icon at bounding box center [386, 194] width 8 height 8
